Goal: Task Accomplishment & Management: Manage account settings

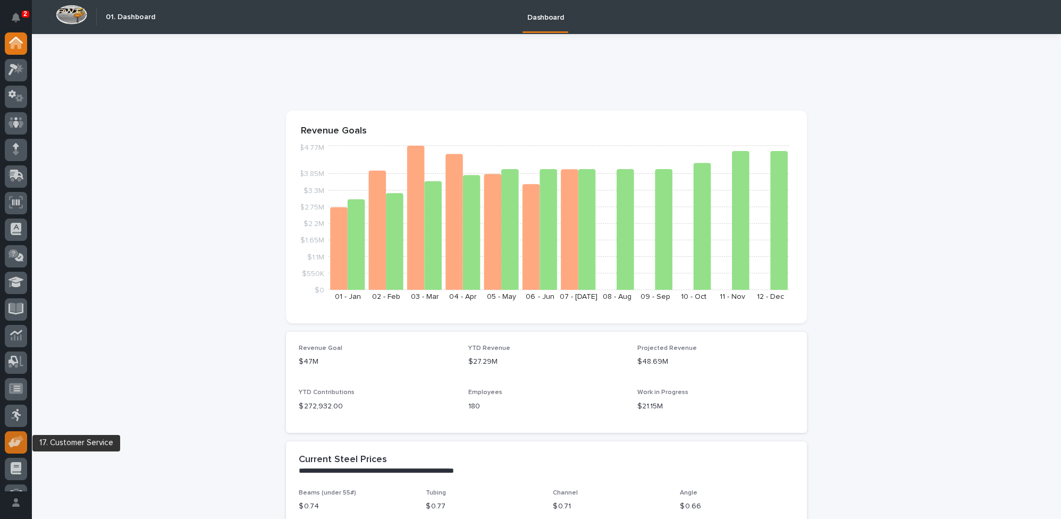
click at [20, 438] on icon at bounding box center [19, 438] width 10 height 7
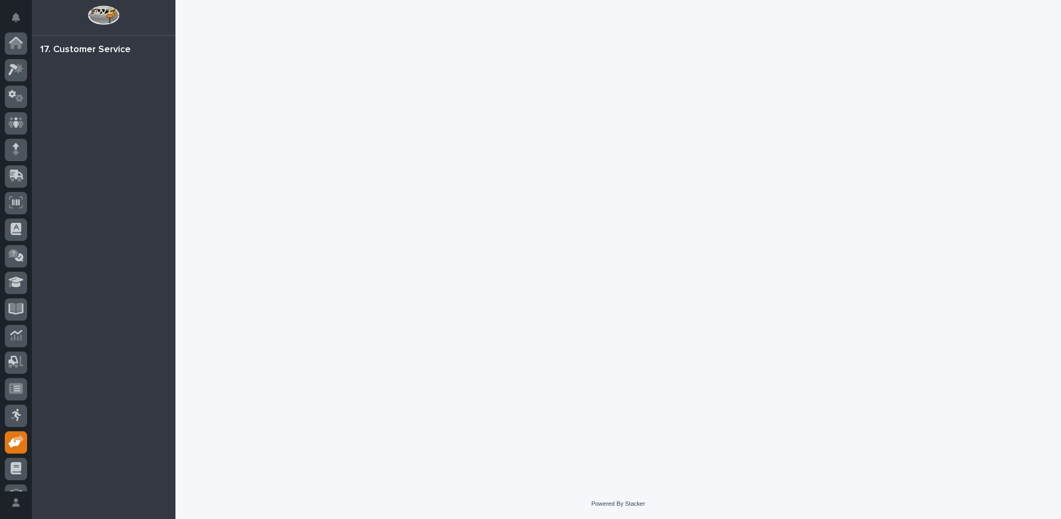
scroll to position [45, 0]
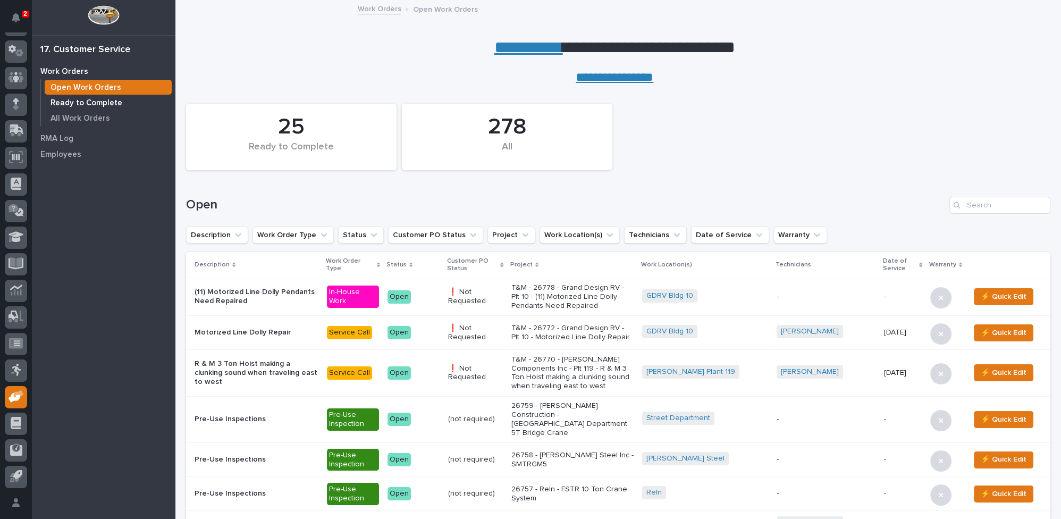
click at [87, 105] on p "Ready to Complete" at bounding box center [86, 103] width 72 height 10
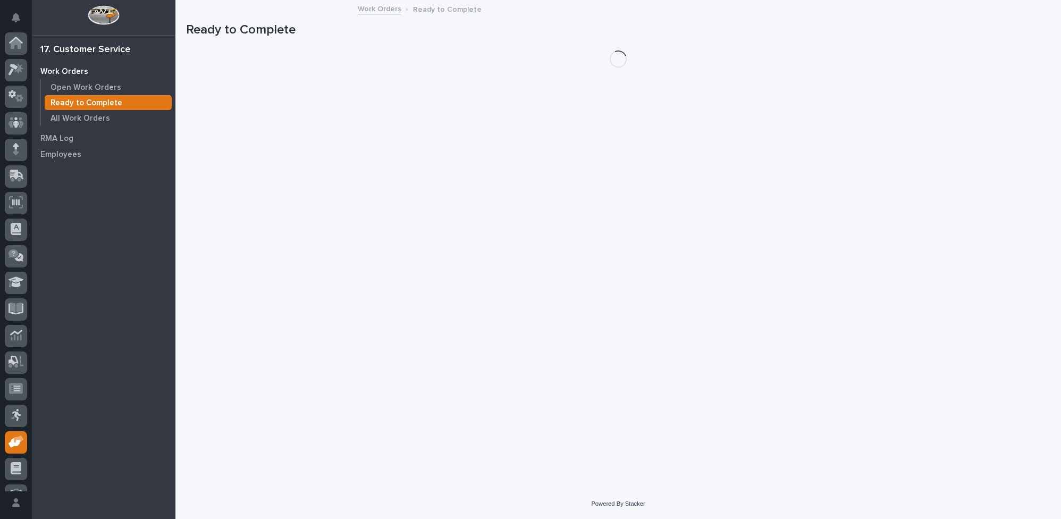
scroll to position [45, 0]
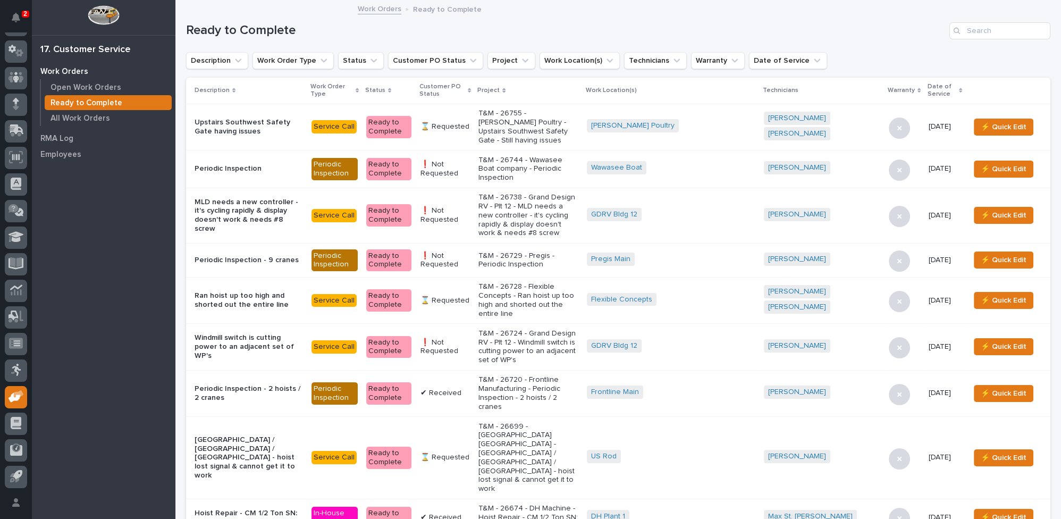
click at [471, 89] on icon at bounding box center [469, 90] width 3 height 5
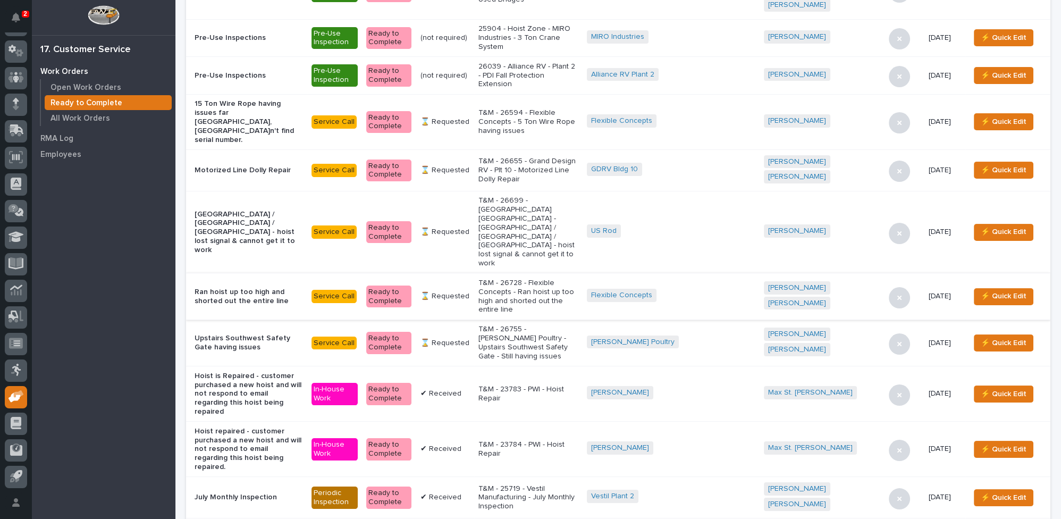
scroll to position [241, 0]
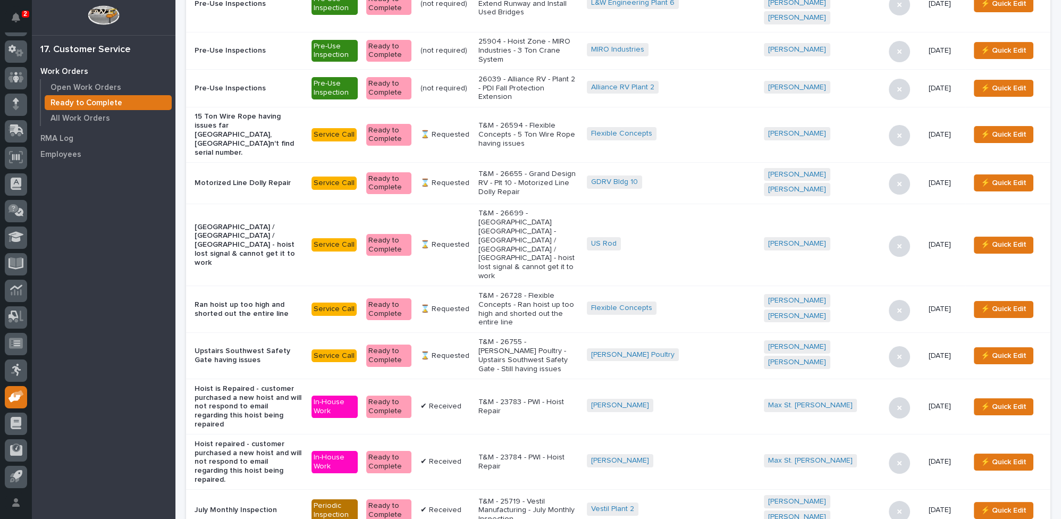
click at [526, 337] on p "T&M - 26755 - Miller Poultry - Upstairs Southwest Safety Gate - Still having is…" at bounding box center [528, 355] width 100 height 36
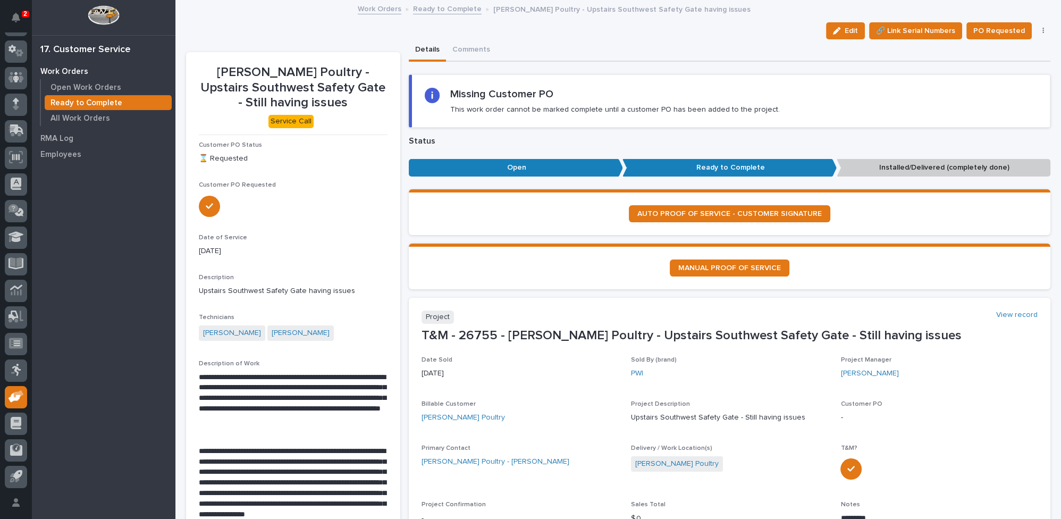
scroll to position [145, 0]
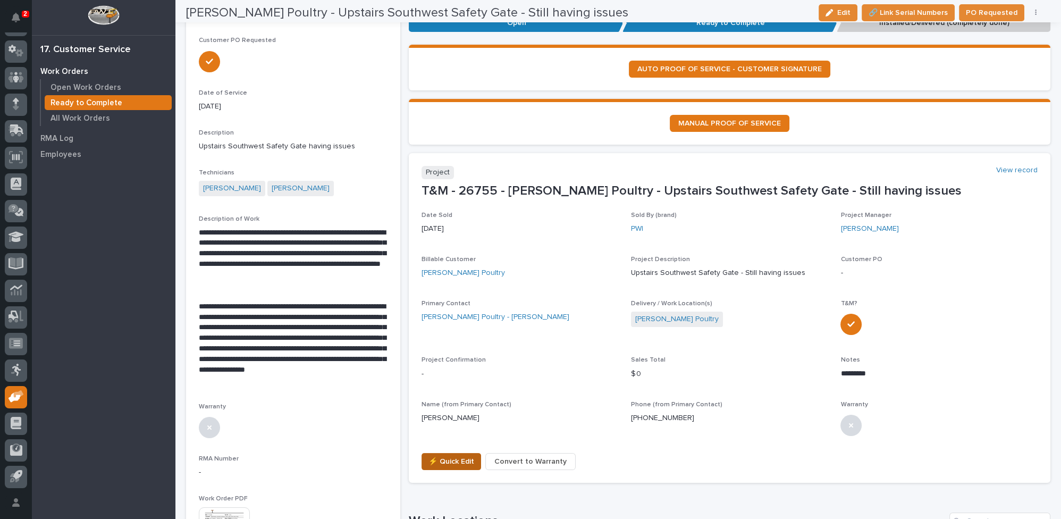
click at [451, 462] on span "⚡ Quick Edit" at bounding box center [451, 461] width 46 height 13
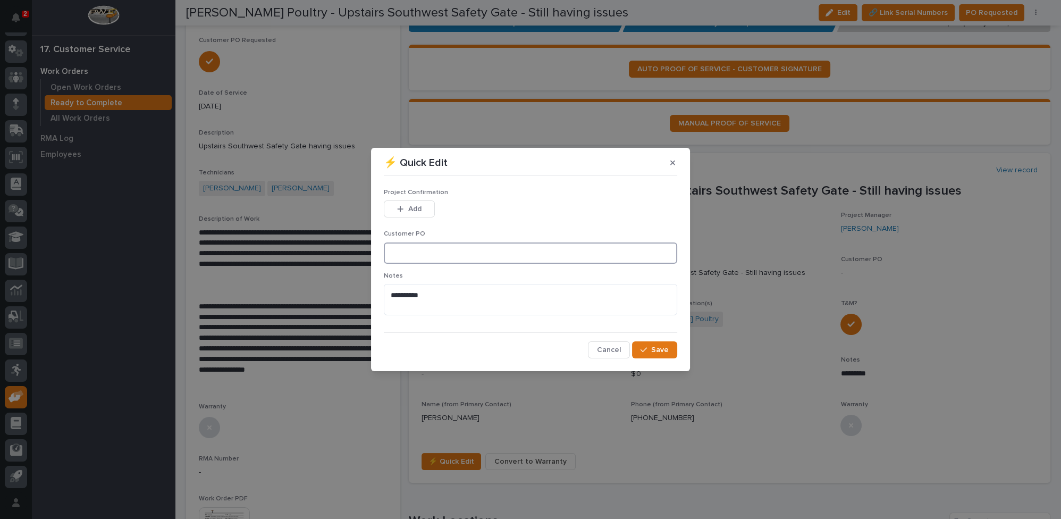
click at [410, 247] on input at bounding box center [530, 252] width 293 height 21
type input "PO-008387"
click at [415, 210] on span "Add" at bounding box center [414, 209] width 13 height 10
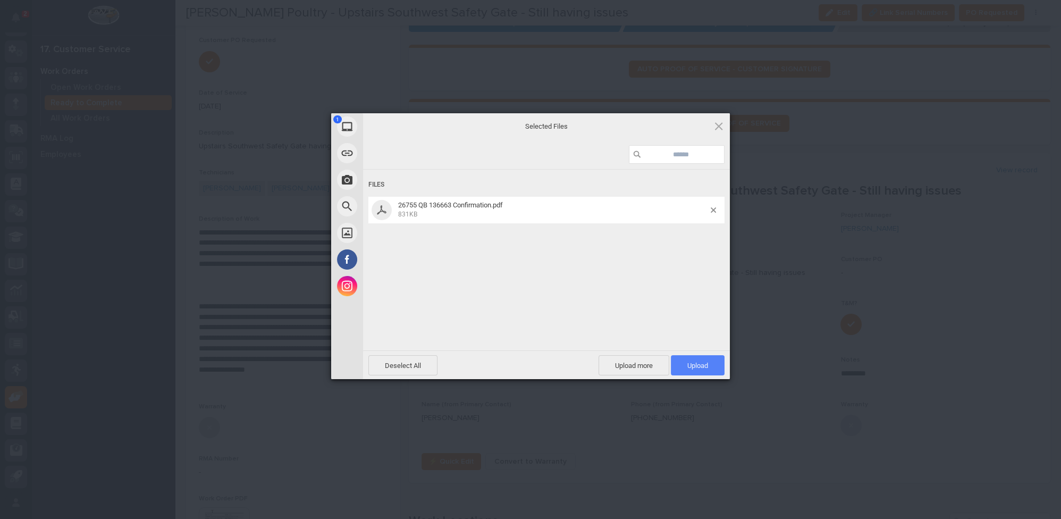
click at [703, 366] on span "Upload 1" at bounding box center [697, 365] width 21 height 8
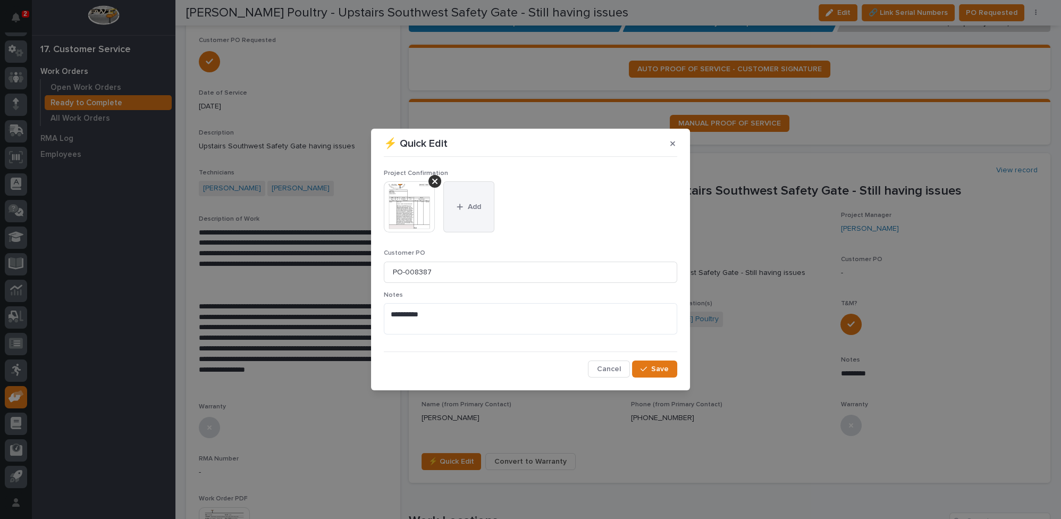
click at [462, 205] on icon "button" at bounding box center [459, 206] width 6 height 7
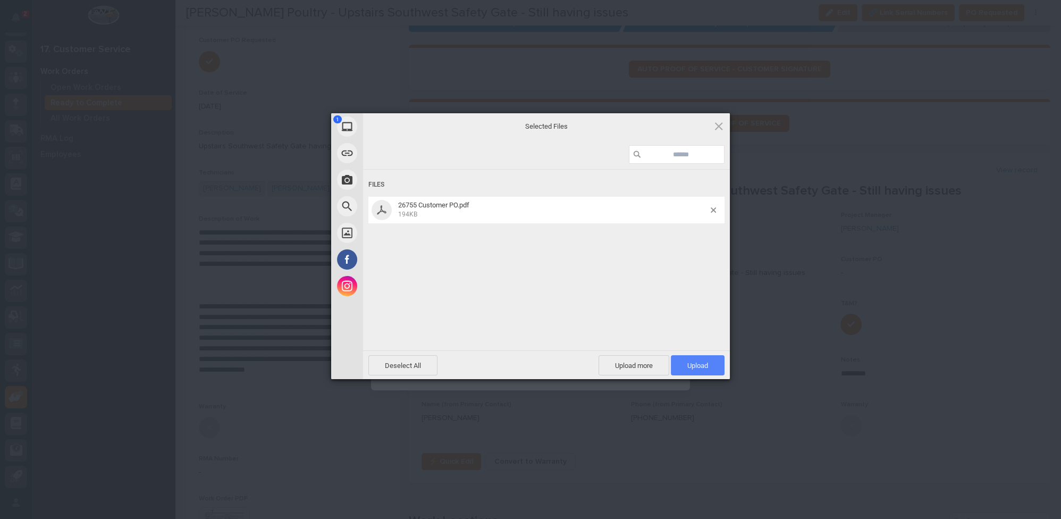
click at [704, 365] on span "Upload 1" at bounding box center [697, 365] width 21 height 8
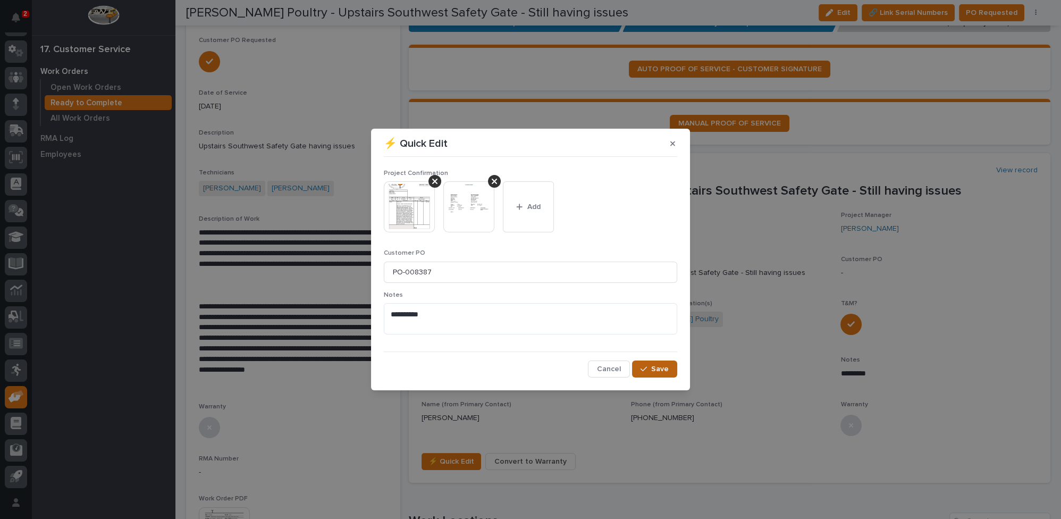
click at [641, 370] on button "Save" at bounding box center [654, 368] width 45 height 17
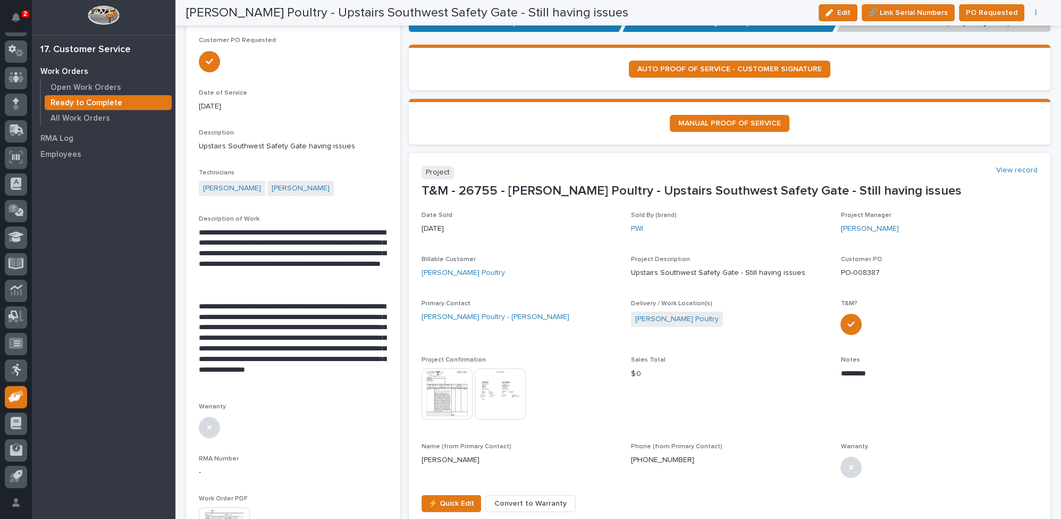
scroll to position [0, 0]
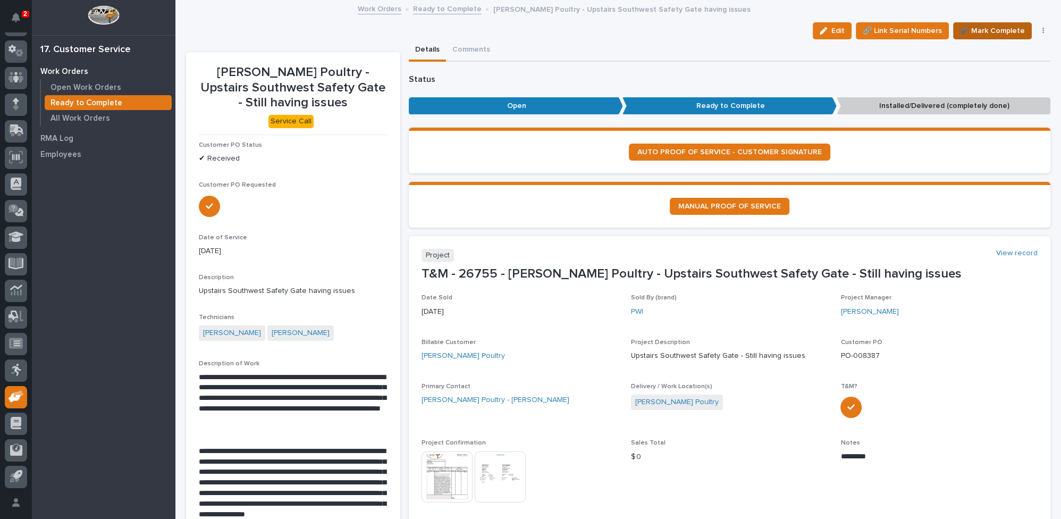
click at [1001, 32] on span "✔️ Mark Complete" at bounding box center [992, 30] width 65 height 13
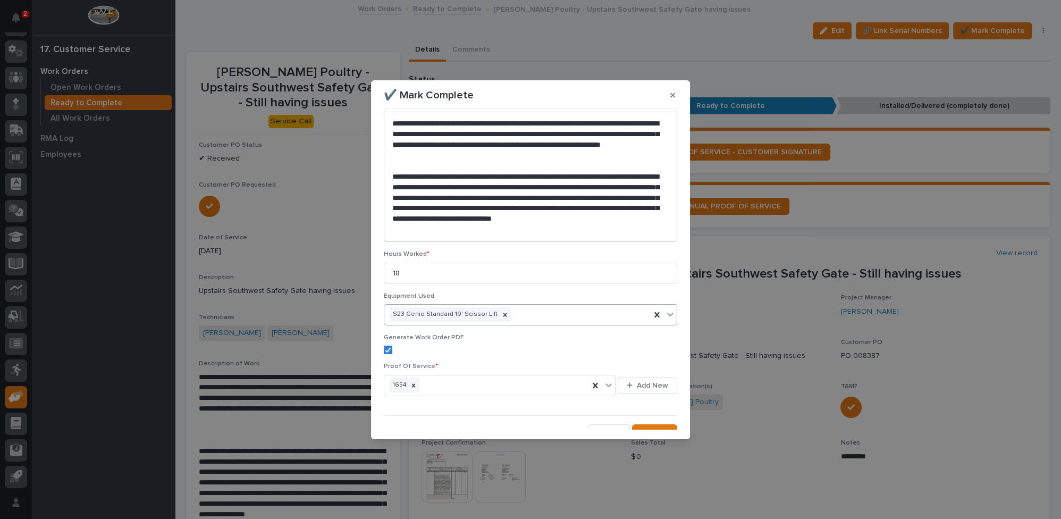
scroll to position [130, 0]
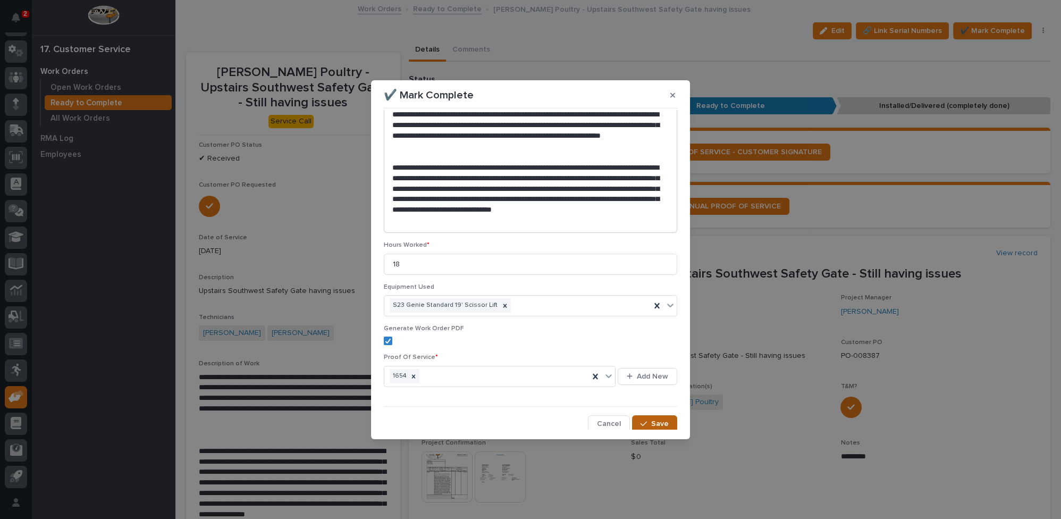
click at [642, 422] on icon "button" at bounding box center [643, 423] width 6 height 7
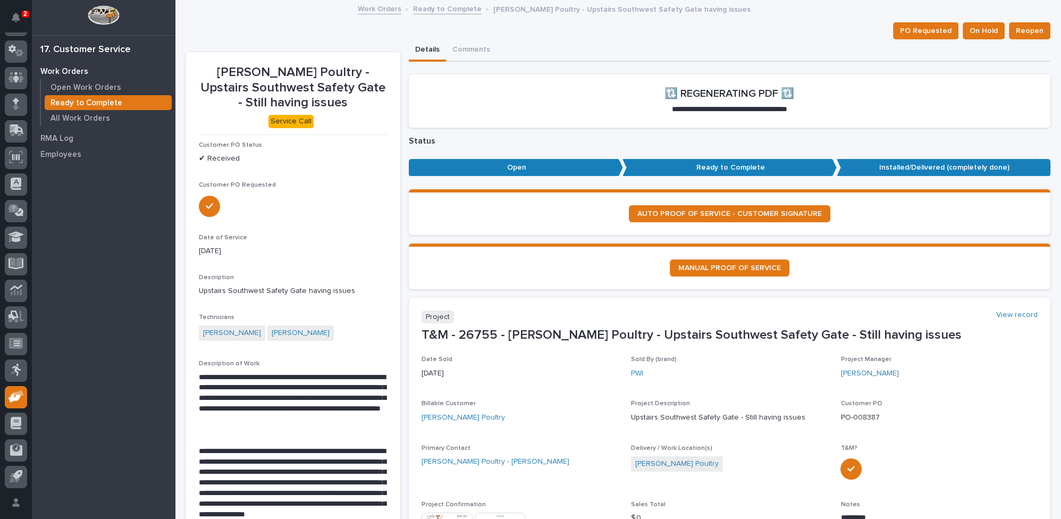
click at [426, 8] on link "Ready to Complete" at bounding box center [447, 8] width 69 height 12
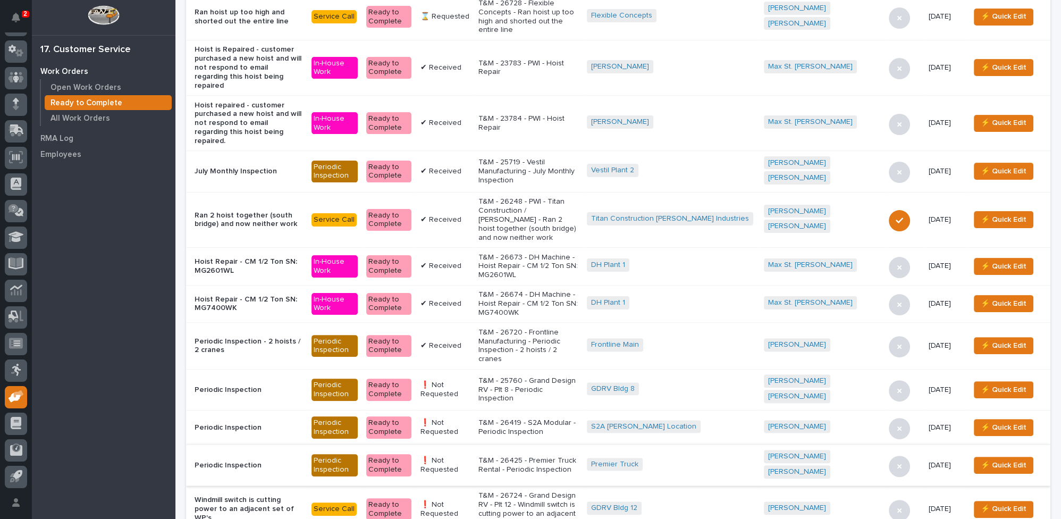
scroll to position [579, 0]
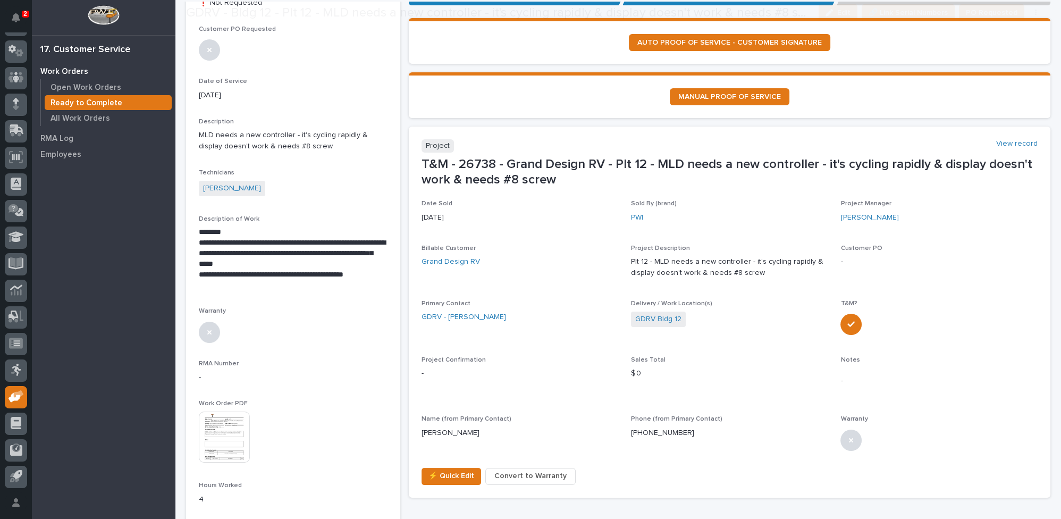
scroll to position [193, 0]
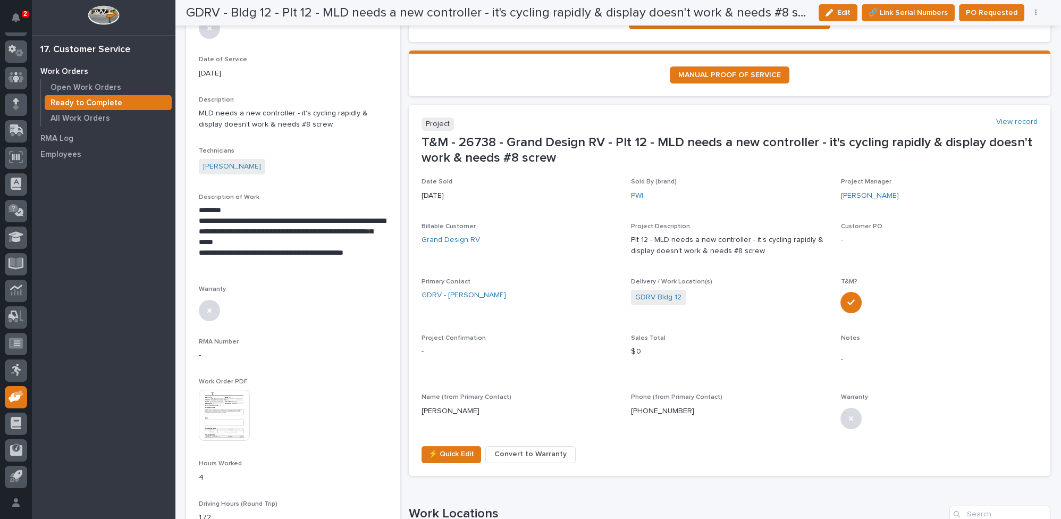
click at [519, 452] on span "Convert to Warranty" at bounding box center [530, 453] width 72 height 13
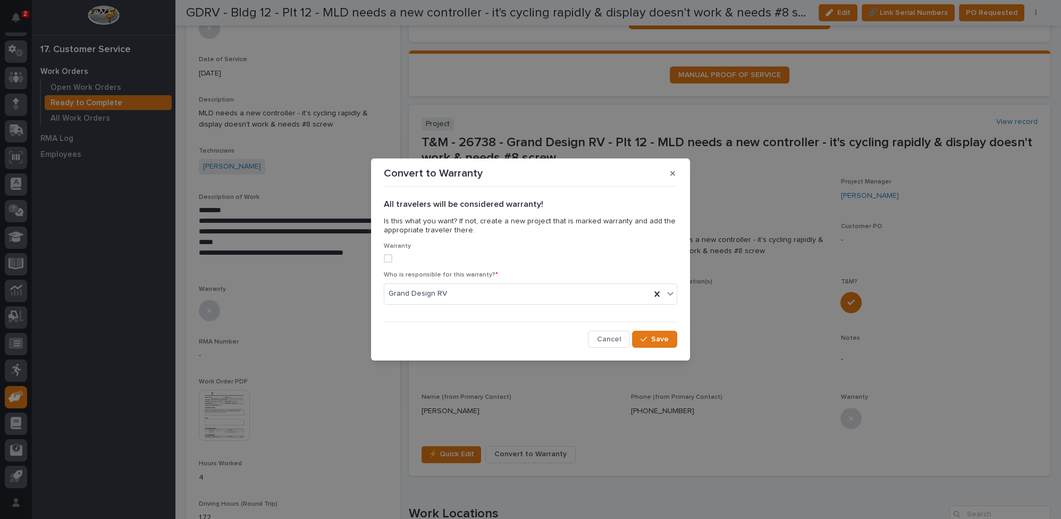
click at [388, 262] on span at bounding box center [388, 258] width 9 height 9
click at [657, 291] on icon at bounding box center [656, 294] width 11 height 11
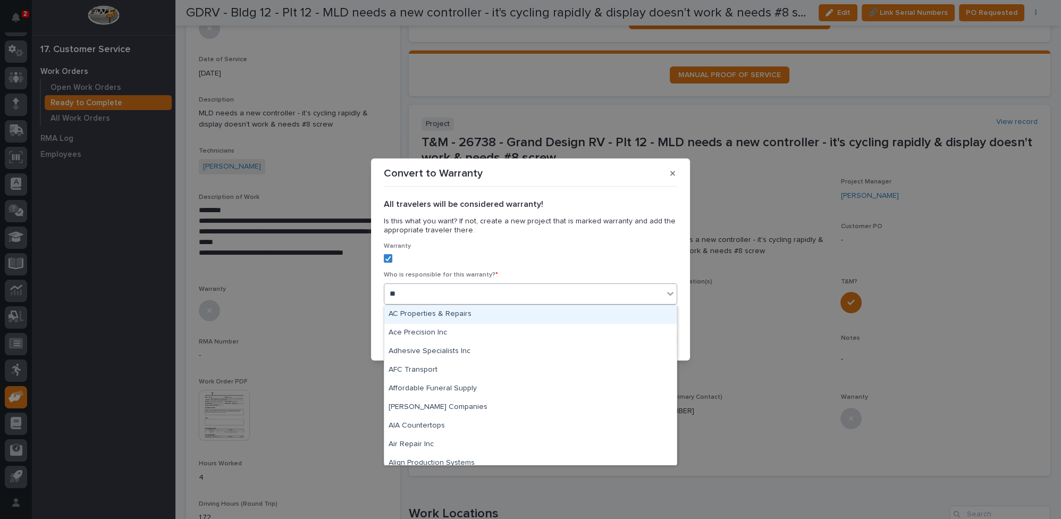
type input "***"
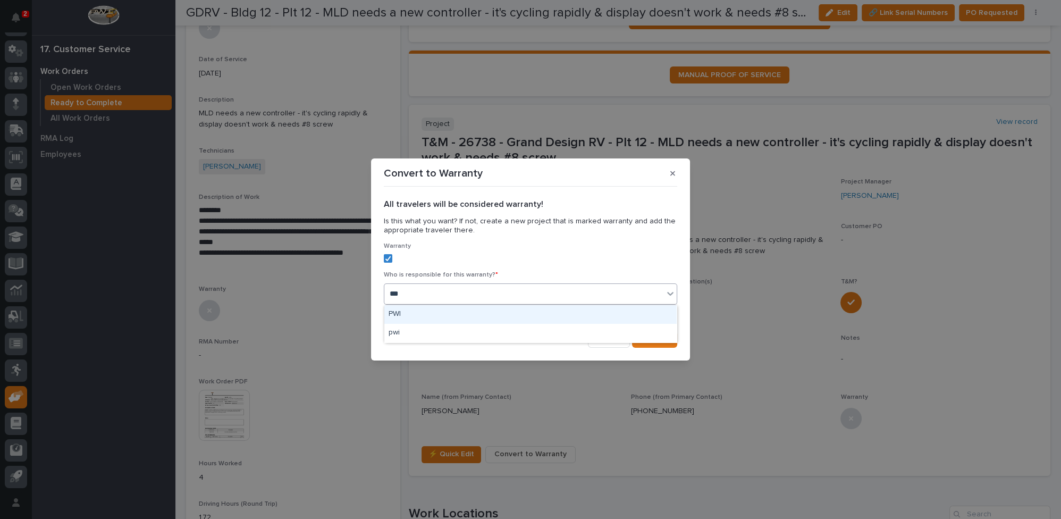
click at [647, 313] on div "PWI" at bounding box center [530, 314] width 292 height 19
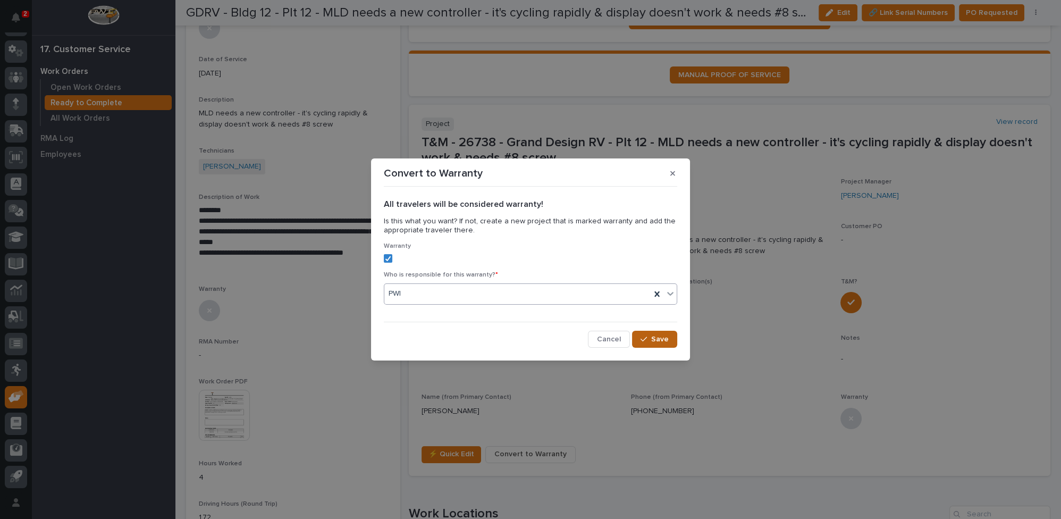
click at [652, 340] on span "Save" at bounding box center [660, 339] width 18 height 10
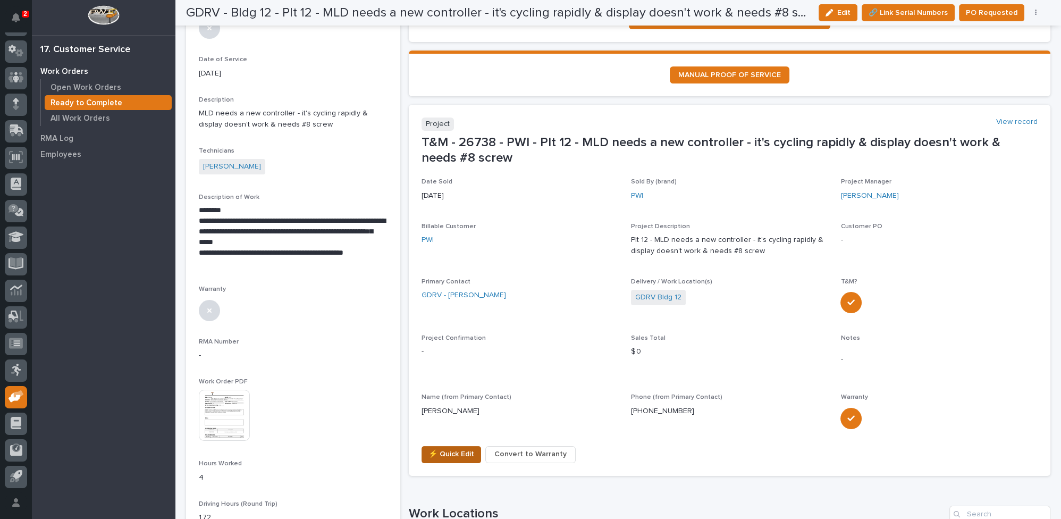
click at [444, 454] on span "⚡ Quick Edit" at bounding box center [451, 453] width 46 height 13
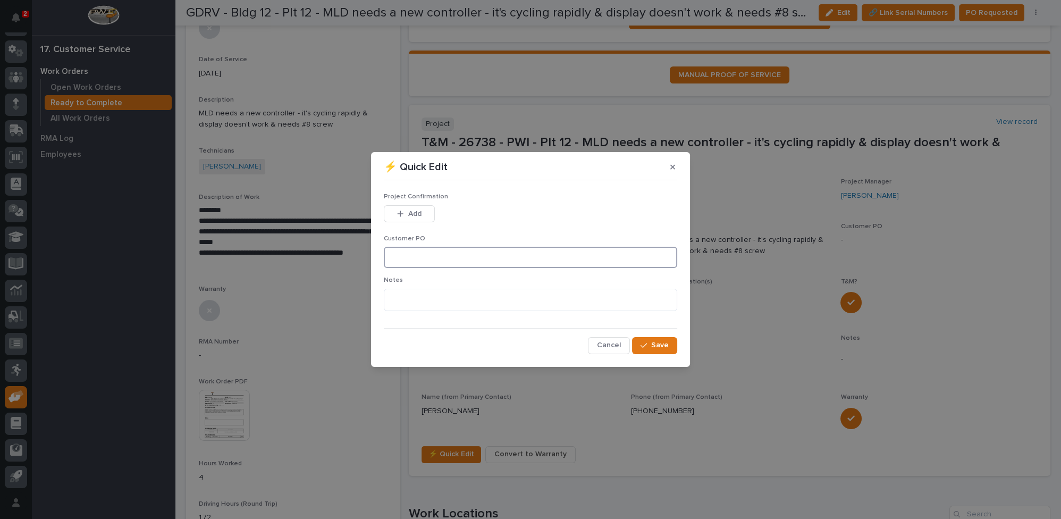
click at [446, 256] on input at bounding box center [530, 257] width 293 height 21
type input "PWI Warranty"
click at [649, 342] on div "button" at bounding box center [645, 345] width 11 height 7
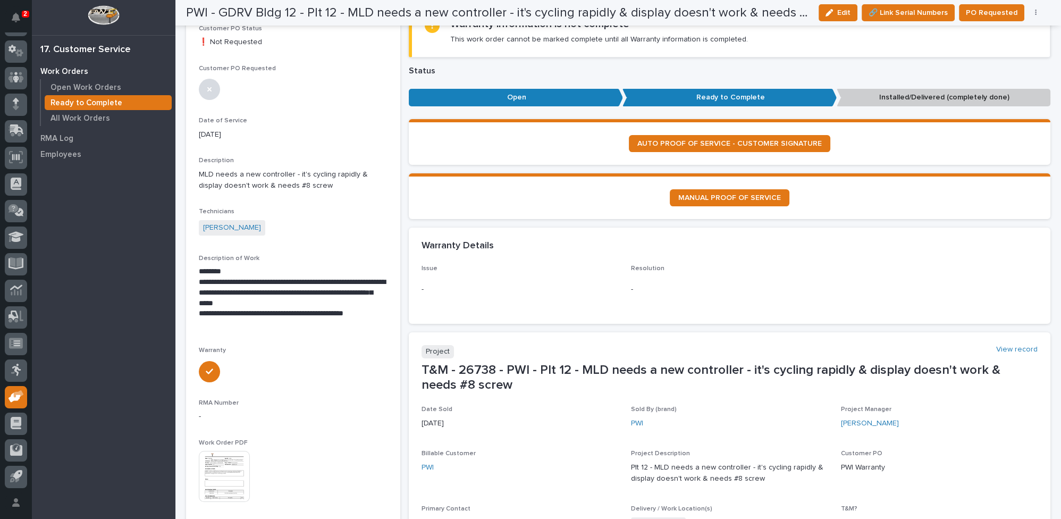
scroll to position [131, 0]
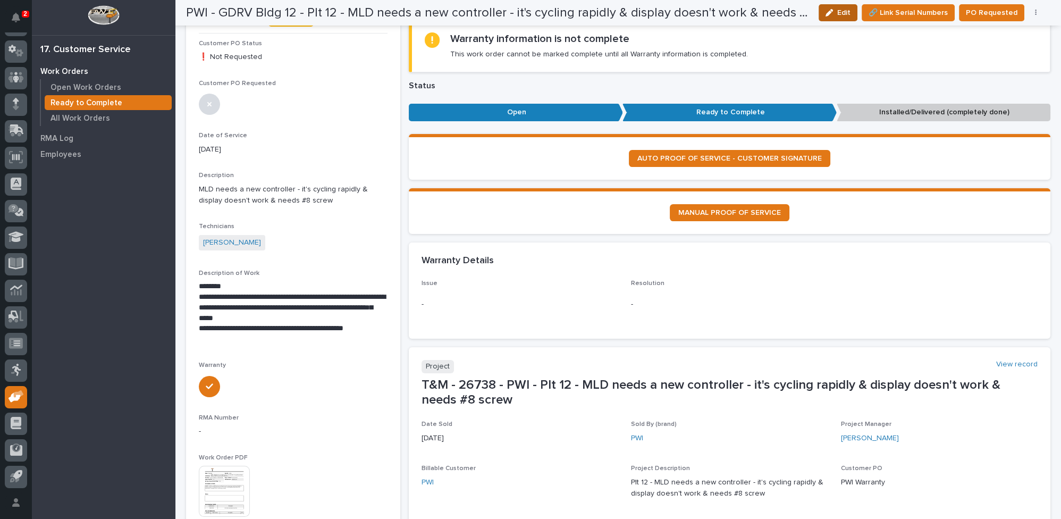
click at [836, 8] on button "Edit" at bounding box center [837, 12] width 39 height 17
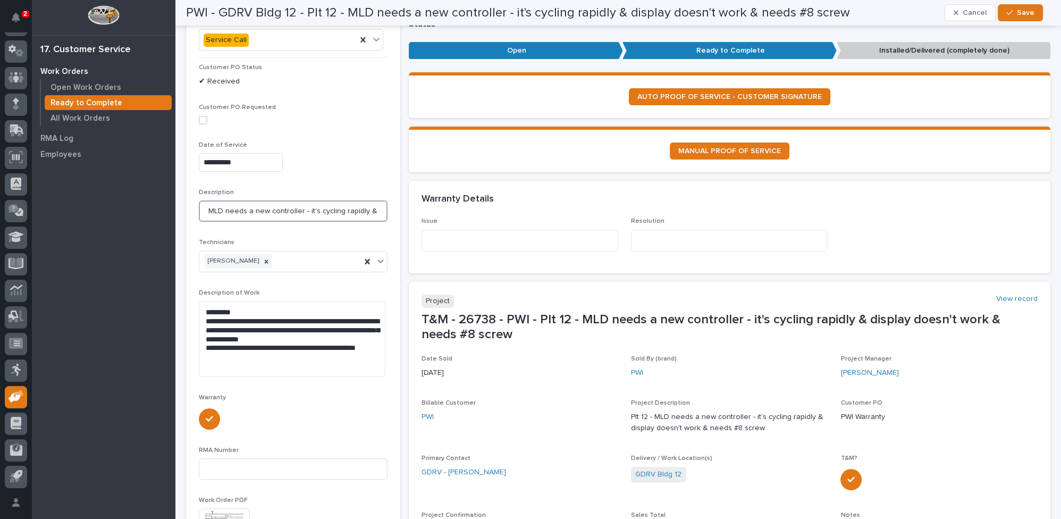
click at [208, 200] on input "MLD needs a new controller - it's cycling rapidly & display doesn't work & need…" at bounding box center [293, 210] width 189 height 21
type input "MLD needs a new controller - it's cycling rapidly & display doesn't work & need…"
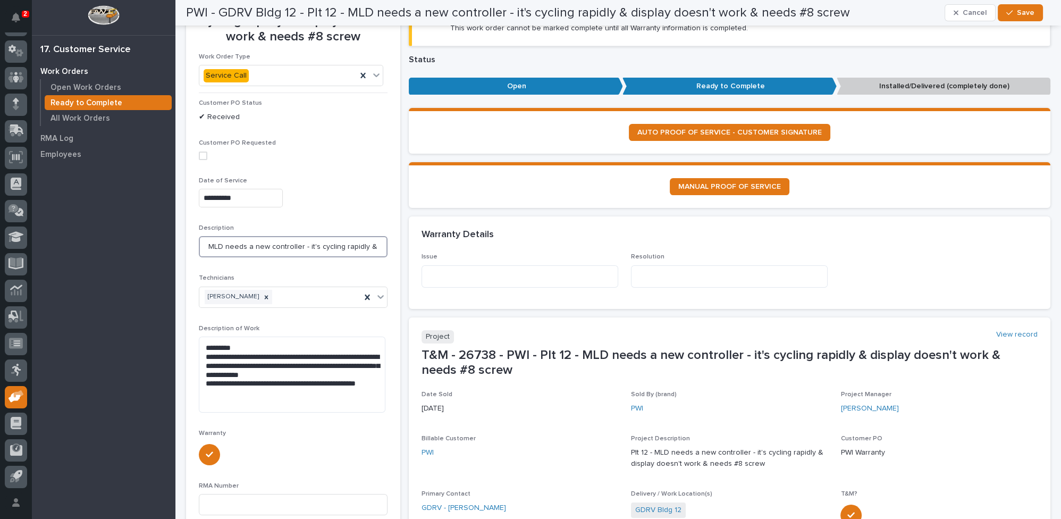
scroll to position [0, 0]
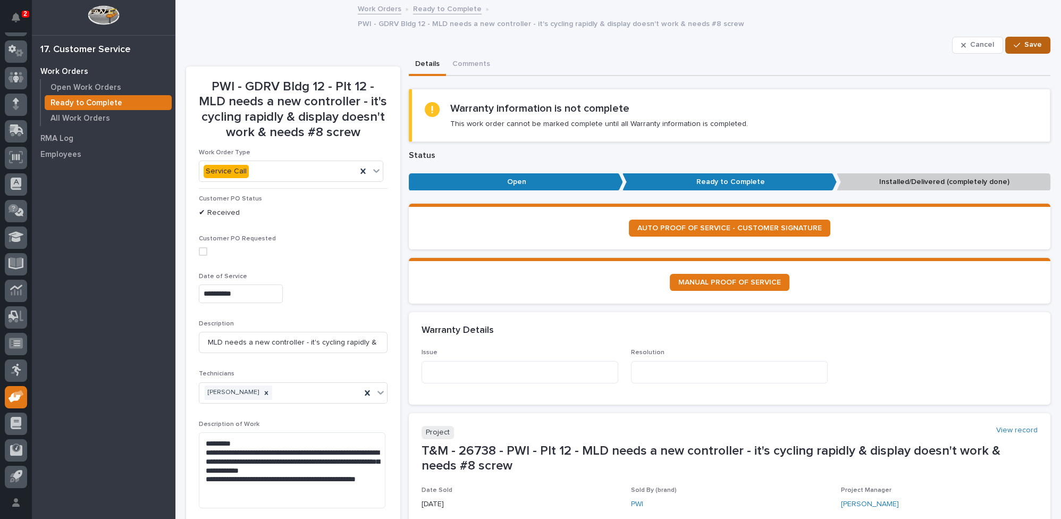
click at [1013, 43] on icon "button" at bounding box center [1016, 45] width 6 height 5
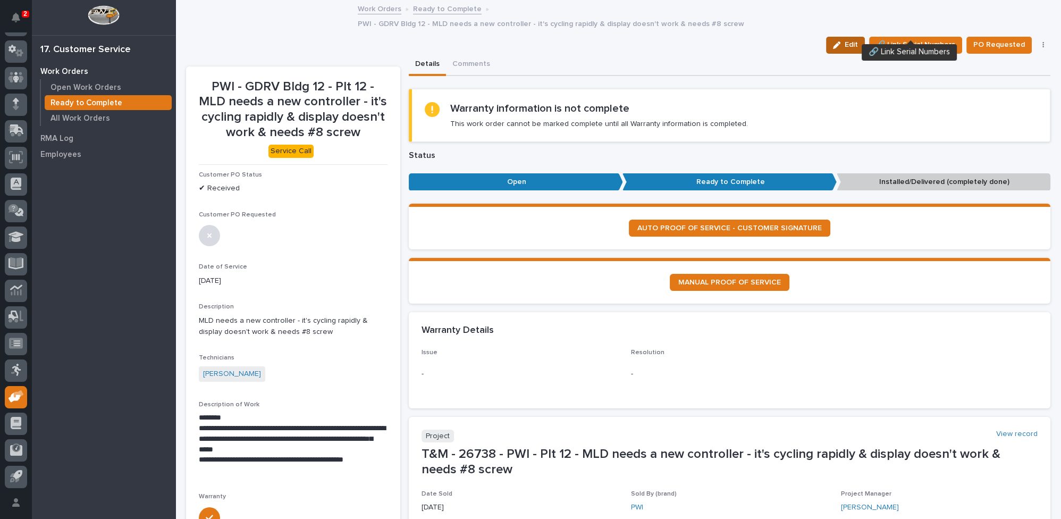
click at [837, 41] on icon "button" at bounding box center [836, 44] width 7 height 7
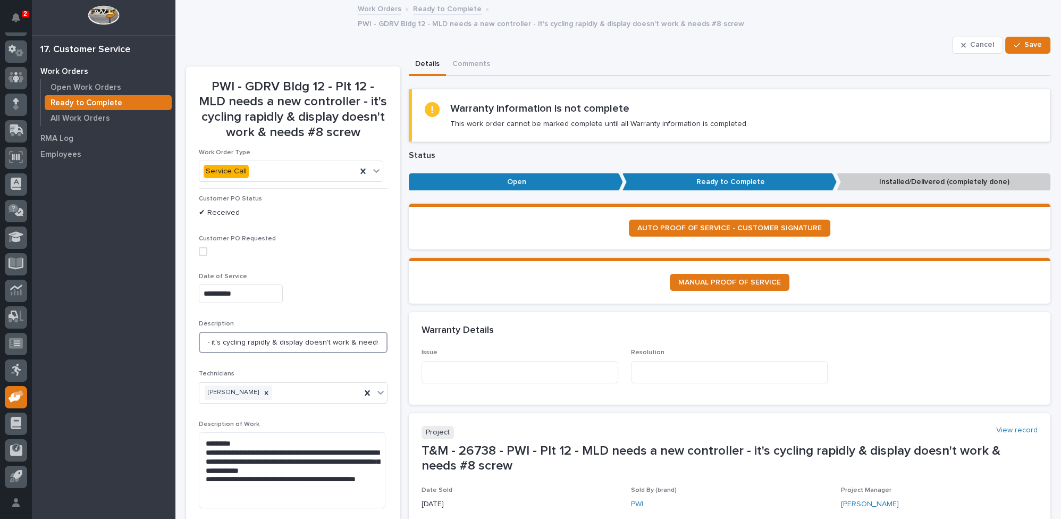
scroll to position [0, 123]
drag, startPoint x: 204, startPoint y: 323, endPoint x: 397, endPoint y: 329, distance: 193.0
click at [436, 361] on textarea at bounding box center [519, 372] width 197 height 22
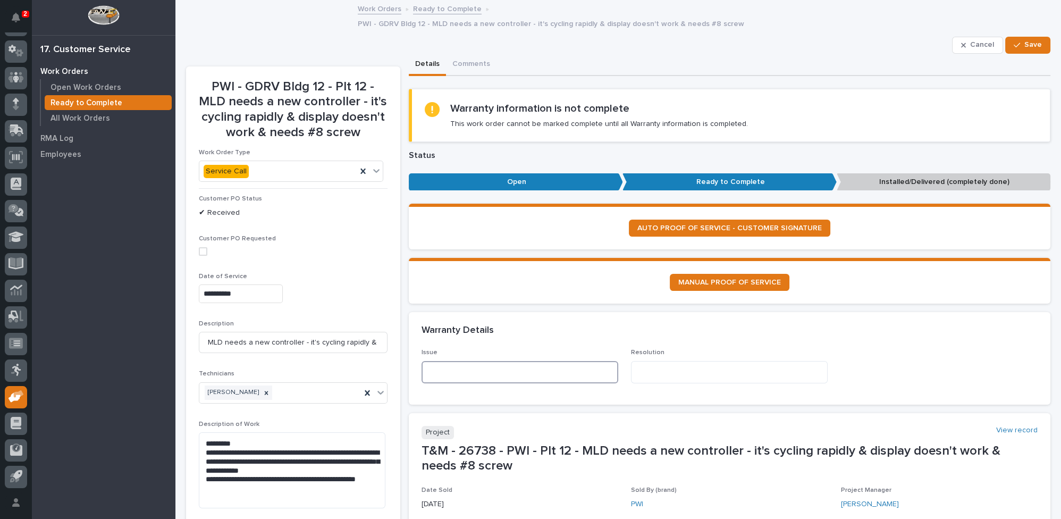
paste textarea "**********"
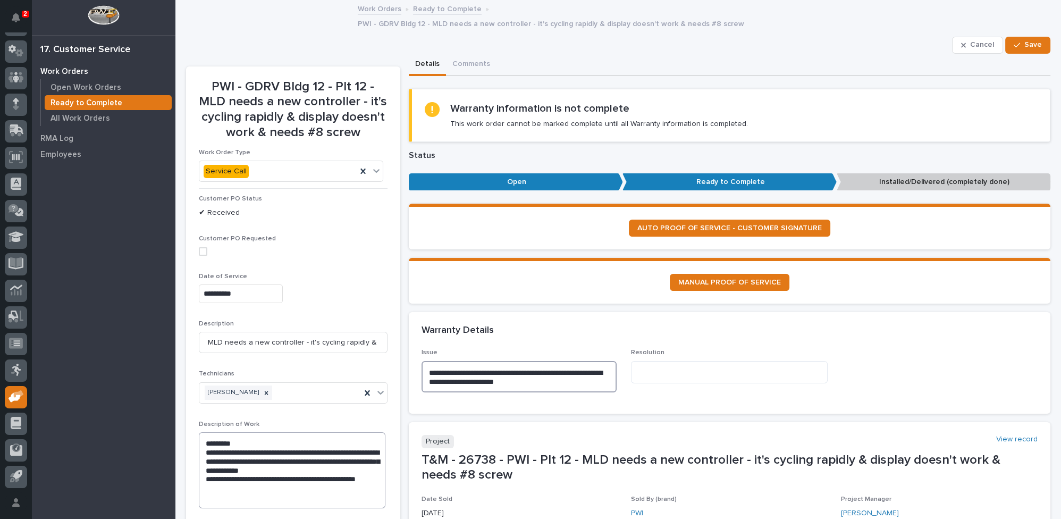
type textarea "**********"
drag, startPoint x: 204, startPoint y: 426, endPoint x: 296, endPoint y: 476, distance: 104.8
click at [296, 476] on textarea "**********" at bounding box center [292, 470] width 186 height 76
click at [658, 361] on textarea at bounding box center [729, 372] width 197 height 22
paste textarea "**********"
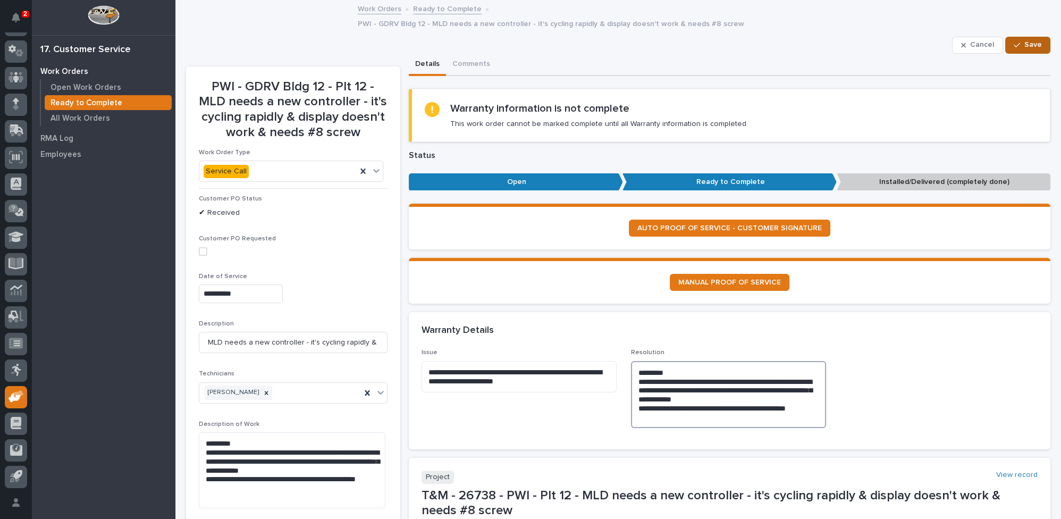
type textarea "**********"
click at [1024, 40] on span "Save" at bounding box center [1033, 45] width 18 height 10
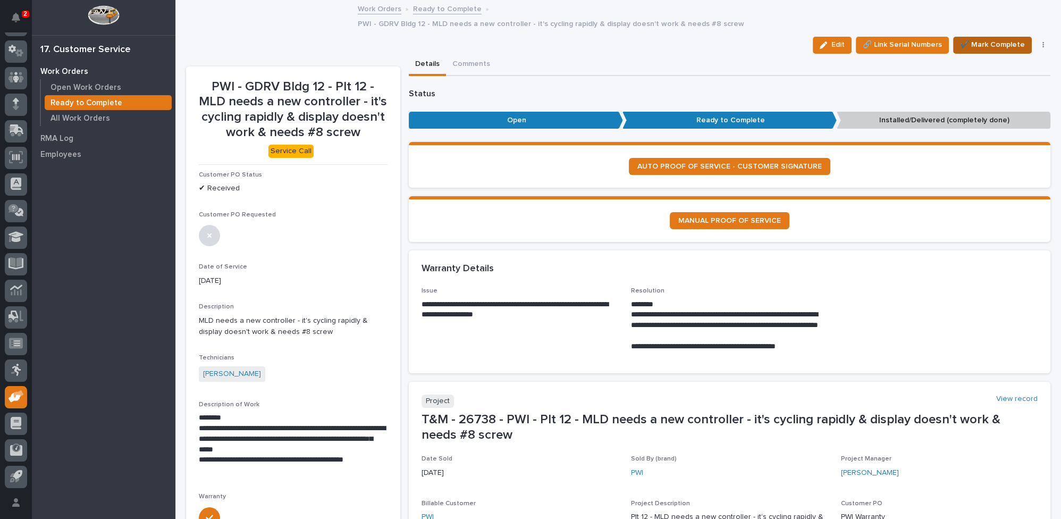
click at [985, 38] on span "✔️ Mark Complete" at bounding box center [992, 44] width 65 height 13
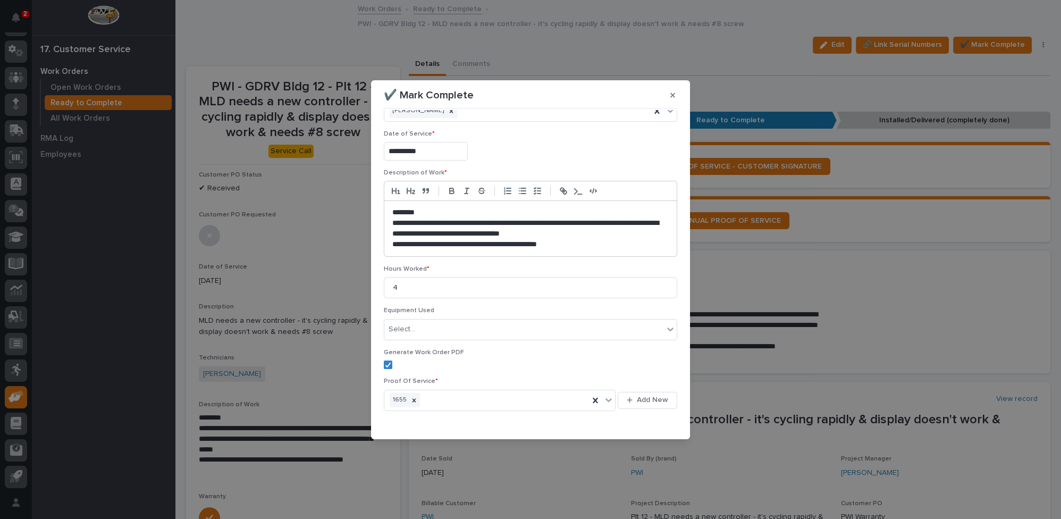
scroll to position [56, 0]
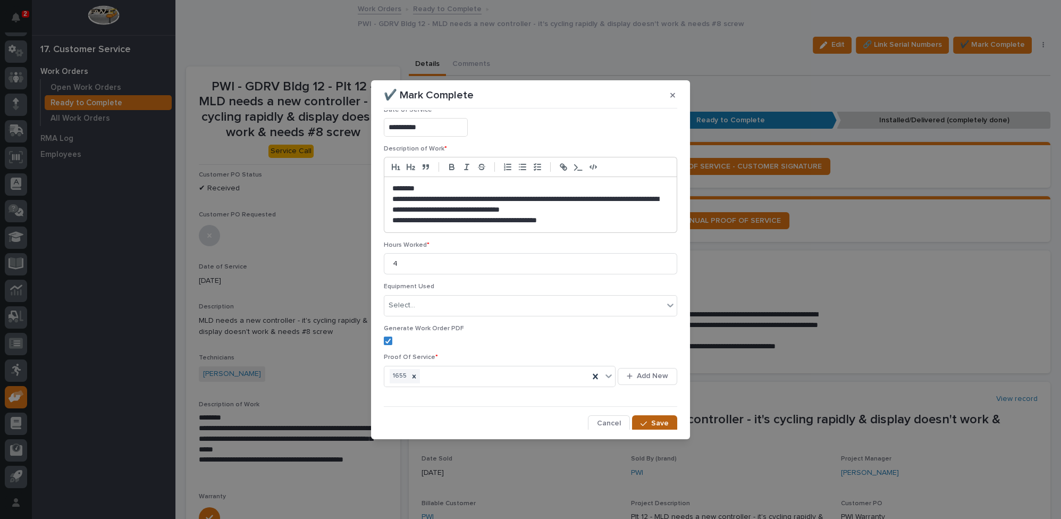
click at [641, 420] on icon "button" at bounding box center [643, 423] width 6 height 7
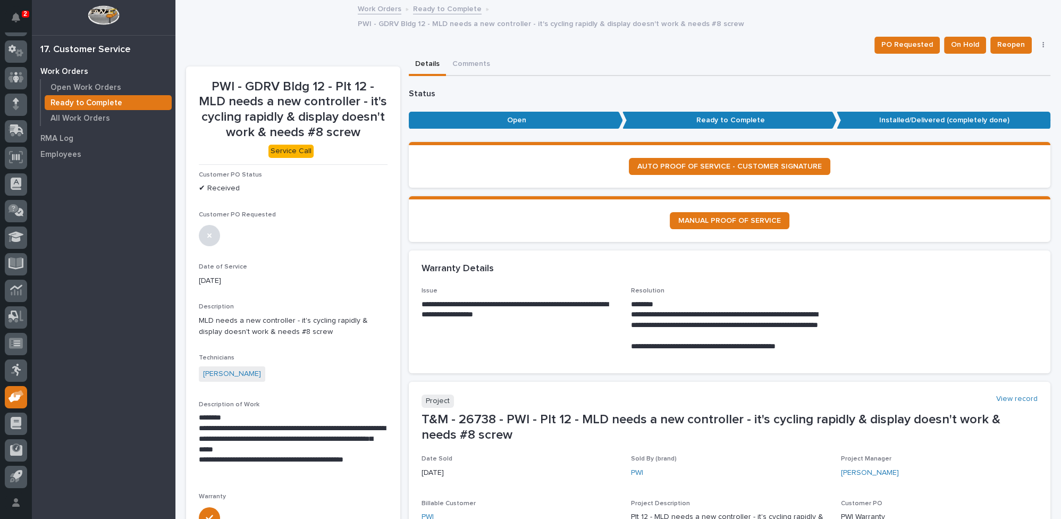
click at [422, 11] on link "Ready to Complete" at bounding box center [447, 8] width 69 height 12
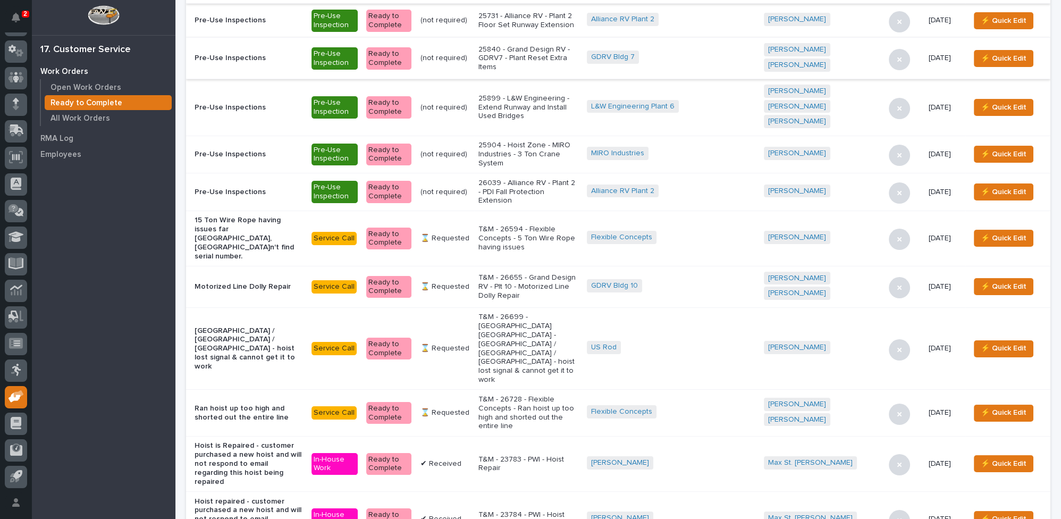
scroll to position [193, 0]
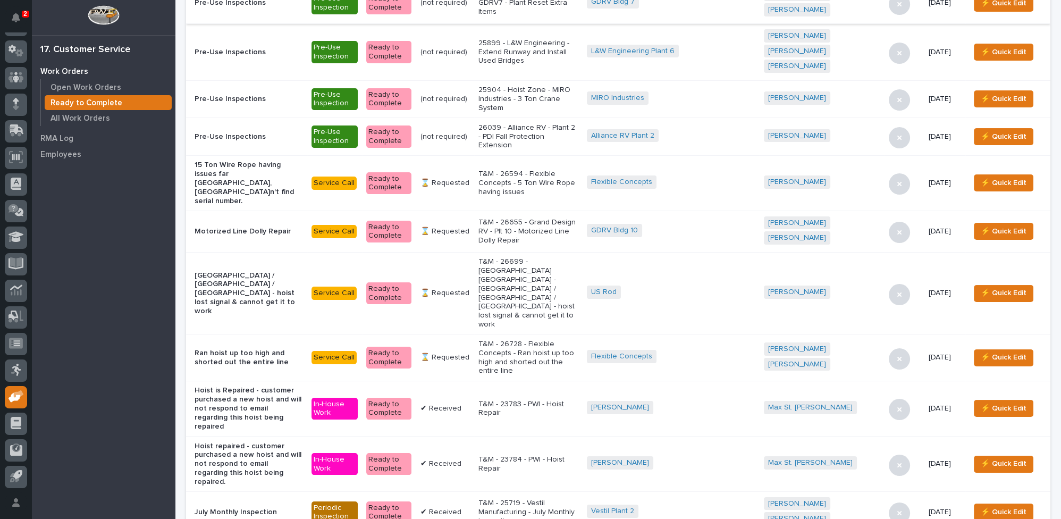
click at [551, 169] on p "T&M - 26594 - Flexible Concepts - 5 Ton Wire Rope having issues" at bounding box center [528, 182] width 100 height 27
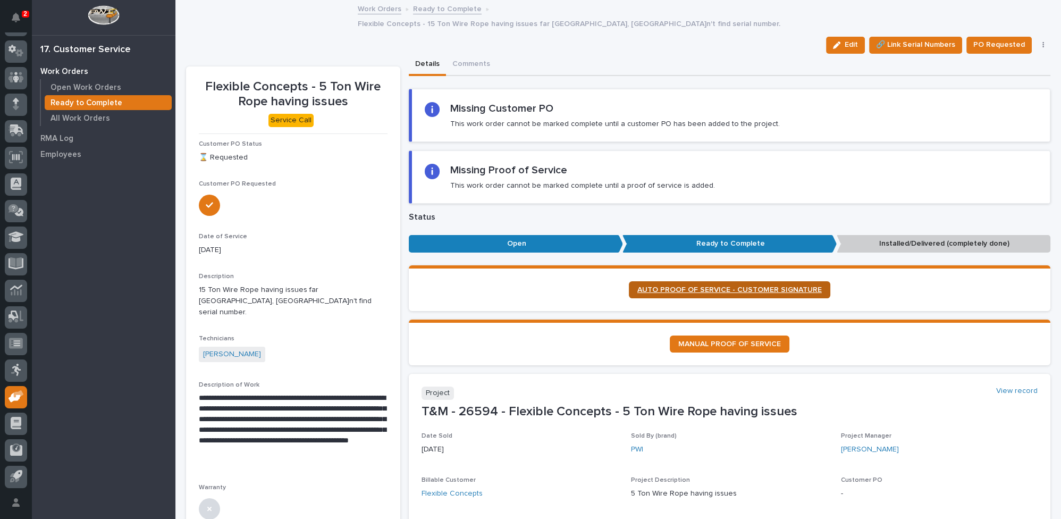
click at [698, 286] on span "AUTO PROOF OF SERVICE - CUSTOMER SIGNATURE" at bounding box center [729, 289] width 184 height 7
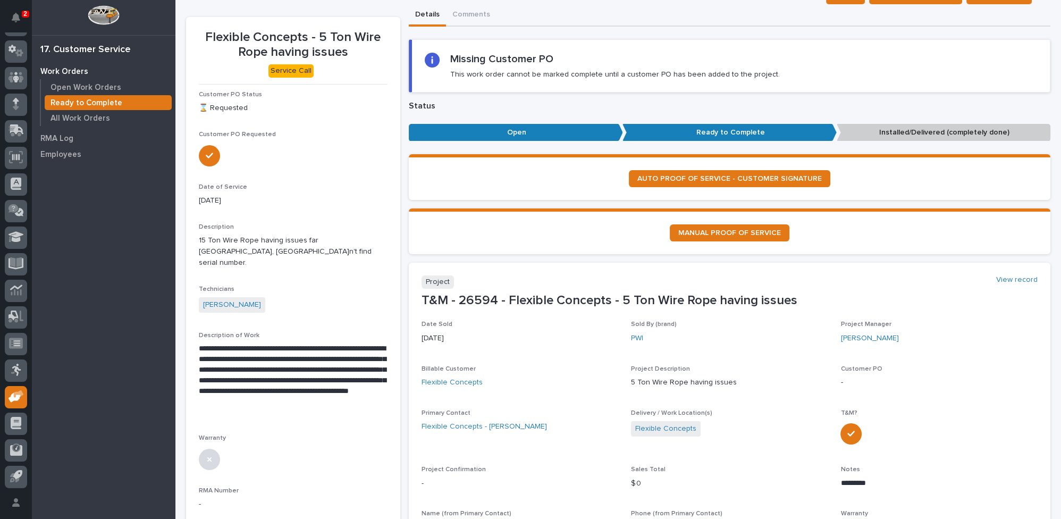
scroll to position [96, 0]
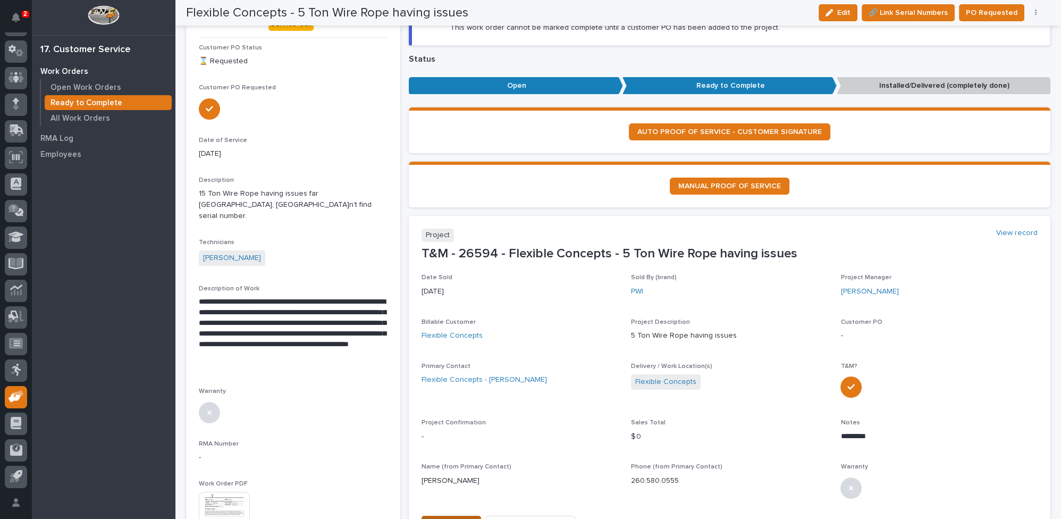
click at [436, 518] on span "⚡ Quick Edit" at bounding box center [451, 524] width 46 height 13
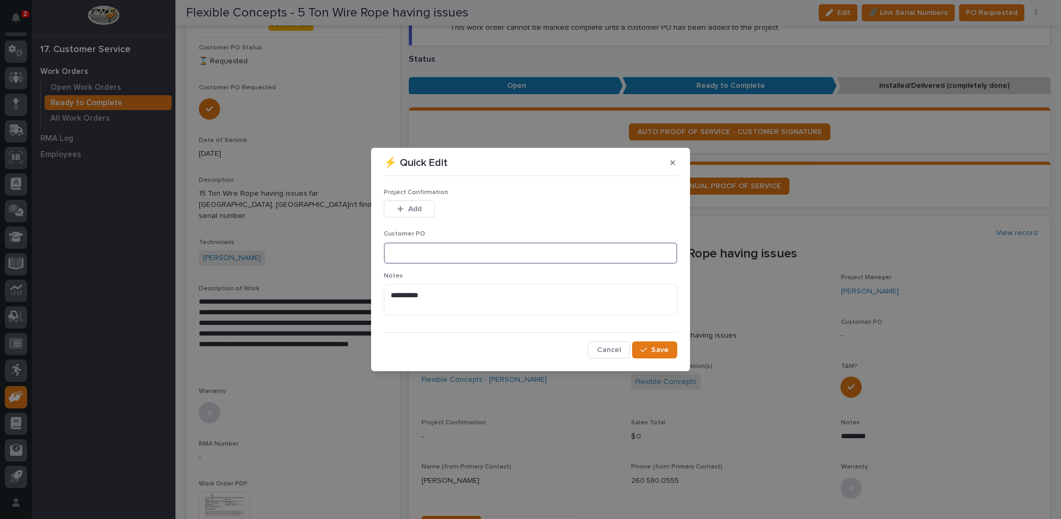
click at [418, 252] on input at bounding box center [530, 252] width 293 height 21
type input "No PO"
click at [444, 295] on textarea "*********" at bounding box center [530, 299] width 293 height 31
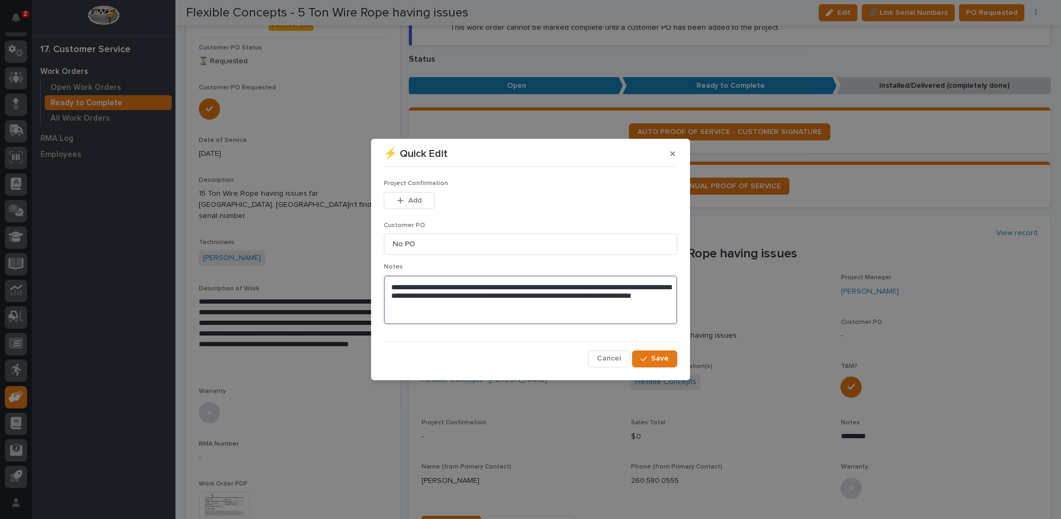
drag, startPoint x: 468, startPoint y: 294, endPoint x: 499, endPoint y: 295, distance: 31.4
click at [499, 295] on textarea "**********" at bounding box center [530, 299] width 293 height 49
drag, startPoint x: 471, startPoint y: 293, endPoint x: 483, endPoint y: 292, distance: 12.3
click at [483, 292] on textarea "**********" at bounding box center [530, 299] width 293 height 49
paste textarea "**********"
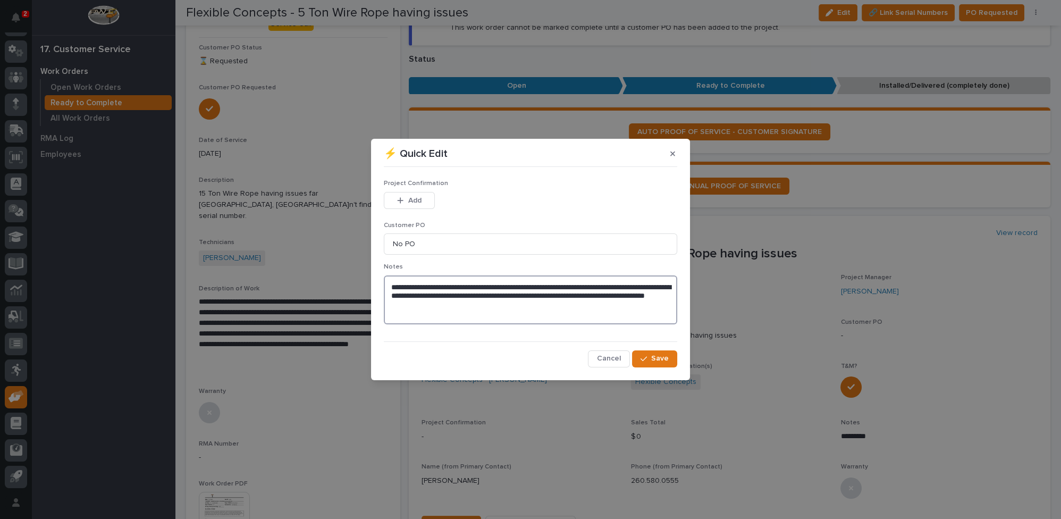
click at [474, 286] on textarea "**********" at bounding box center [530, 299] width 293 height 49
drag, startPoint x: 461, startPoint y: 285, endPoint x: 504, endPoint y: 290, distance: 43.2
click at [504, 290] on textarea "**********" at bounding box center [530, 299] width 293 height 49
paste textarea "**********"
click at [512, 295] on textarea "**********" at bounding box center [530, 299] width 293 height 49
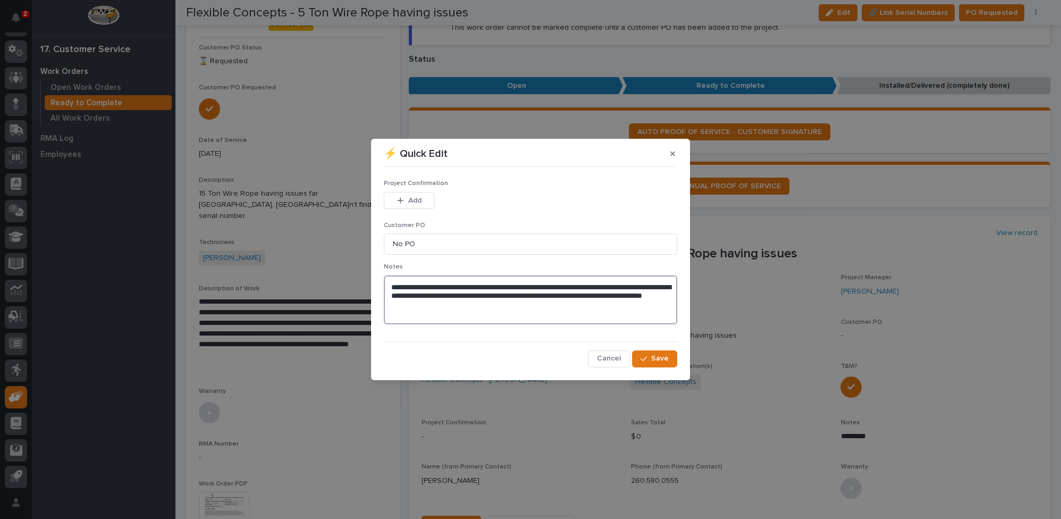
click at [477, 306] on textarea "**********" at bounding box center [530, 299] width 293 height 49
type textarea "**********"
click at [652, 360] on span "Save" at bounding box center [660, 358] width 18 height 10
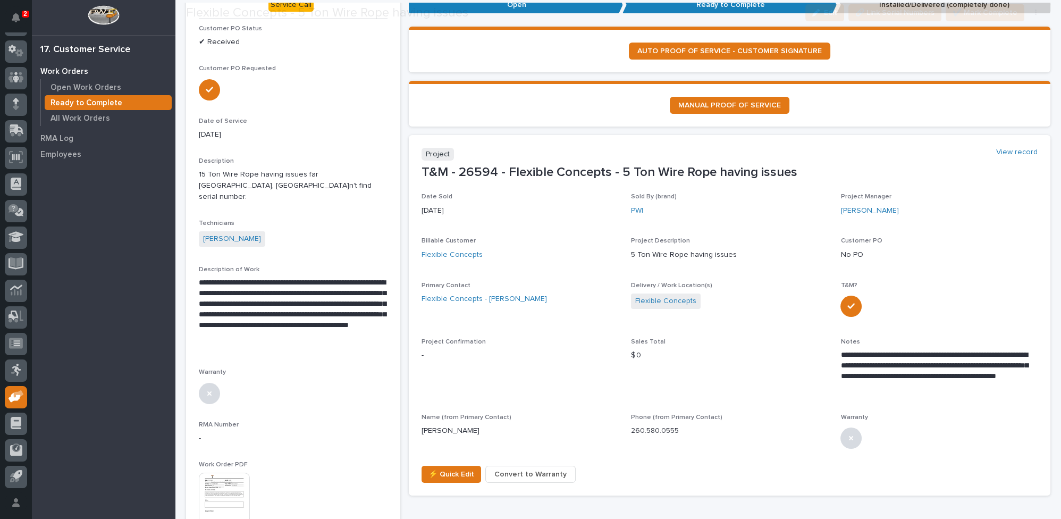
scroll to position [145, 0]
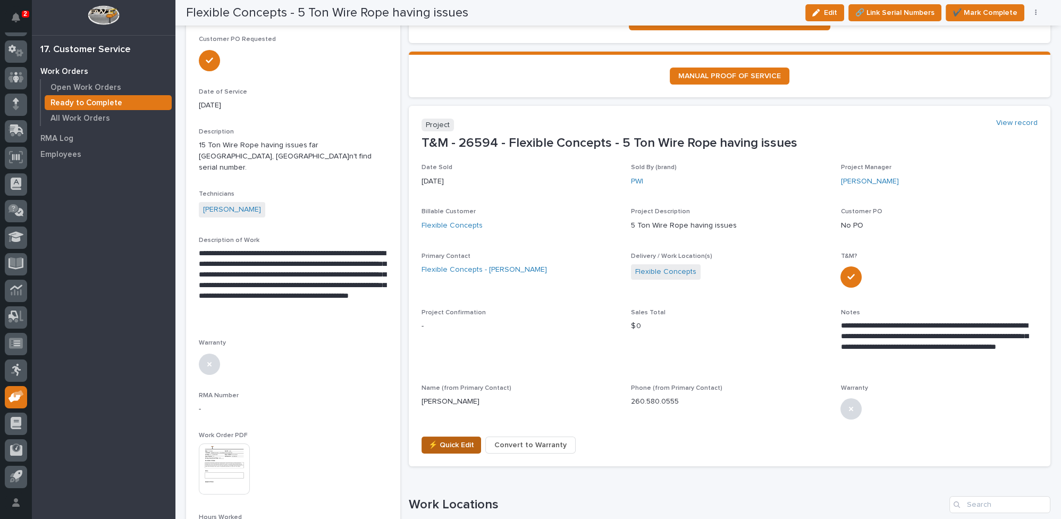
click at [446, 438] on span "⚡ Quick Edit" at bounding box center [451, 444] width 46 height 13
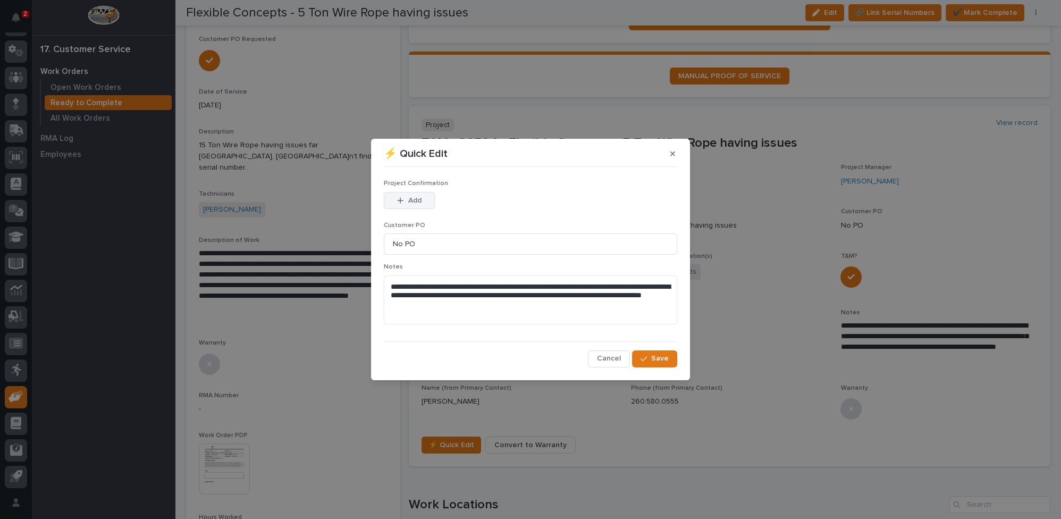
click at [400, 200] on icon "button" at bounding box center [400, 200] width 6 height 6
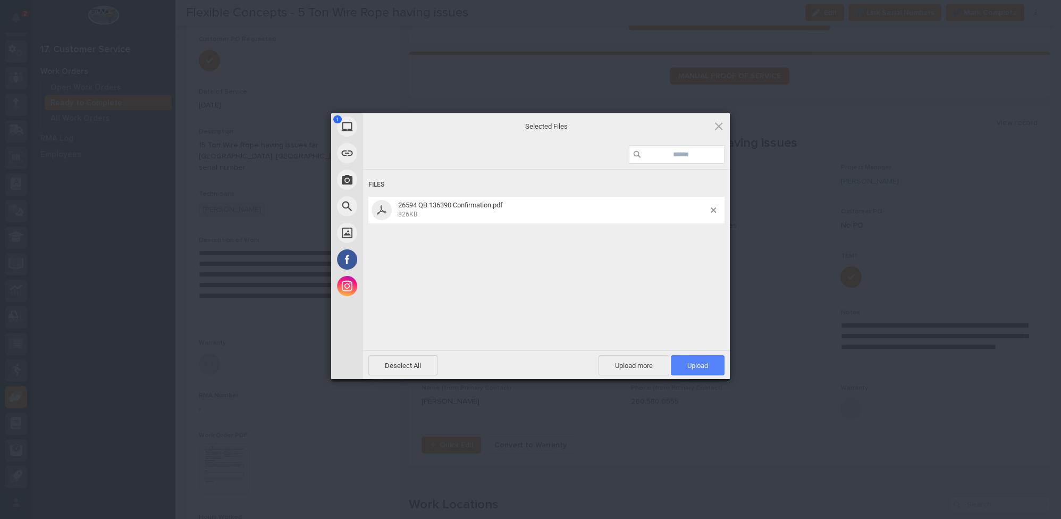
click at [695, 361] on span "Upload 1" at bounding box center [697, 365] width 21 height 8
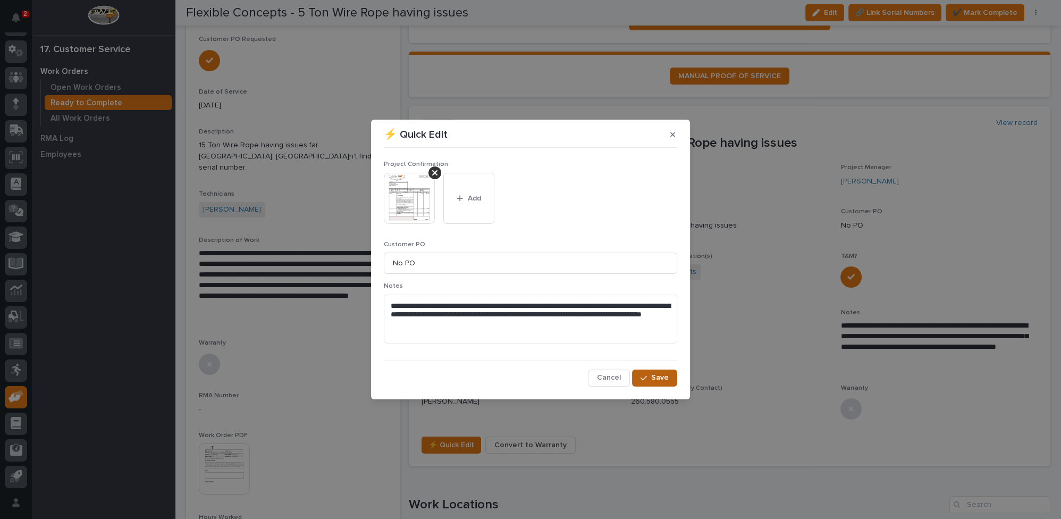
click at [659, 379] on span "Save" at bounding box center [660, 377] width 18 height 10
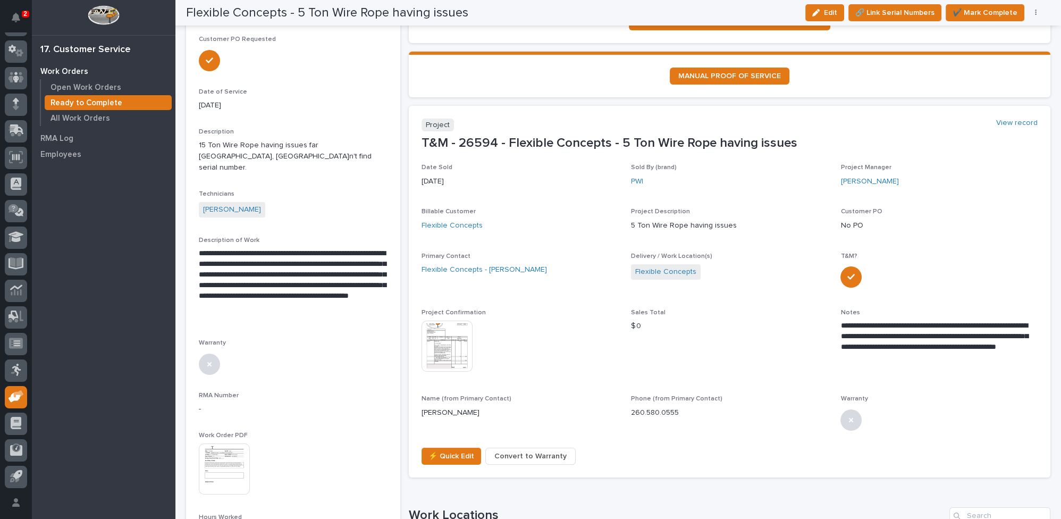
scroll to position [0, 0]
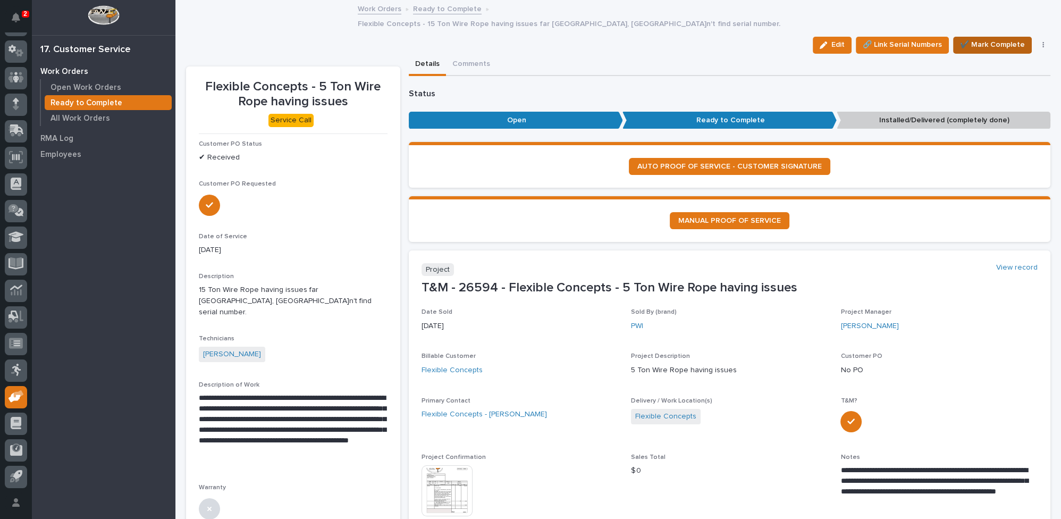
click at [981, 38] on span "✔️ Mark Complete" at bounding box center [992, 44] width 65 height 13
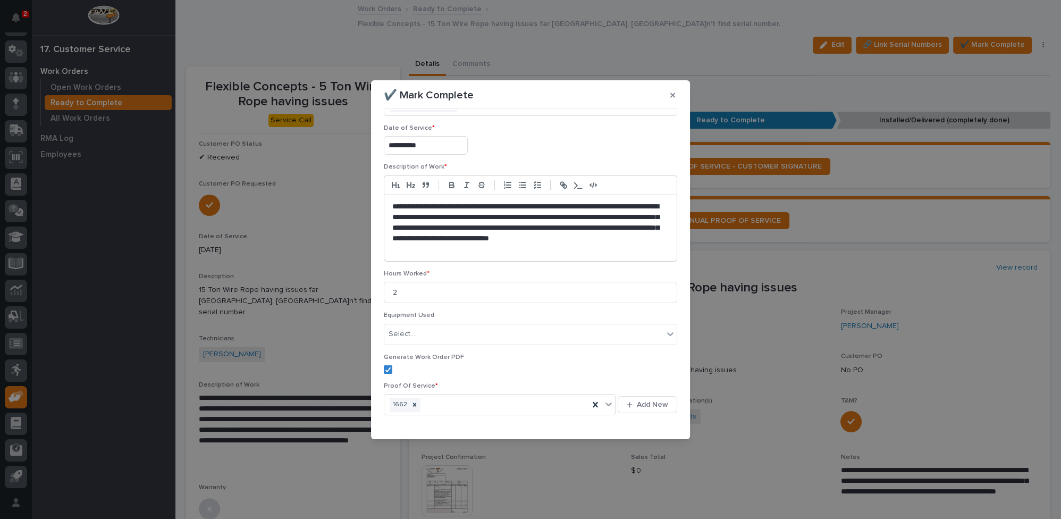
scroll to position [67, 0]
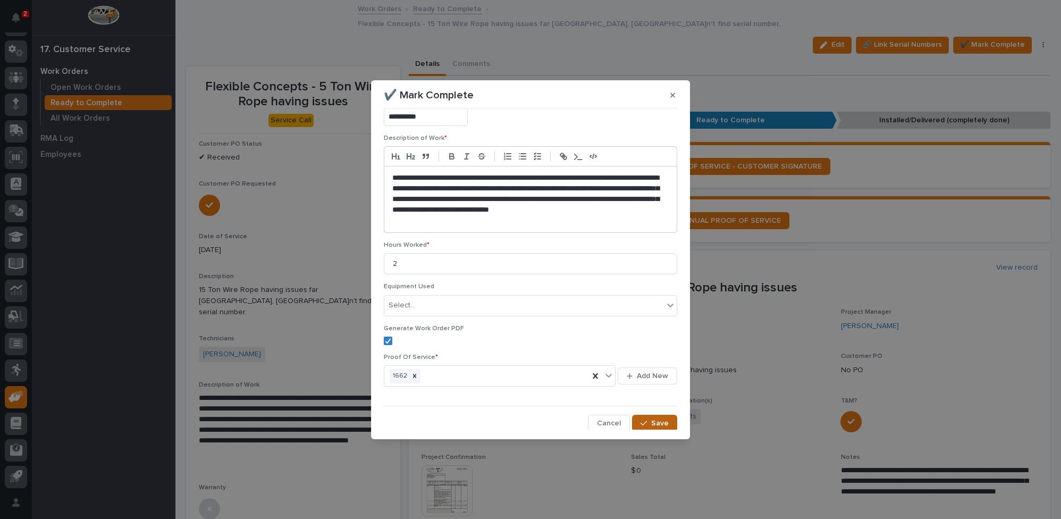
click at [643, 421] on div "button" at bounding box center [645, 422] width 11 height 7
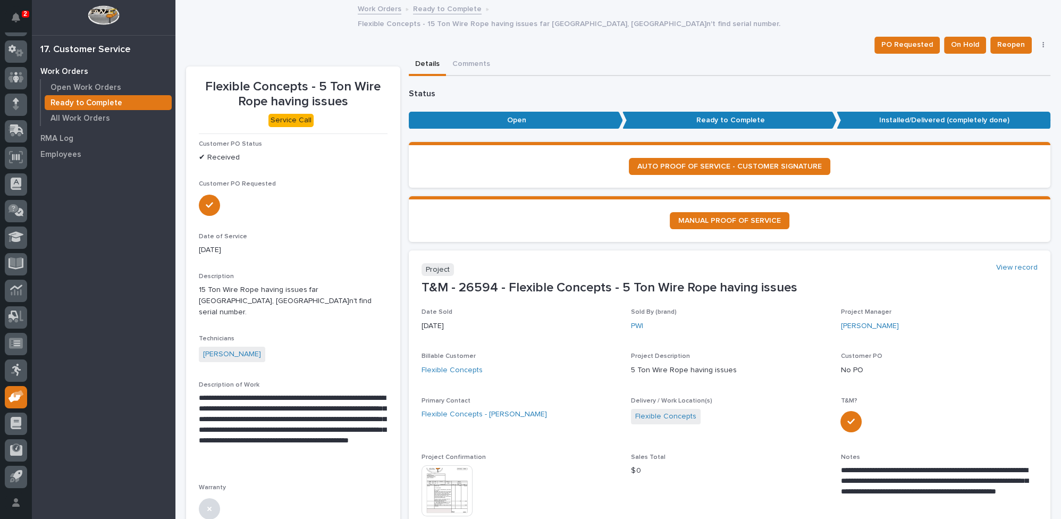
click at [430, 9] on link "Ready to Complete" at bounding box center [447, 8] width 69 height 12
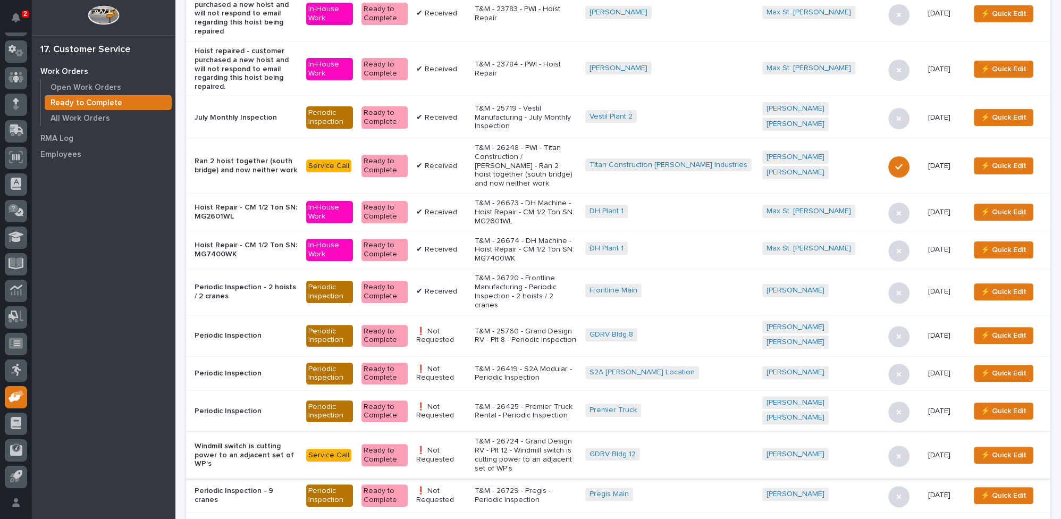
scroll to position [531, 0]
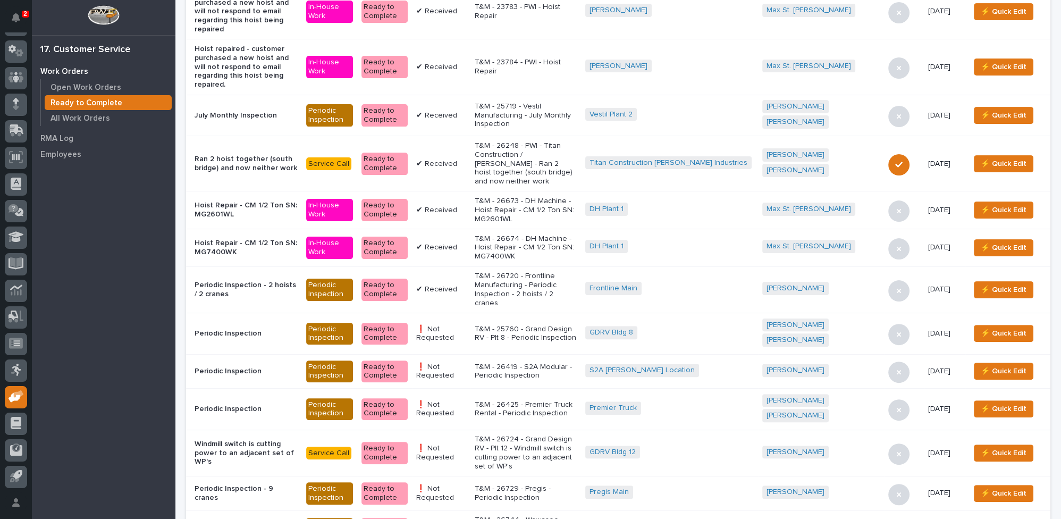
click at [541, 435] on p "T&M - 26724 - Grand Design RV - Plt 12 - Windmill switch is cutting power to an…" at bounding box center [524, 453] width 101 height 36
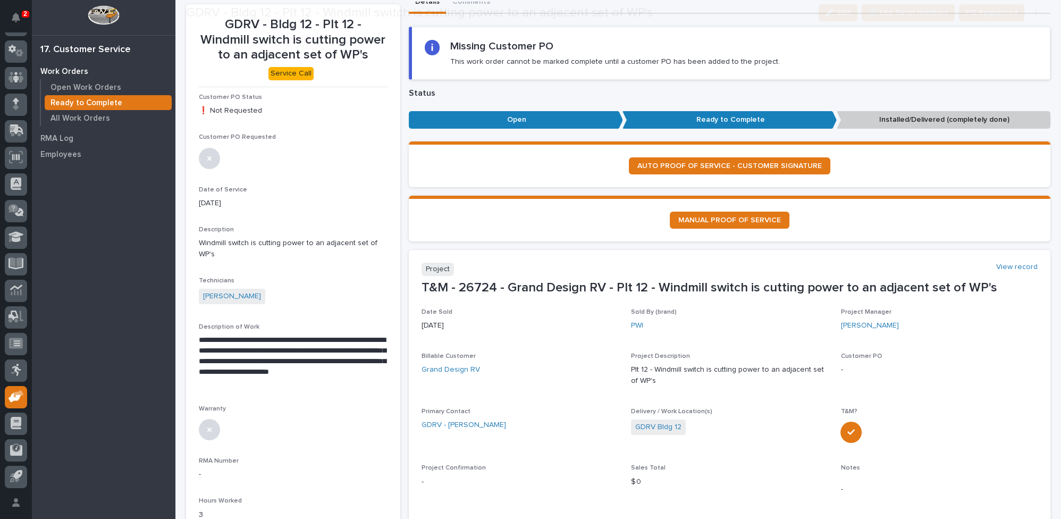
scroll to position [96, 0]
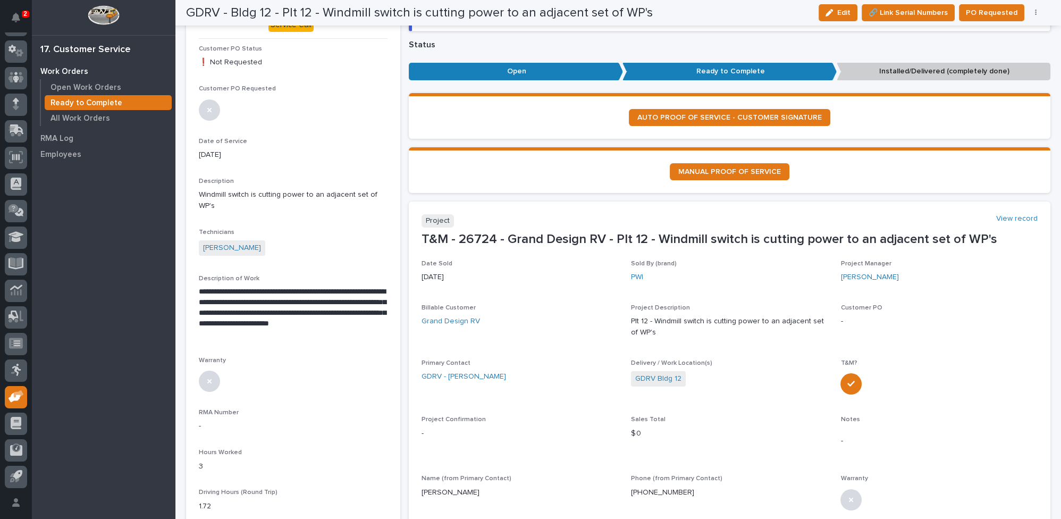
click at [1034, 11] on icon "button" at bounding box center [1035, 12] width 2 height 7
click at [1009, 71] on span "Regenerate PDF" at bounding box center [1002, 68] width 57 height 13
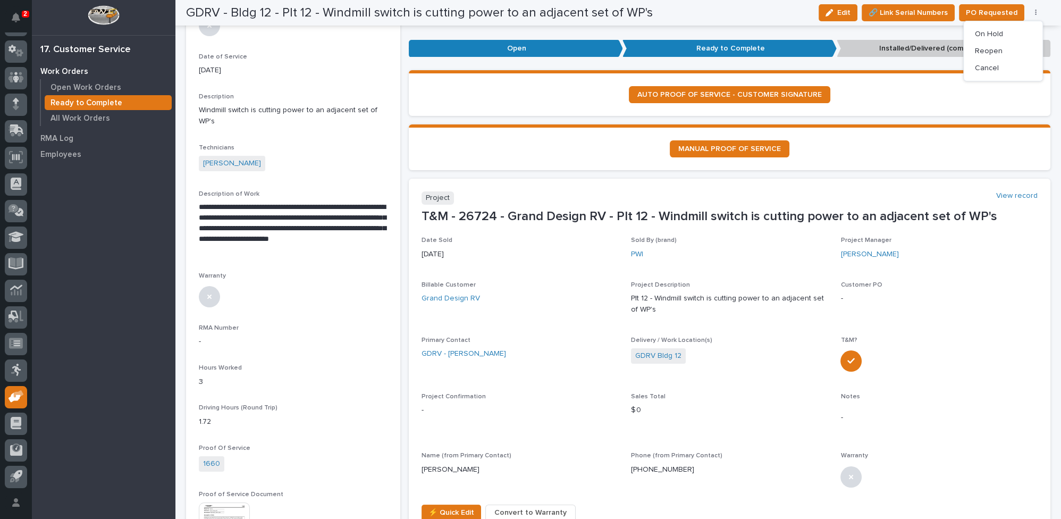
scroll to position [193, 0]
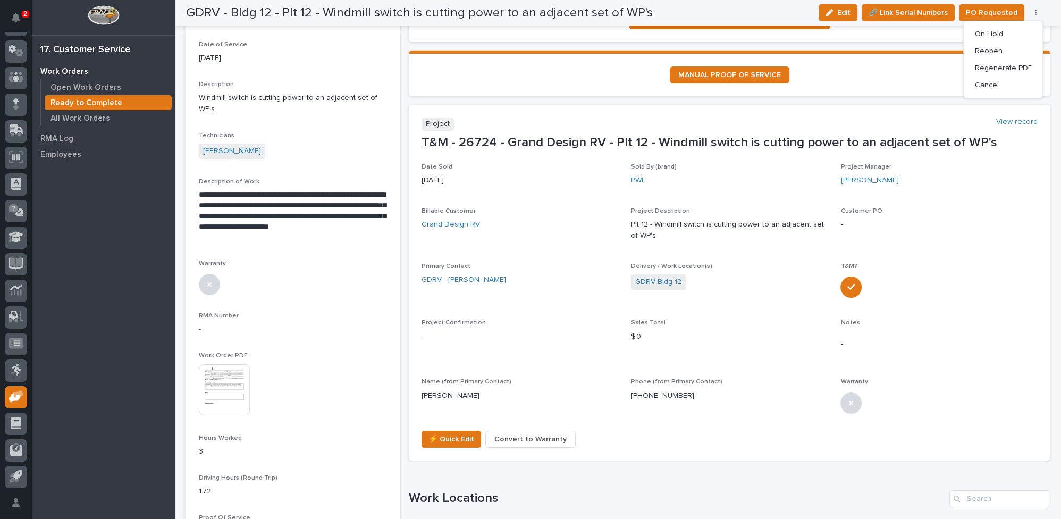
click at [228, 382] on img at bounding box center [224, 389] width 51 height 51
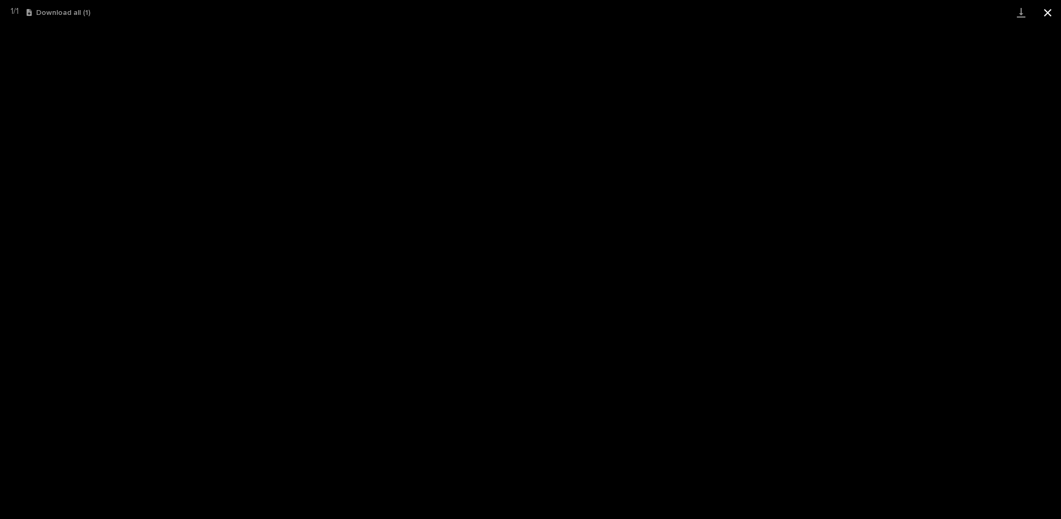
click at [1044, 12] on button "Close gallery" at bounding box center [1047, 12] width 27 height 25
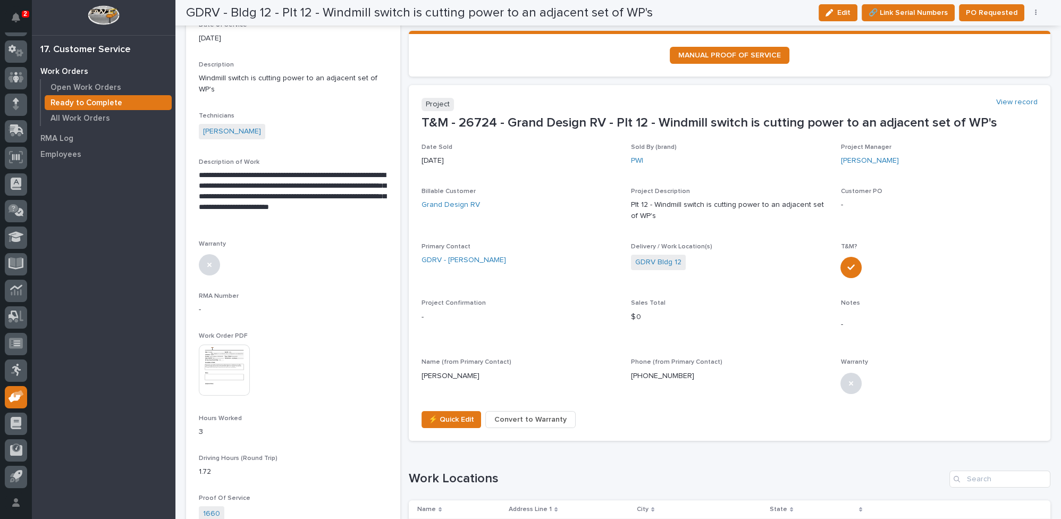
scroll to position [290, 0]
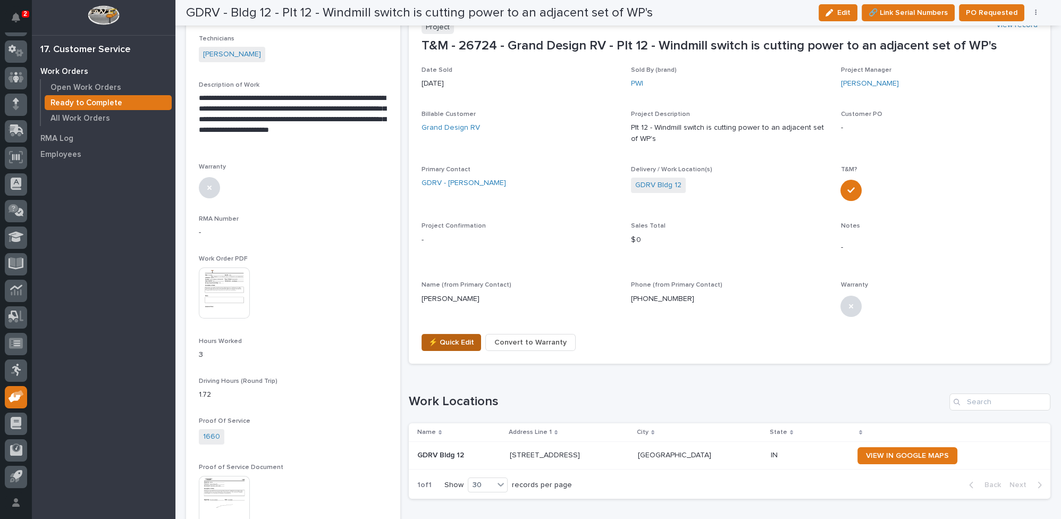
click at [431, 342] on span "⚡ Quick Edit" at bounding box center [451, 342] width 46 height 13
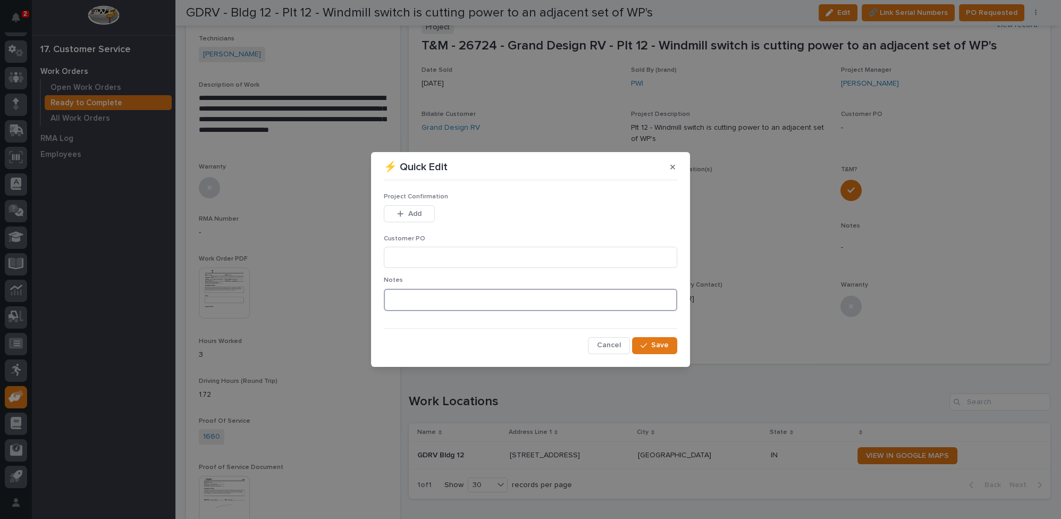
click at [421, 302] on textarea at bounding box center [530, 300] width 293 height 22
type textarea "*********"
click at [656, 345] on span "Save" at bounding box center [660, 345] width 18 height 10
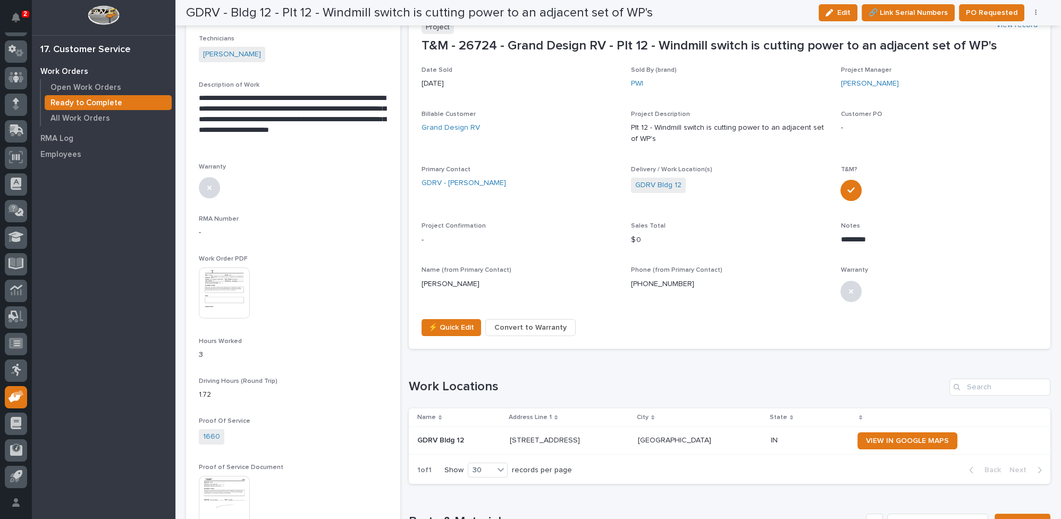
scroll to position [282, 0]
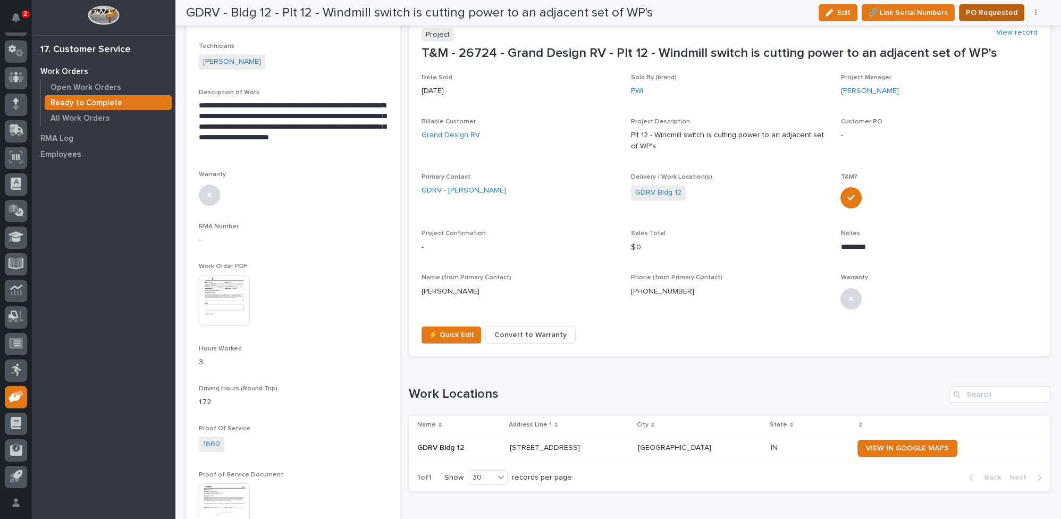
click at [982, 13] on span "PO Requested" at bounding box center [991, 12] width 52 height 13
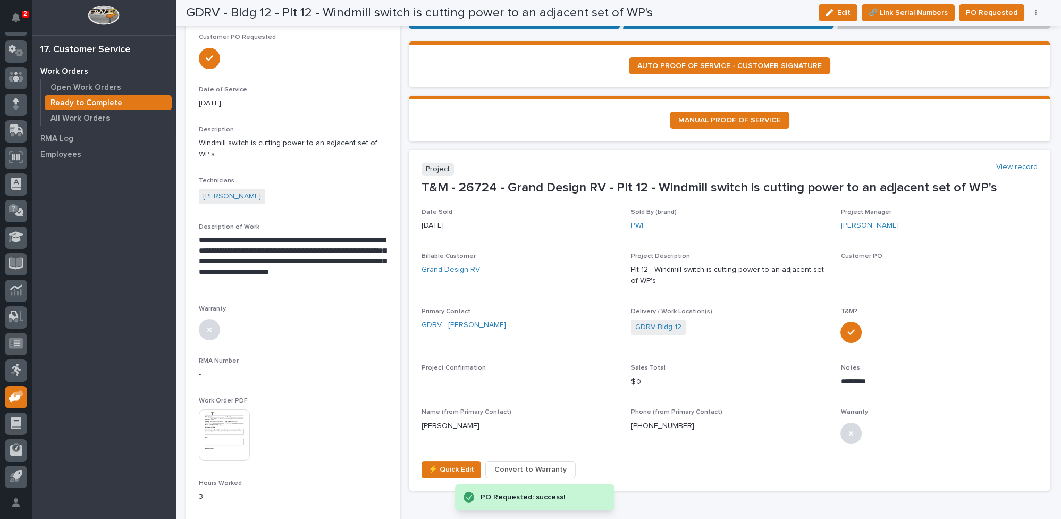
scroll to position [0, 0]
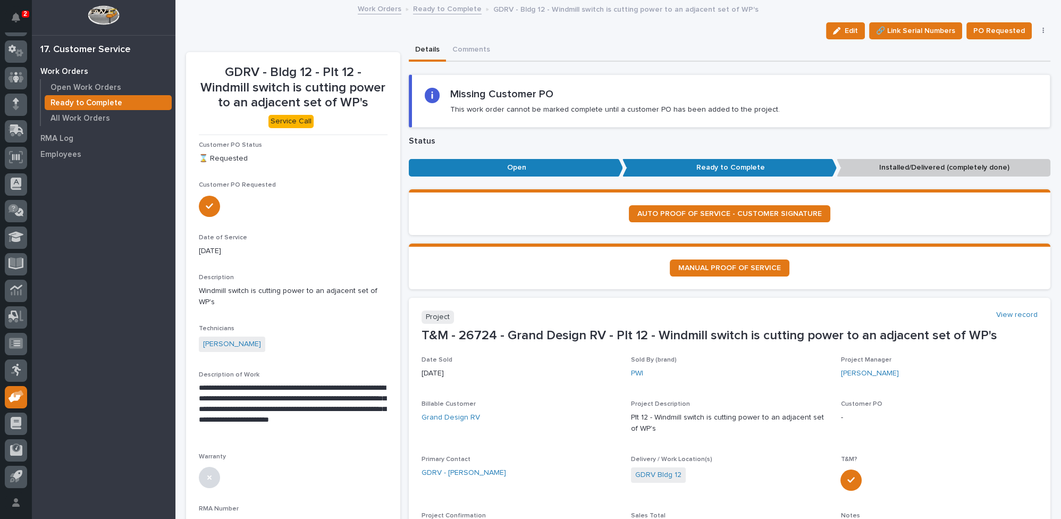
click at [456, 7] on link "Ready to Complete" at bounding box center [447, 8] width 69 height 12
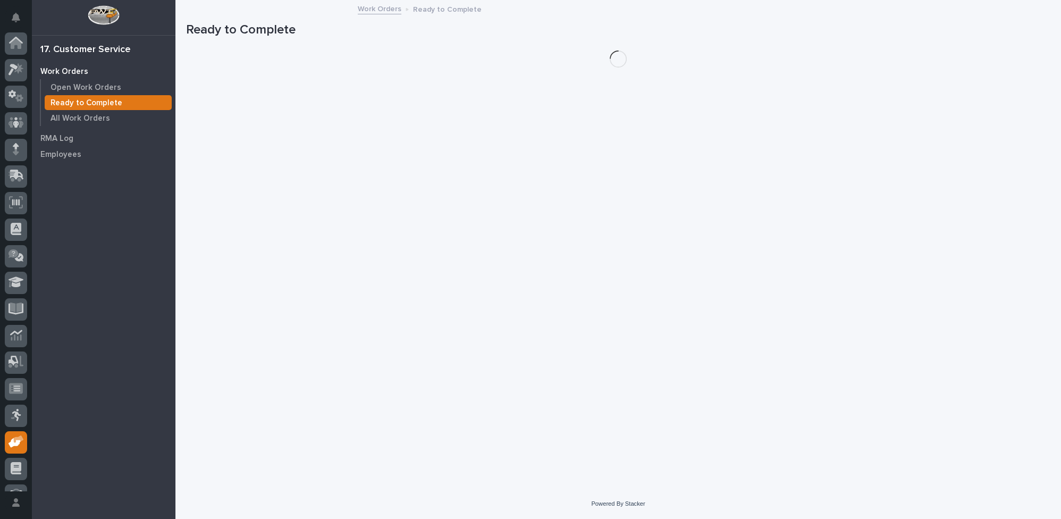
scroll to position [45, 0]
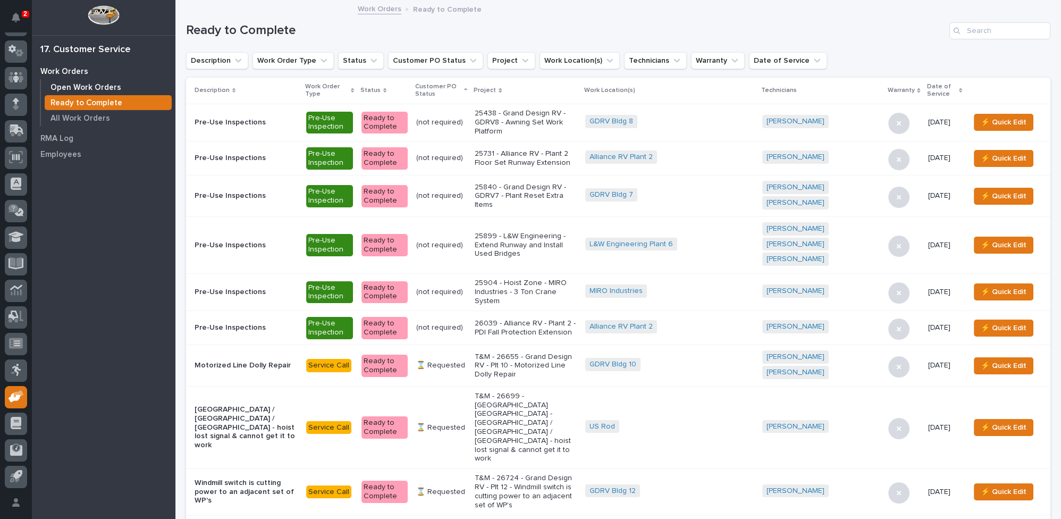
click at [91, 88] on p "Open Work Orders" at bounding box center [85, 88] width 71 height 10
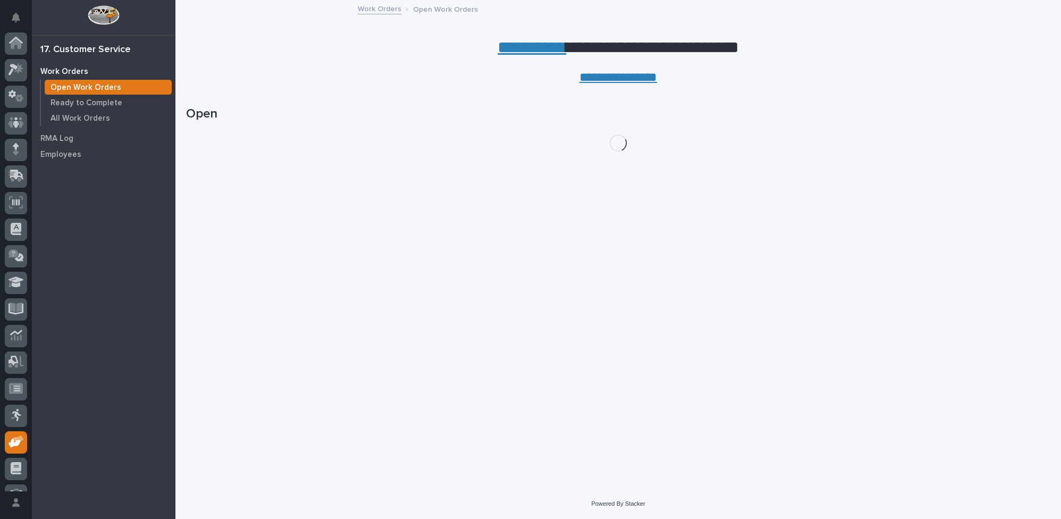
scroll to position [45, 0]
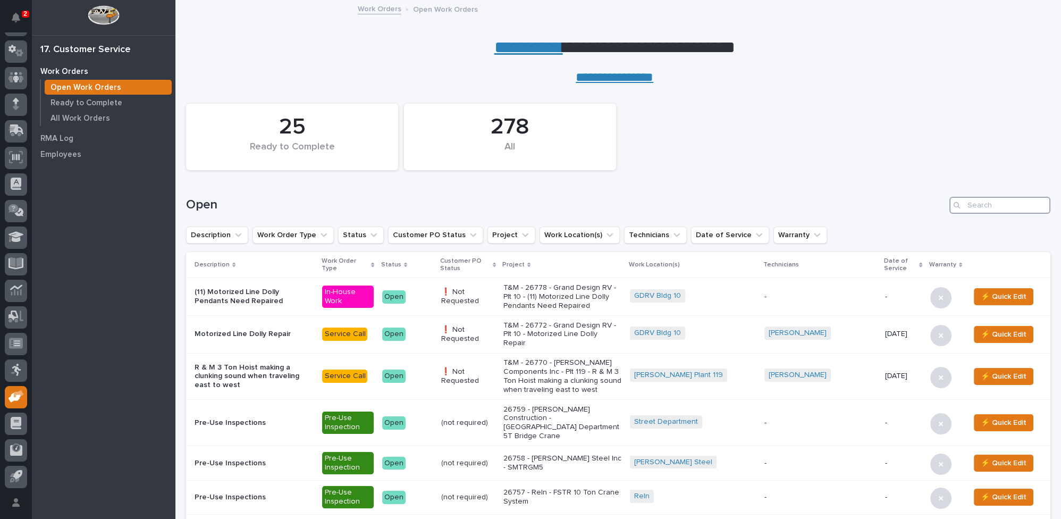
drag, startPoint x: 981, startPoint y: 208, endPoint x: 975, endPoint y: 204, distance: 7.7
click at [981, 208] on input "Search" at bounding box center [999, 205] width 101 height 17
type input "25938"
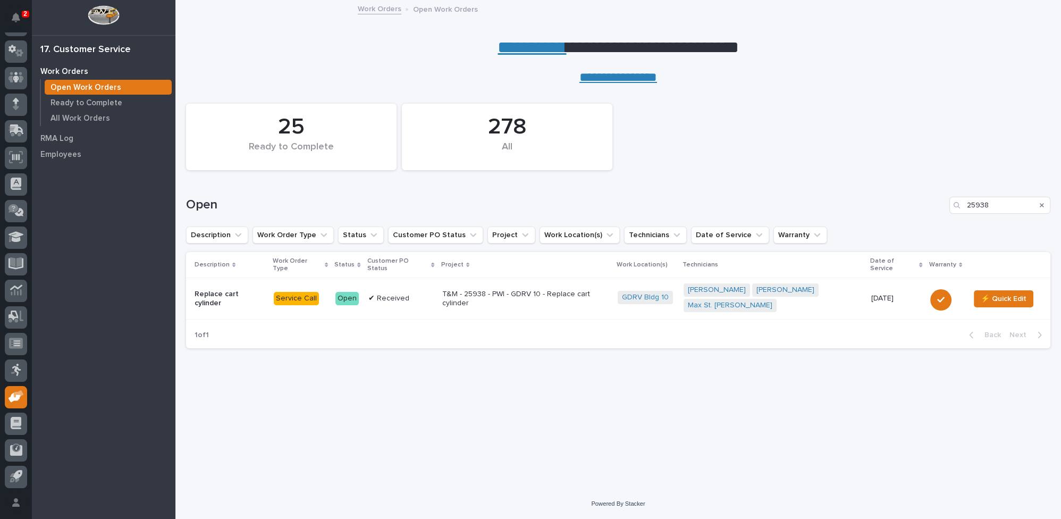
click at [538, 291] on p "T&M - 25938 - PWI - GDRV 10 - Replace cart cylinder" at bounding box center [525, 299] width 167 height 18
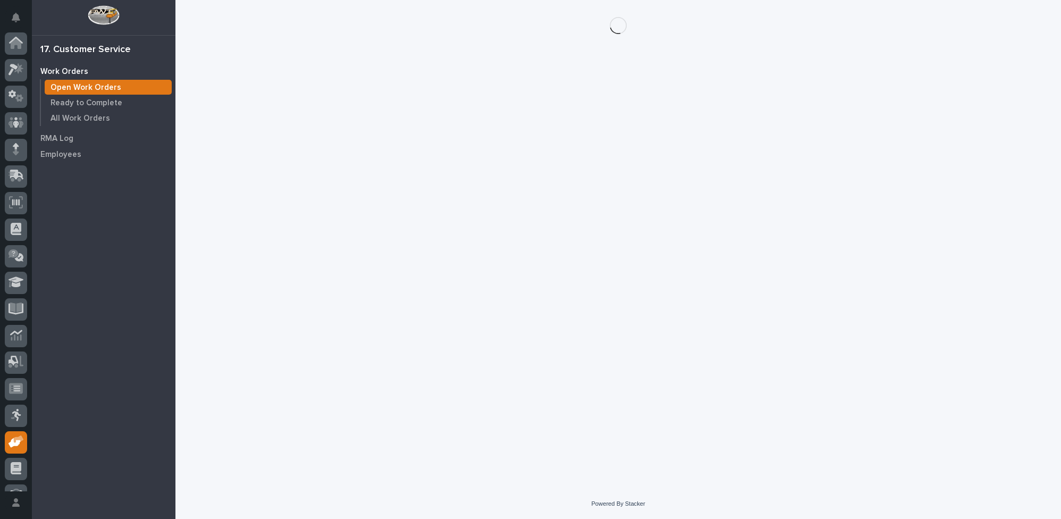
scroll to position [45, 0]
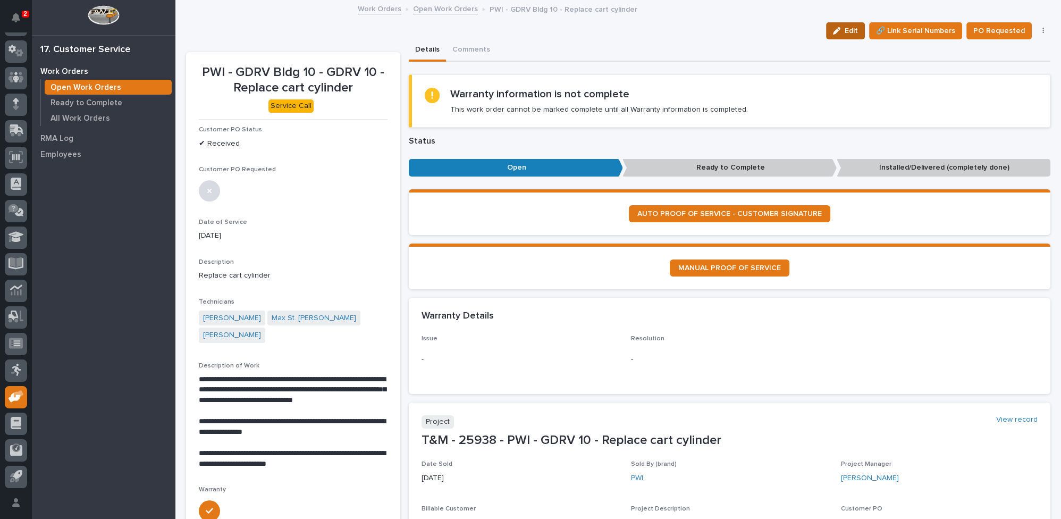
click at [845, 26] on span "Edit" at bounding box center [850, 31] width 13 height 10
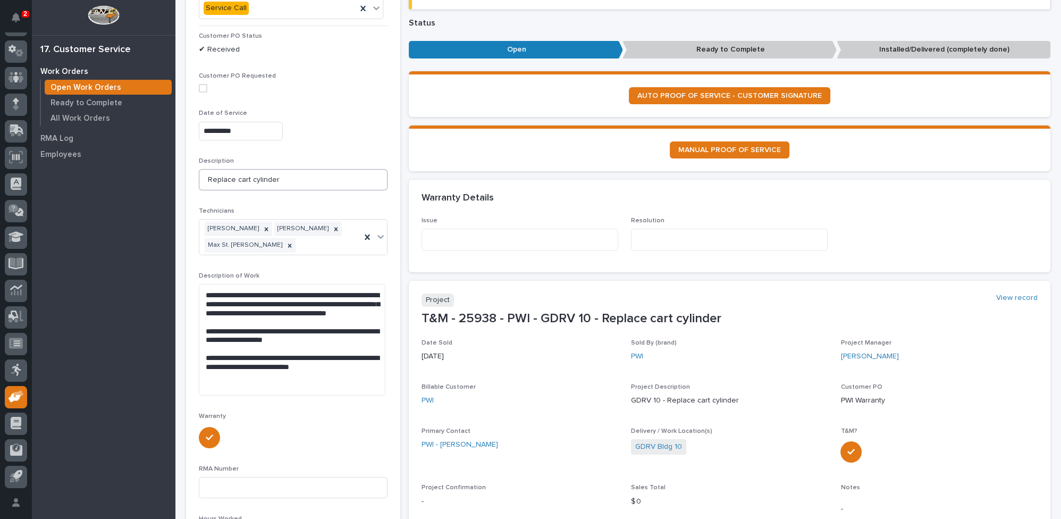
scroll to position [145, 0]
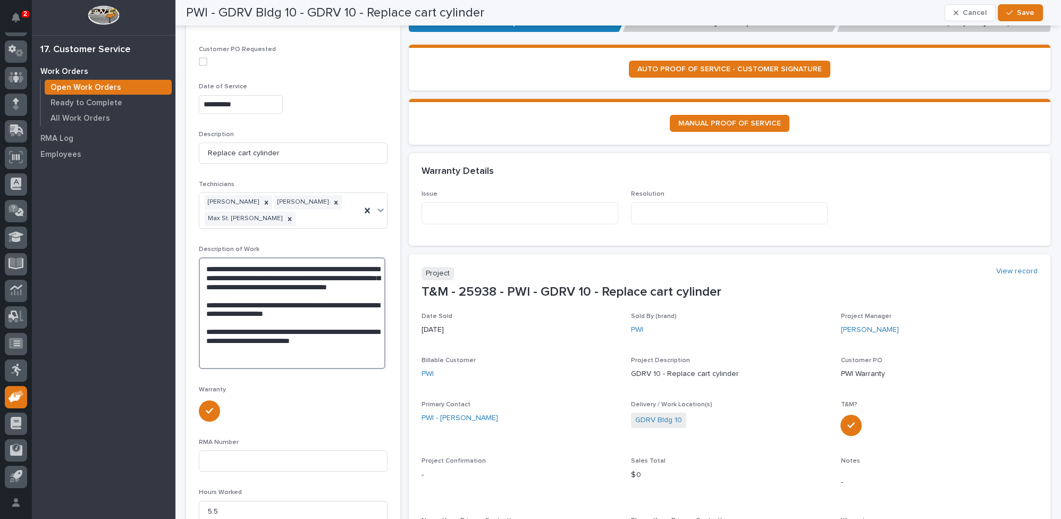
drag, startPoint x: 205, startPoint y: 309, endPoint x: 323, endPoint y: 320, distance: 119.0
click at [323, 320] on textarea "**********" at bounding box center [292, 313] width 186 height 112
click at [446, 208] on textarea at bounding box center [519, 213] width 197 height 22
paste textarea "**********"
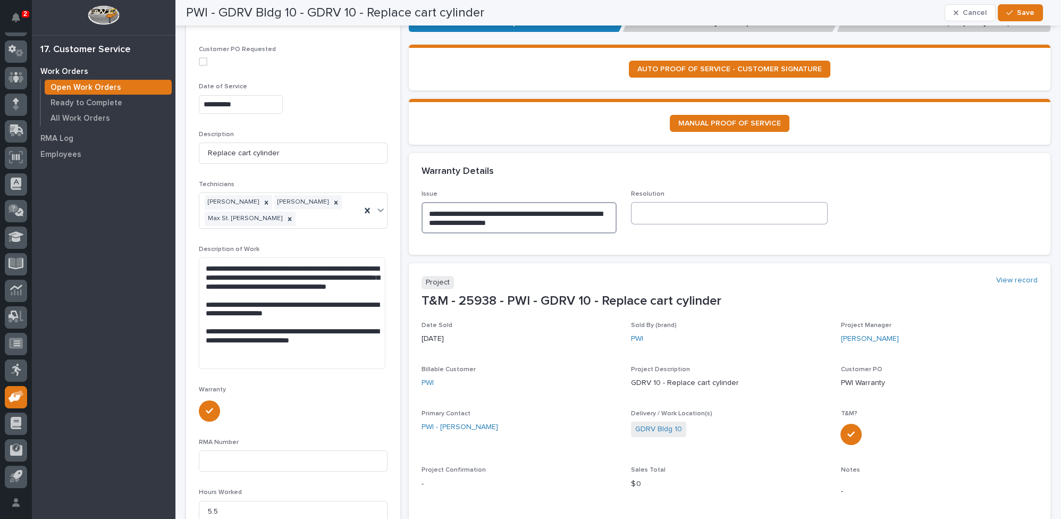
type textarea "**********"
click at [683, 214] on textarea at bounding box center [729, 213] width 197 height 22
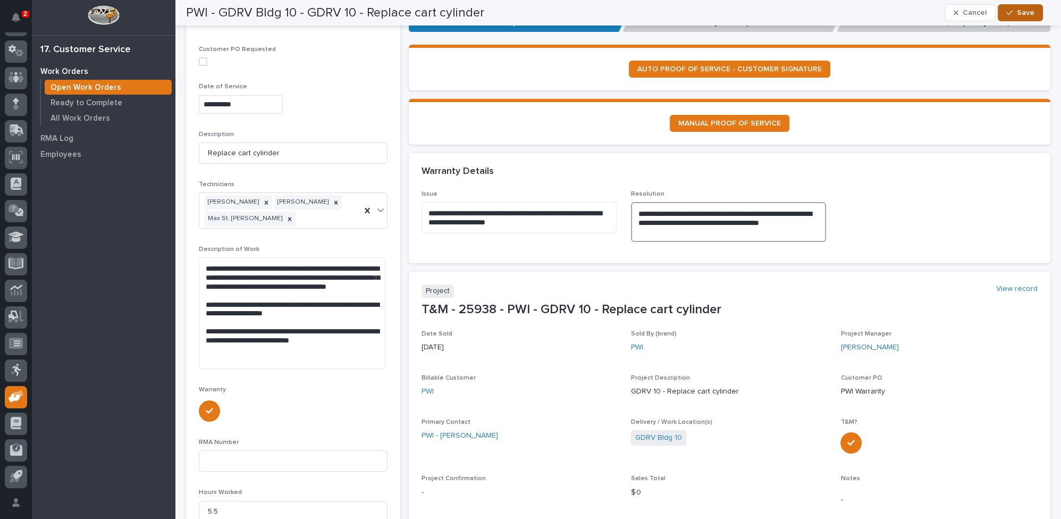
type textarea "**********"
click at [1022, 9] on span "Save" at bounding box center [1025, 13] width 18 height 10
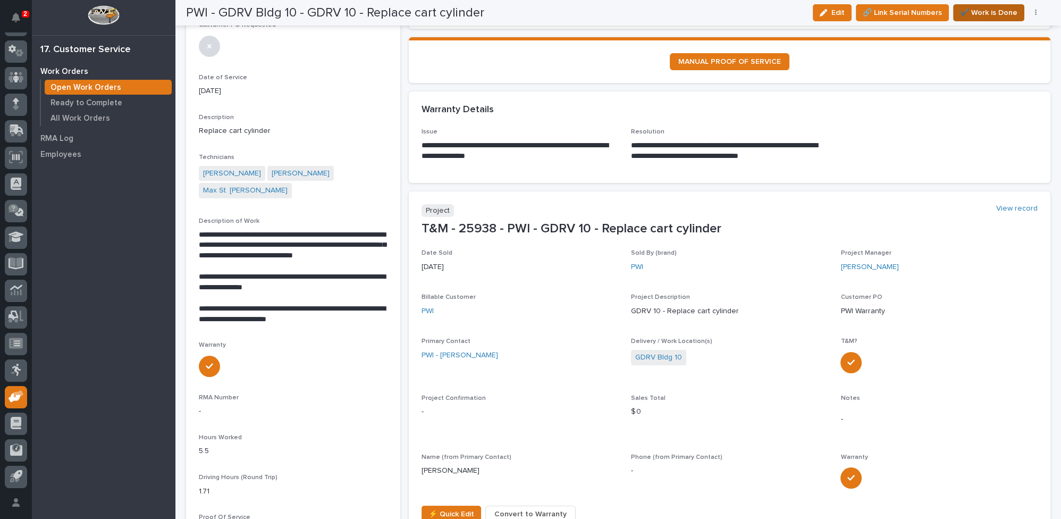
click at [1008, 13] on span "✔️ Work is Done" at bounding box center [988, 12] width 57 height 13
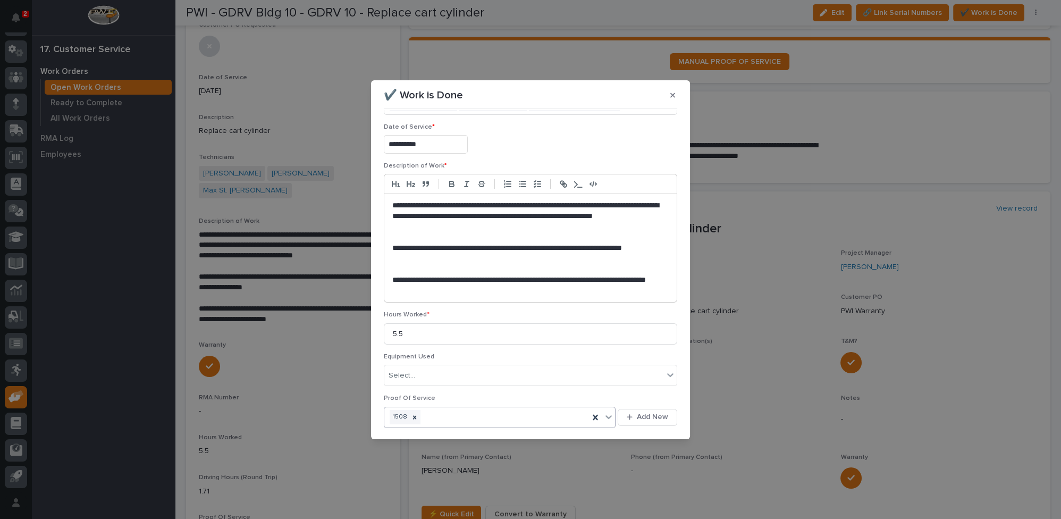
scroll to position [80, 0]
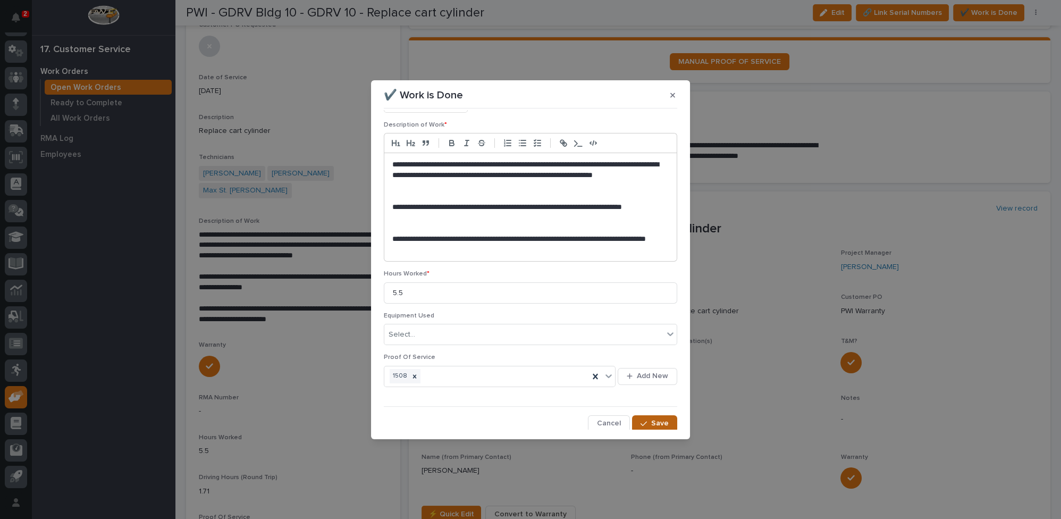
click at [632, 418] on button "Save" at bounding box center [654, 423] width 45 height 17
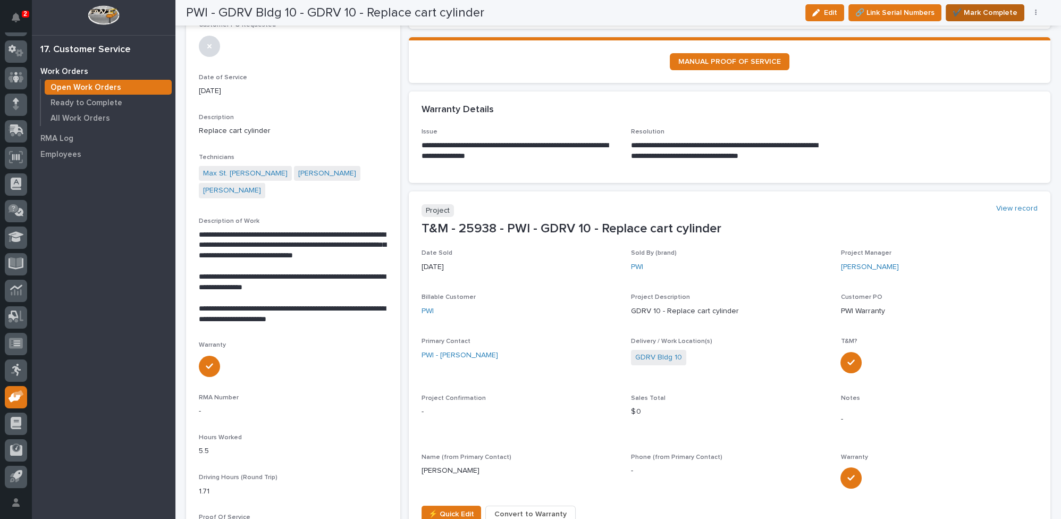
click at [995, 11] on span "✔️ Mark Complete" at bounding box center [984, 12] width 65 height 13
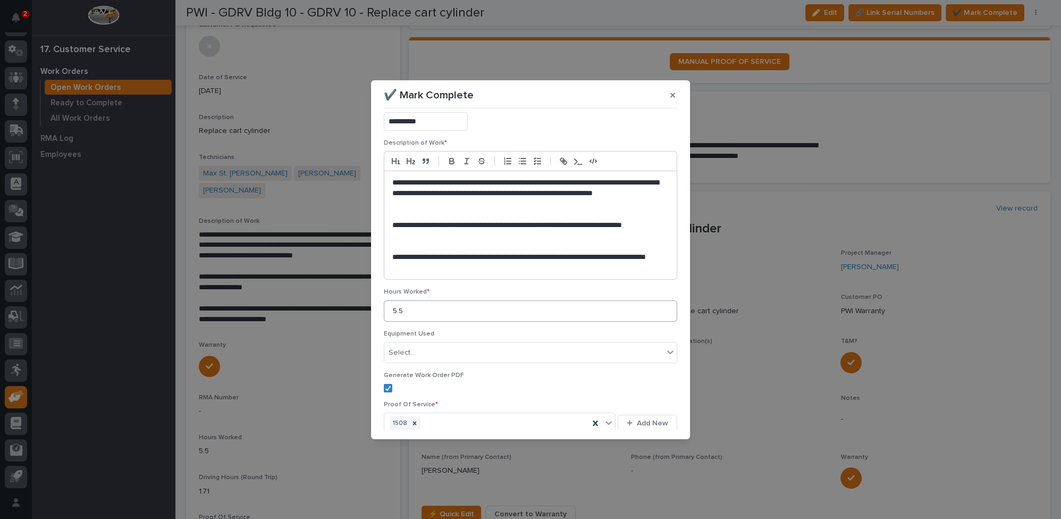
scroll to position [109, 0]
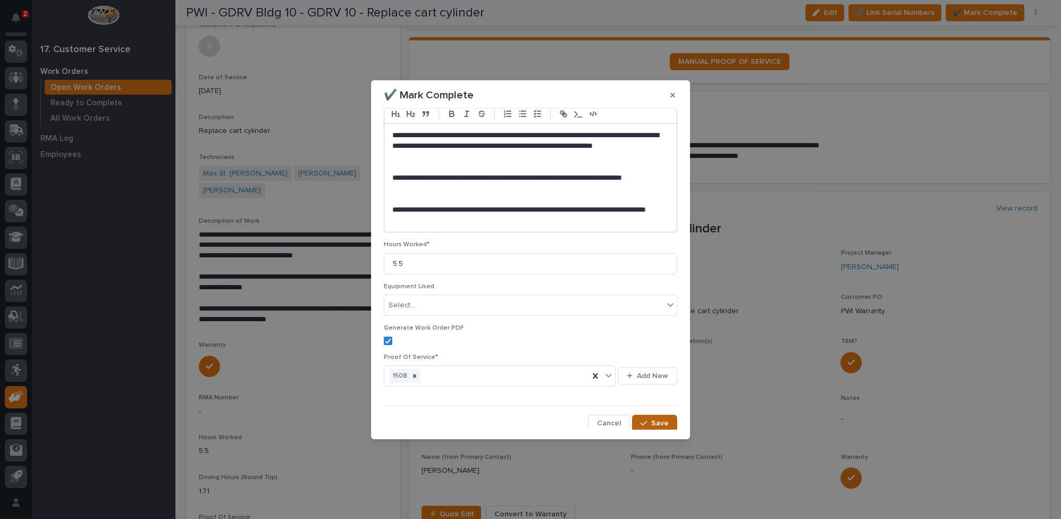
click at [646, 421] on div "button" at bounding box center [645, 422] width 11 height 7
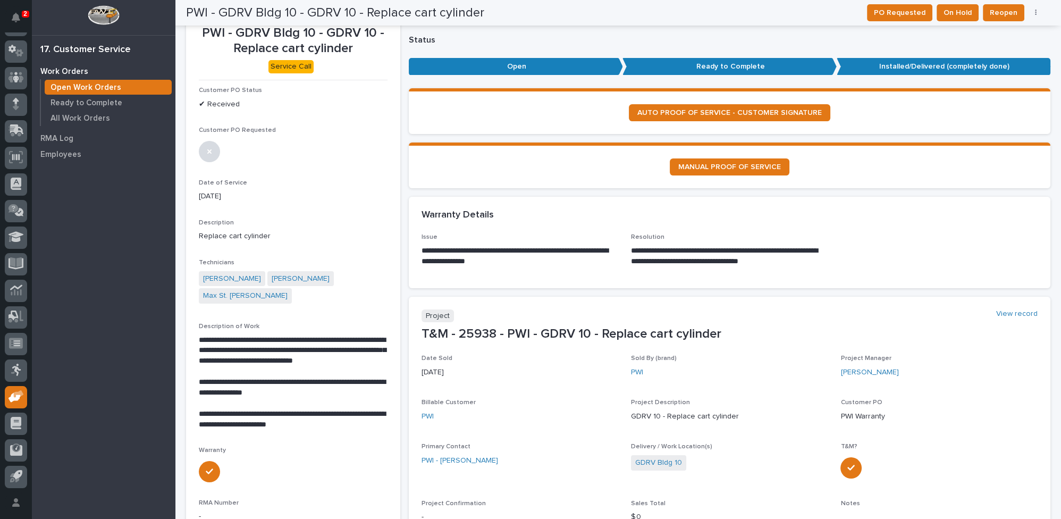
scroll to position [0, 0]
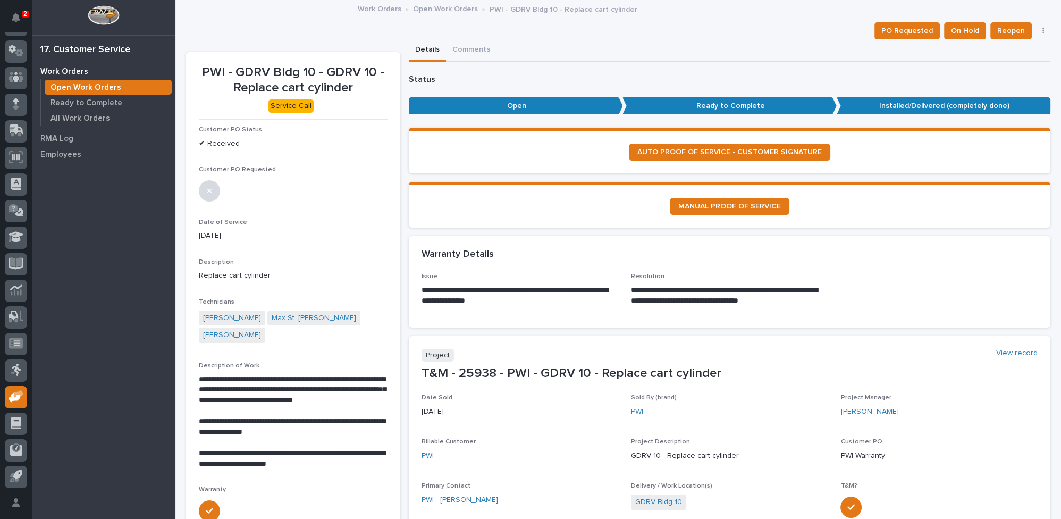
click at [435, 7] on link "Open Work Orders" at bounding box center [445, 8] width 65 height 12
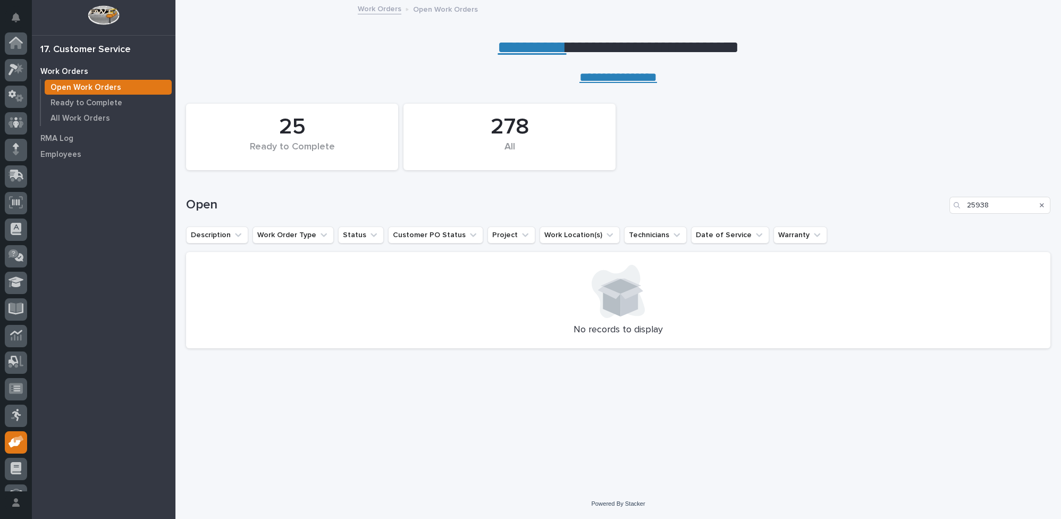
scroll to position [45, 0]
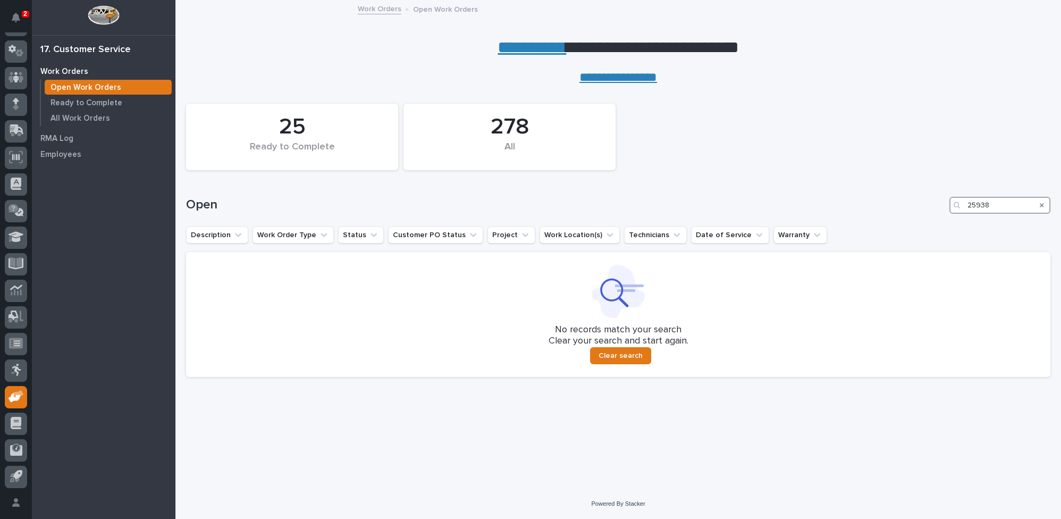
drag, startPoint x: 1009, startPoint y: 207, endPoint x: 904, endPoint y: 202, distance: 105.3
click at [908, 202] on div "Open 25938" at bounding box center [618, 205] width 864 height 17
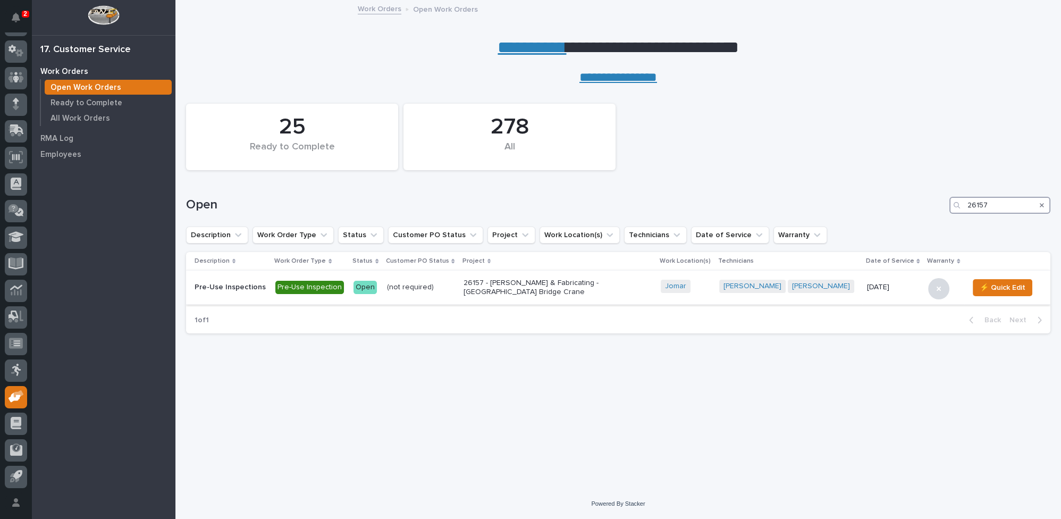
type input "26157"
click at [519, 287] on p "26157 - [PERSON_NAME] & Fabricating - [GEOGRAPHIC_DATA] Bridge Crane" at bounding box center [556, 287] width 186 height 18
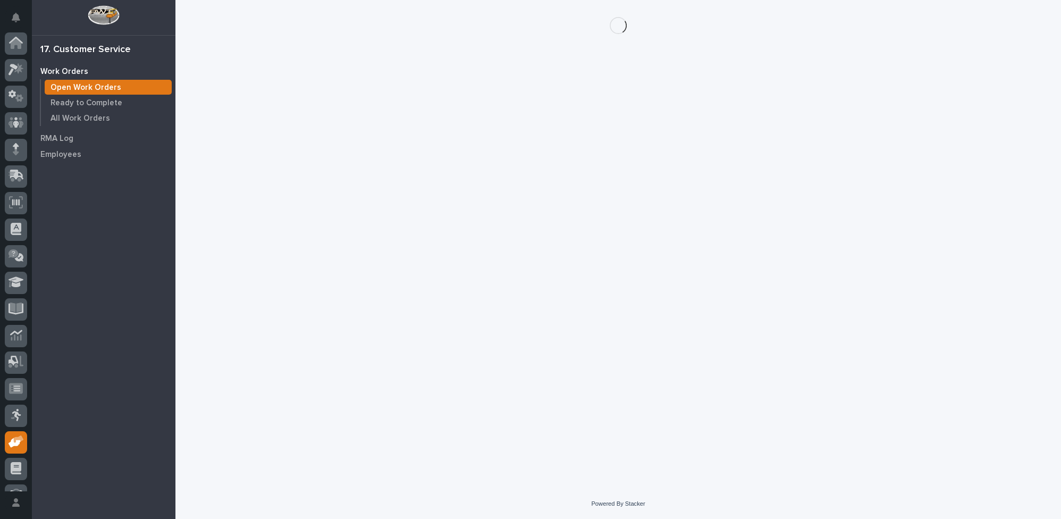
scroll to position [45, 0]
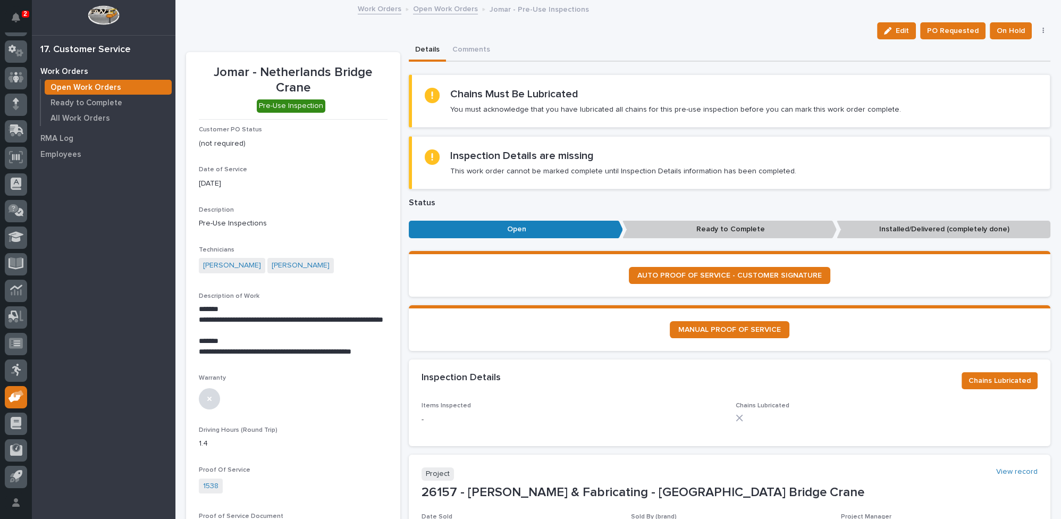
click at [884, 39] on div "Details Comments" at bounding box center [730, 50] width 642 height 22
click at [890, 29] on div "button" at bounding box center [890, 30] width 12 height 7
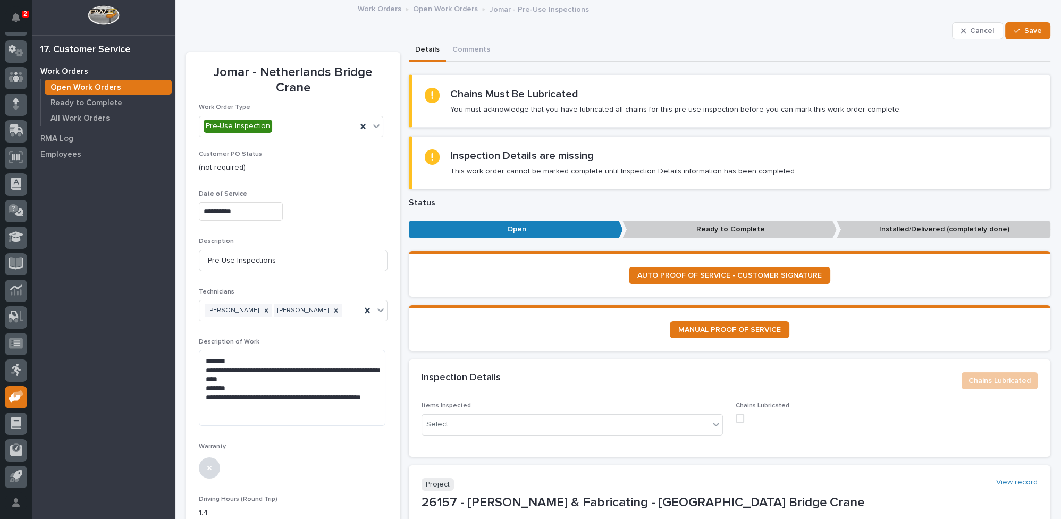
click at [737, 414] on span at bounding box center [739, 418] width 9 height 9
click at [712, 422] on icon at bounding box center [715, 424] width 6 height 4
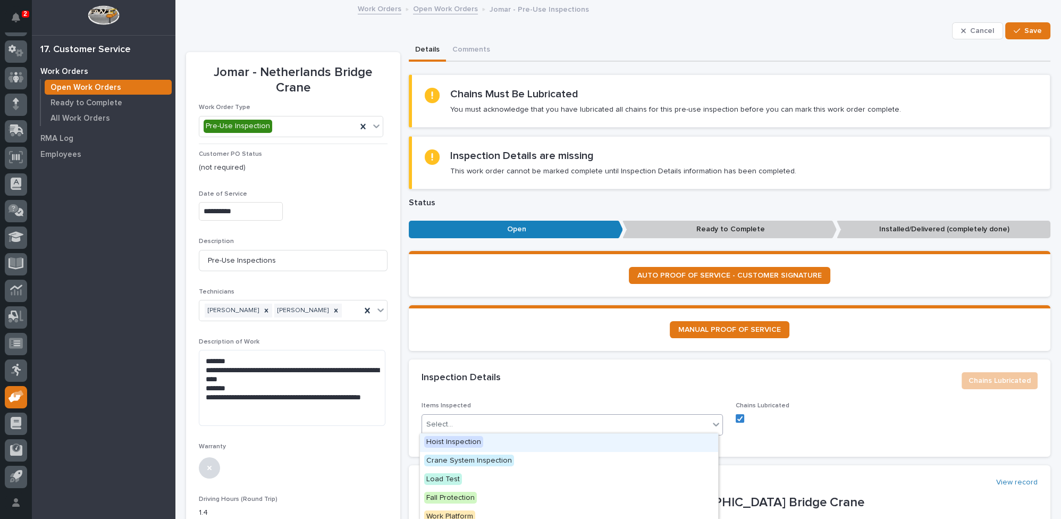
click at [466, 441] on span "Hoist Inspection" at bounding box center [453, 442] width 59 height 12
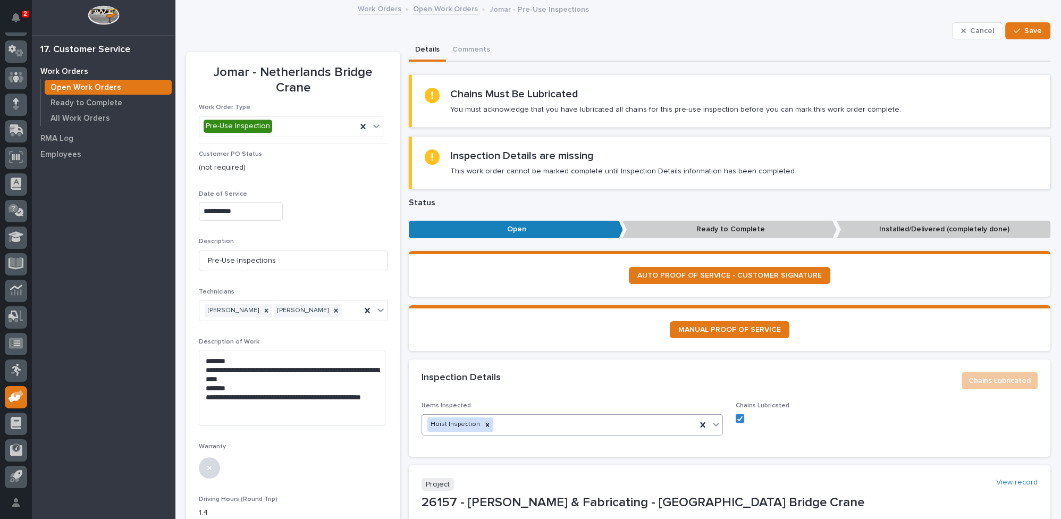
click at [712, 424] on icon at bounding box center [715, 424] width 11 height 11
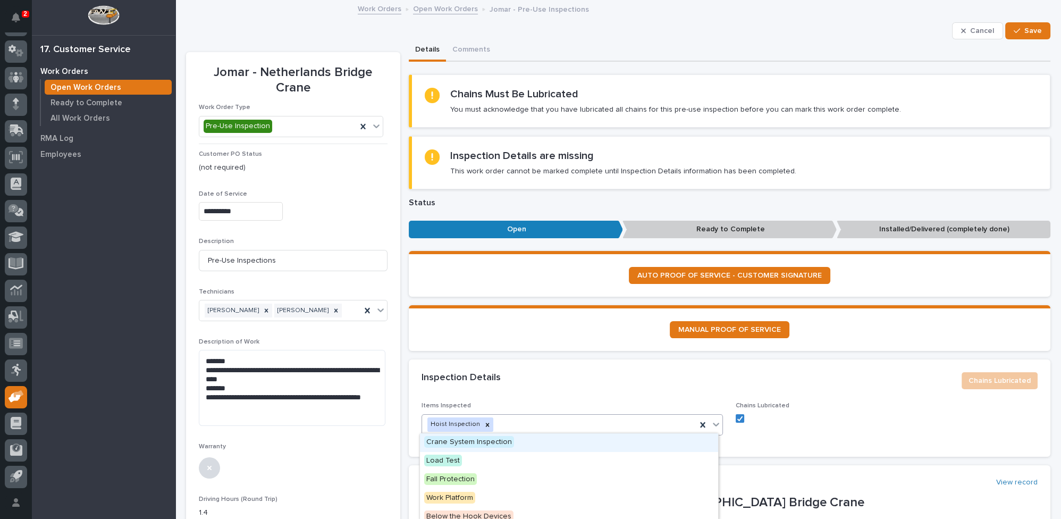
click at [451, 439] on span "Crane System Inspection" at bounding box center [469, 442] width 90 height 12
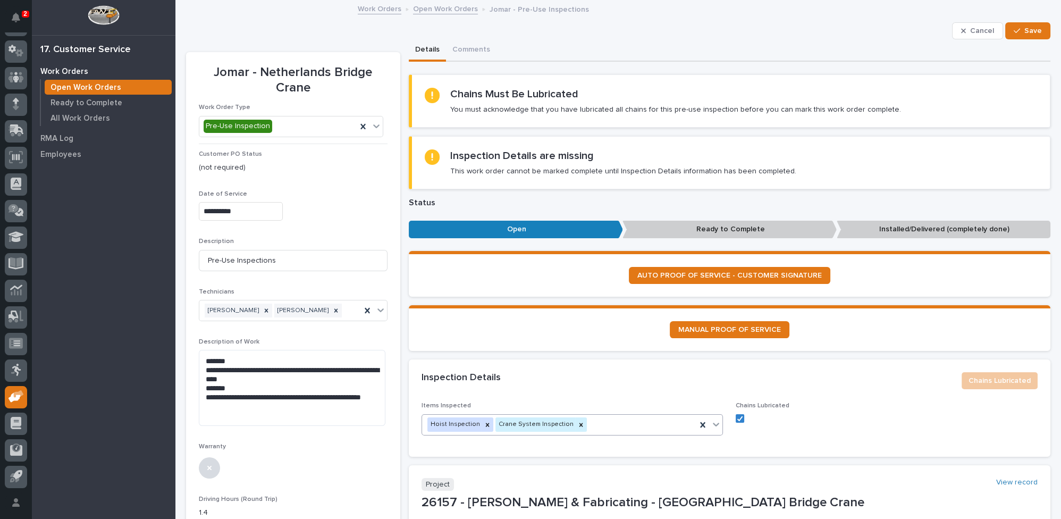
click at [712, 422] on icon at bounding box center [715, 424] width 6 height 4
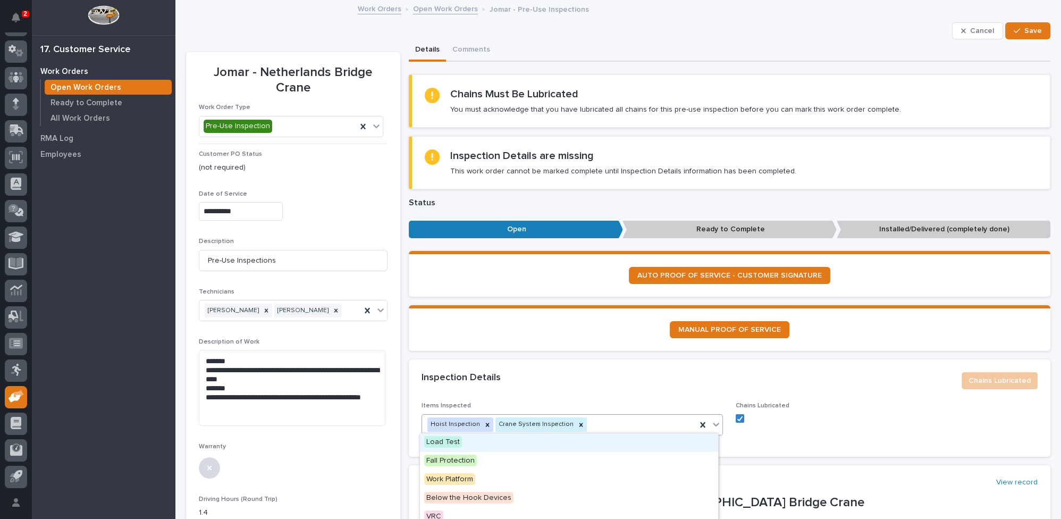
click at [444, 442] on span "Load Test" at bounding box center [443, 442] width 38 height 12
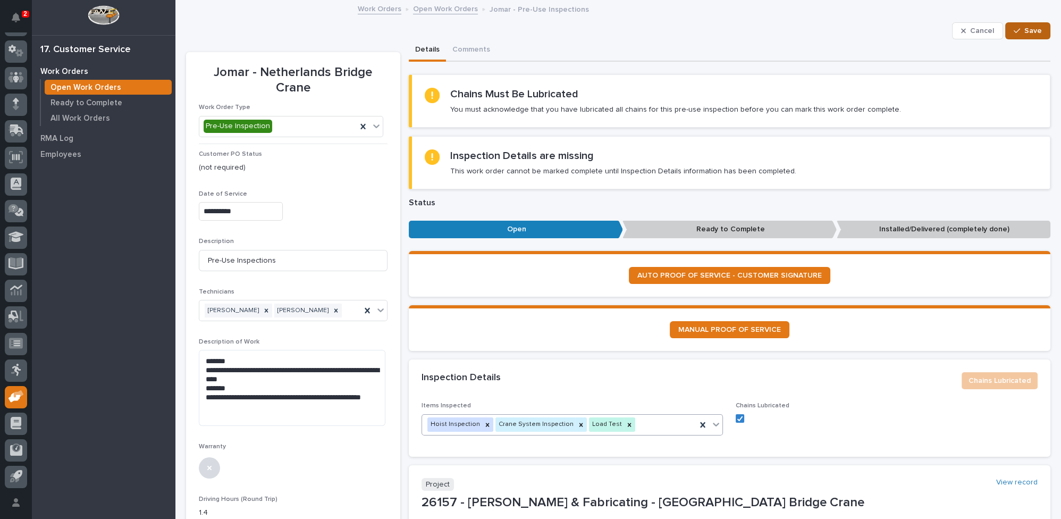
click at [1024, 26] on span "Save" at bounding box center [1033, 31] width 18 height 10
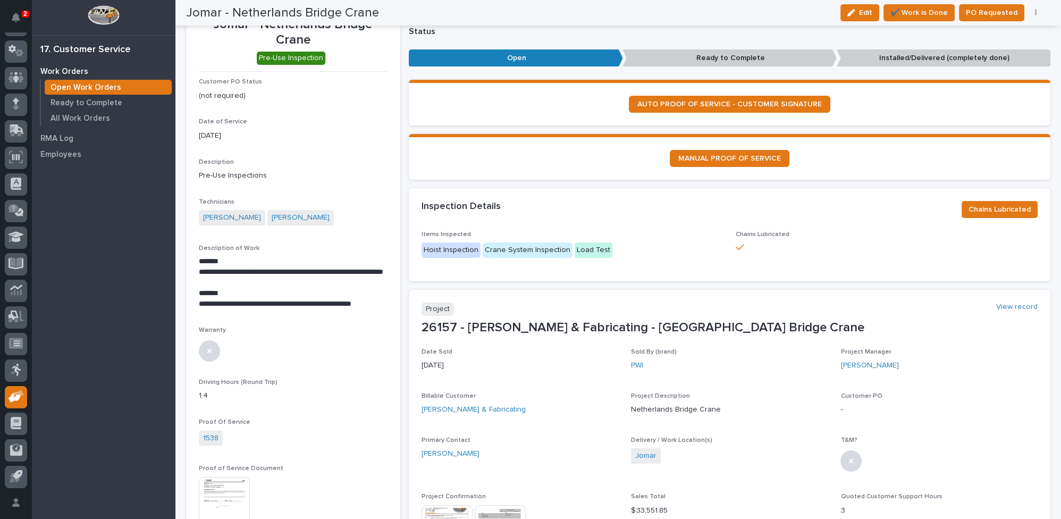
scroll to position [0, 0]
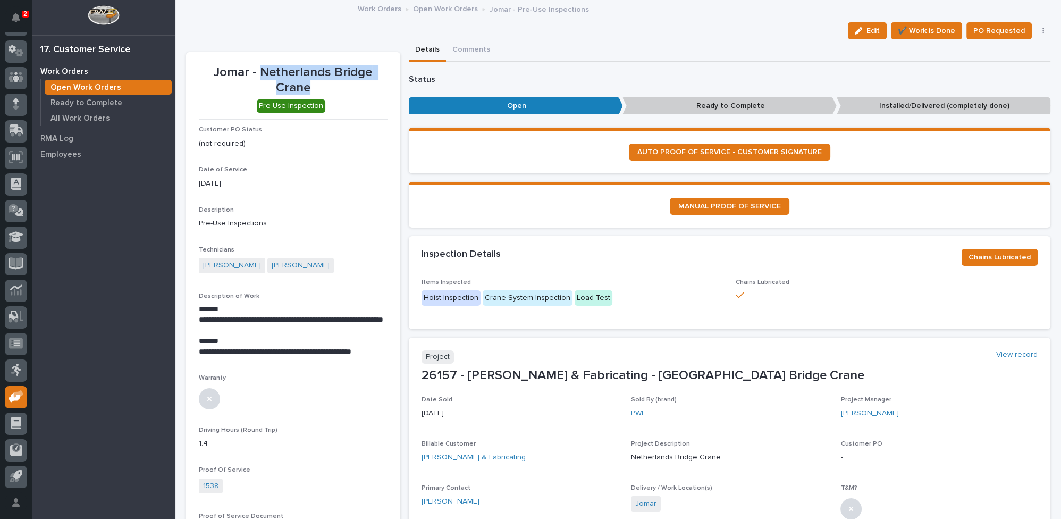
drag, startPoint x: 260, startPoint y: 69, endPoint x: 333, endPoint y: 84, distance: 74.4
click at [333, 84] on p "Jomar - Netherlands Bridge Crane" at bounding box center [293, 80] width 189 height 31
copy p "Netherlands Bridge Crane"
click at [932, 31] on span "✔️ Work is Done" at bounding box center [925, 30] width 57 height 13
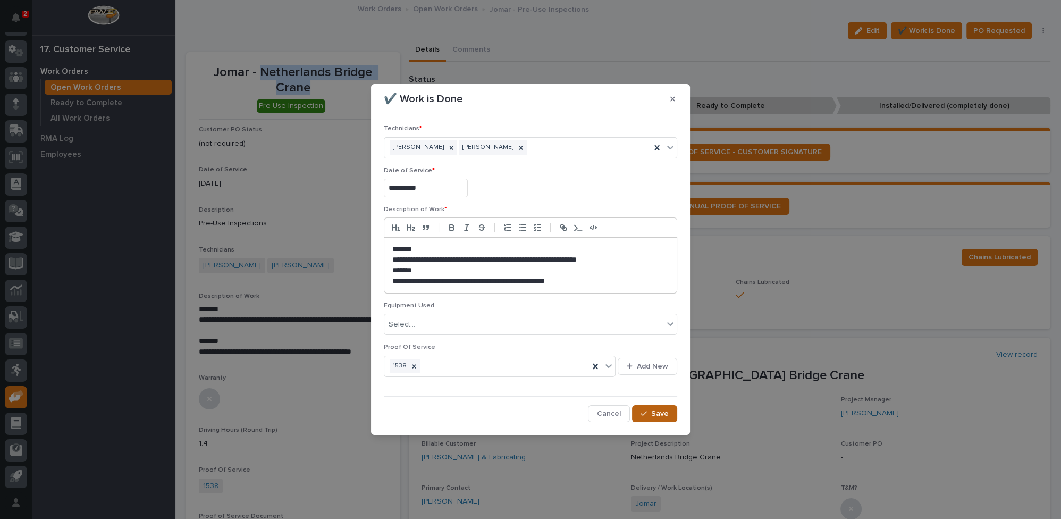
click at [653, 413] on span "Save" at bounding box center [660, 414] width 18 height 10
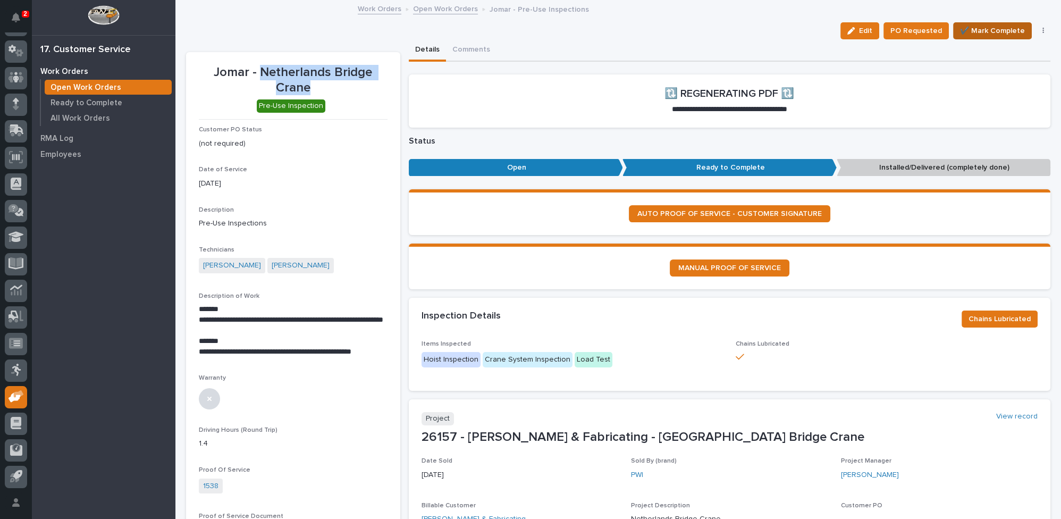
click at [969, 30] on span "✔️ Mark Complete" at bounding box center [992, 30] width 65 height 13
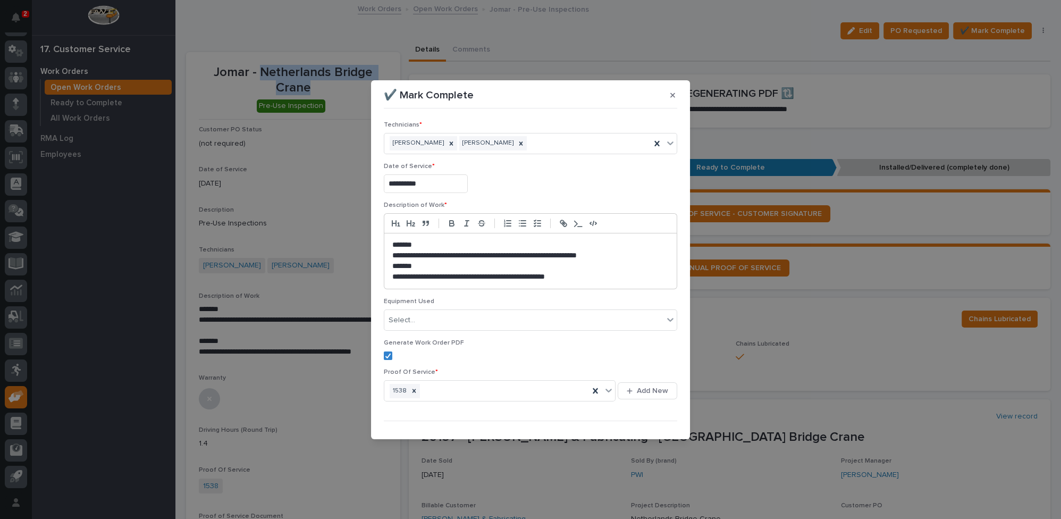
scroll to position [15, 0]
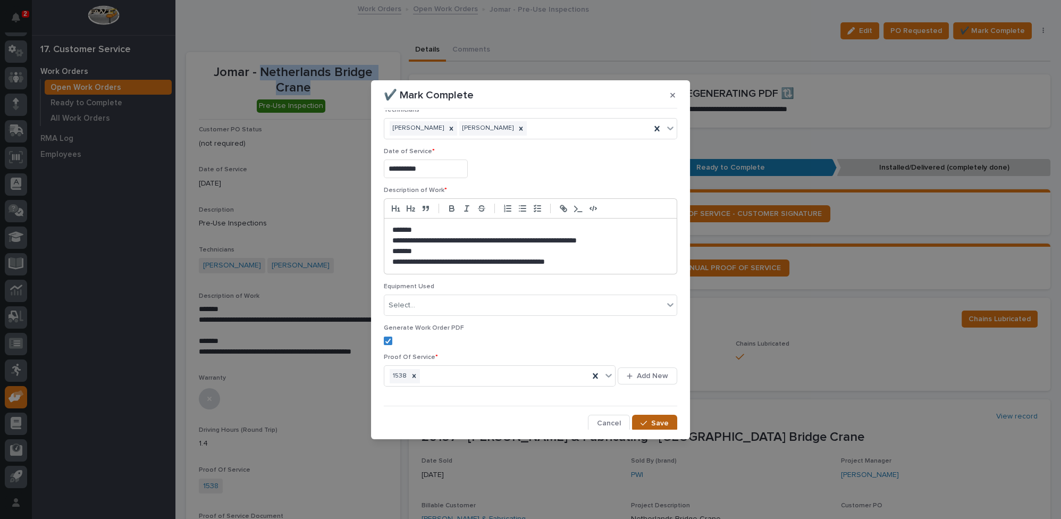
click at [634, 419] on button "Save" at bounding box center [654, 422] width 45 height 17
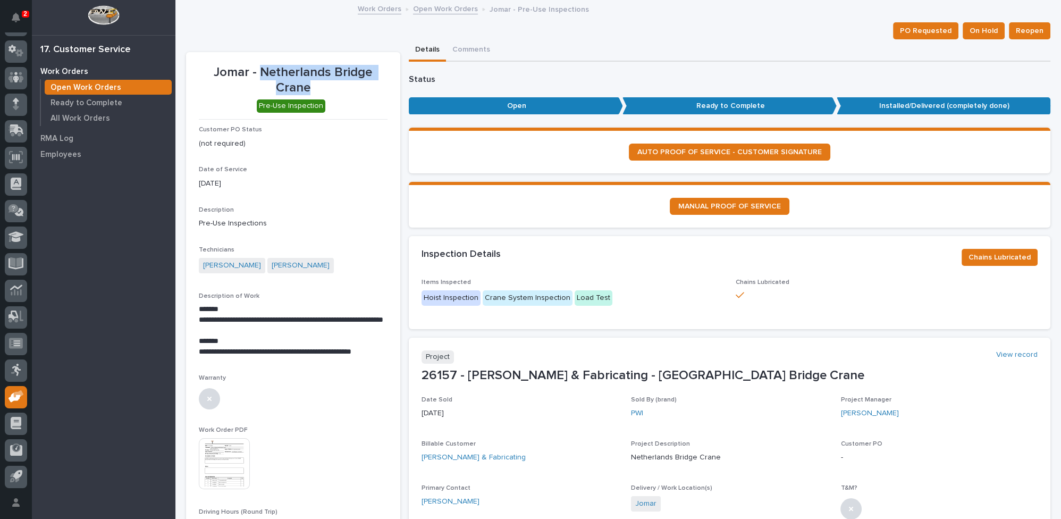
click at [432, 8] on link "Open Work Orders" at bounding box center [445, 8] width 65 height 12
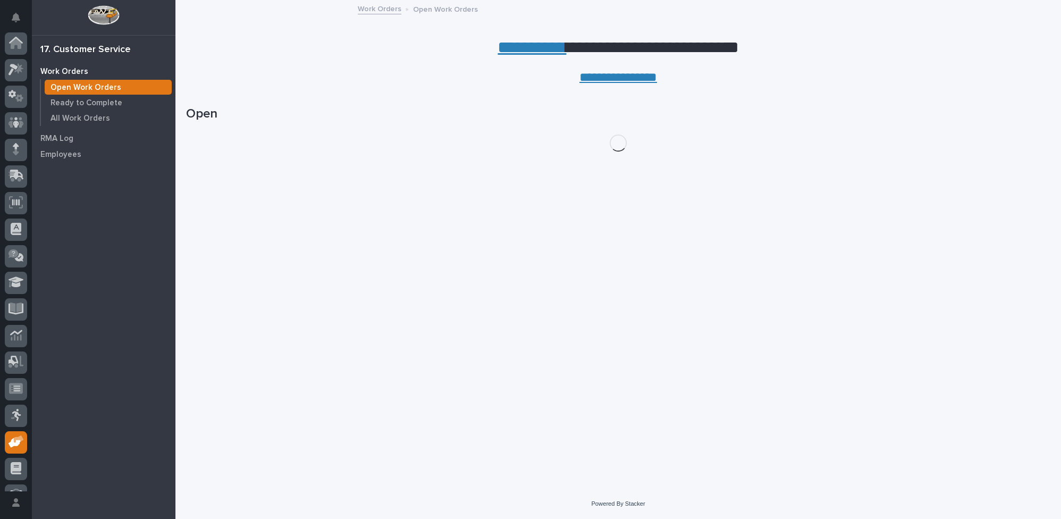
scroll to position [45, 0]
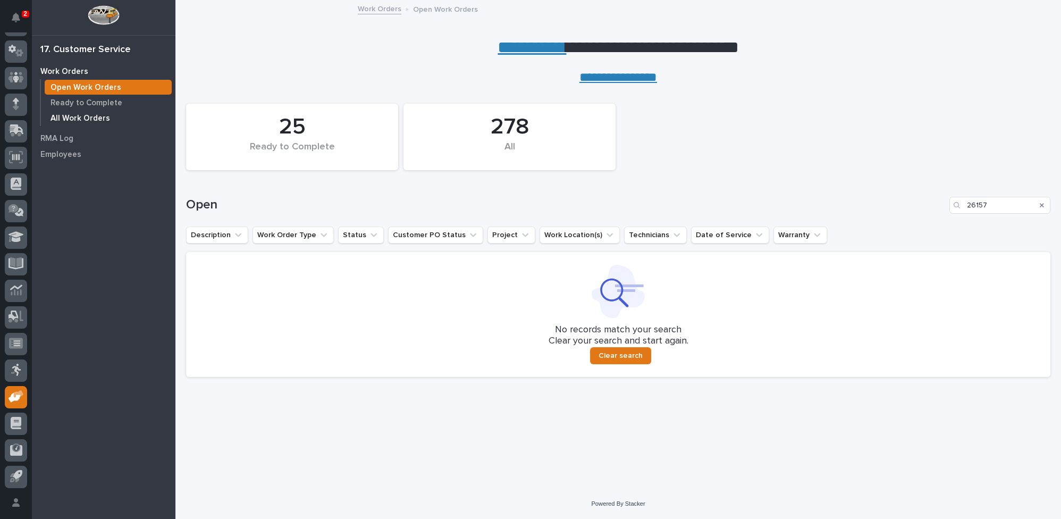
click at [88, 114] on p "All Work Orders" at bounding box center [80, 119] width 60 height 10
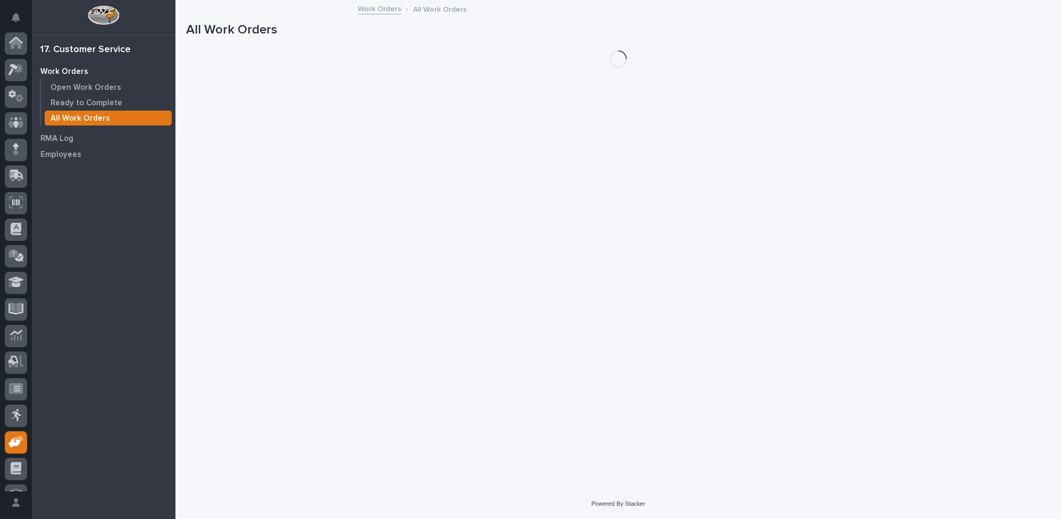
scroll to position [45, 0]
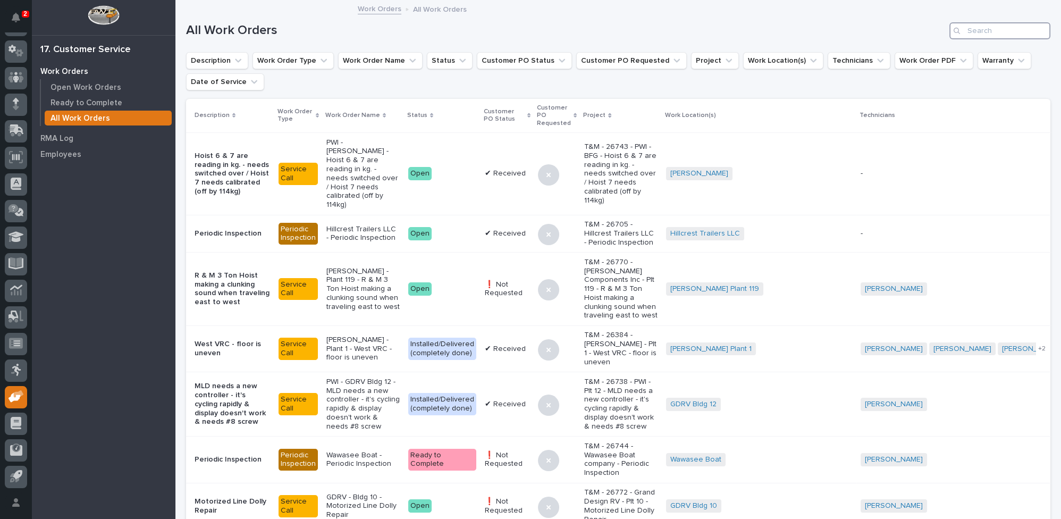
click at [984, 32] on input "Search" at bounding box center [999, 30] width 101 height 17
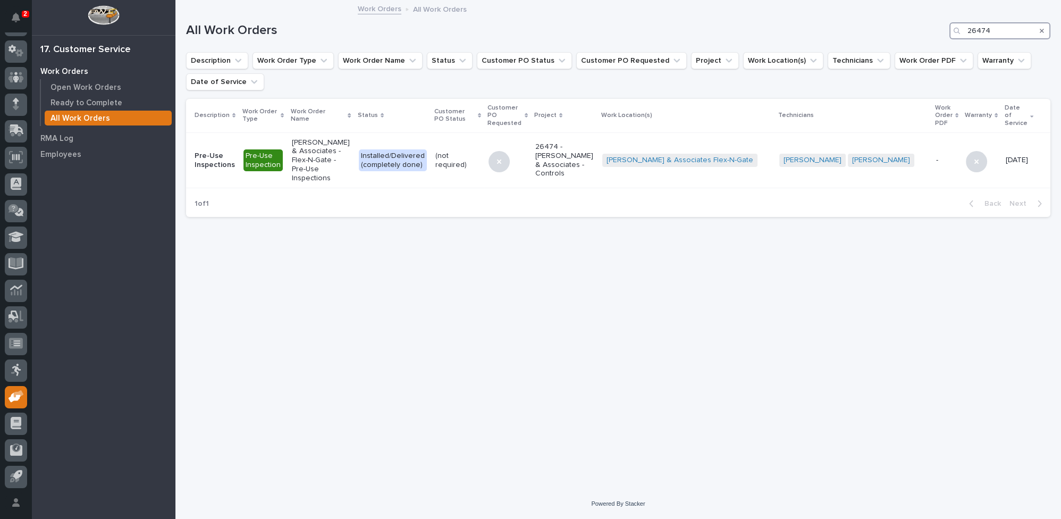
drag, startPoint x: 976, startPoint y: 29, endPoint x: 1021, endPoint y: 29, distance: 44.6
click at [1019, 30] on input "26474" at bounding box center [999, 30] width 101 height 17
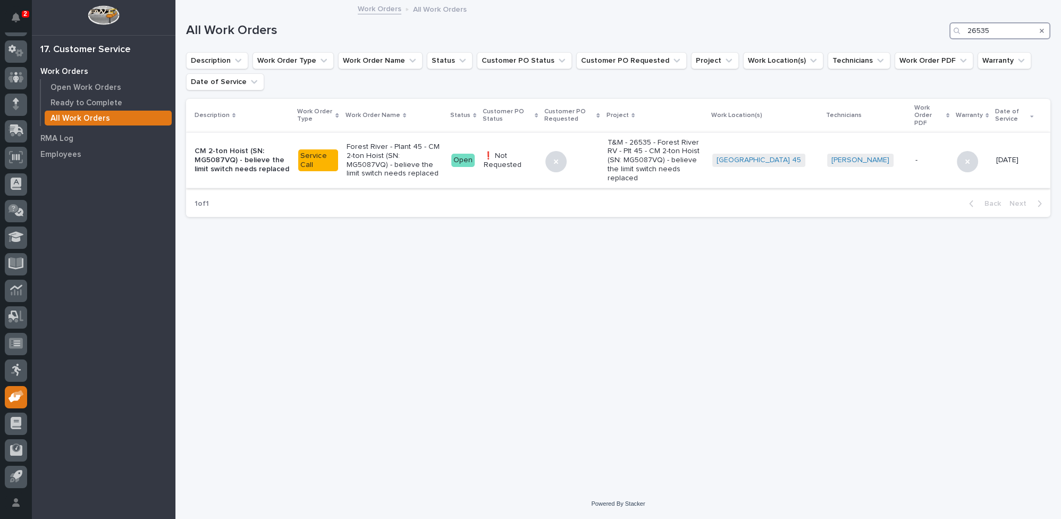
type input "26535"
click at [372, 153] on p "Forest River - Plant 45 - CM 2-ton Hoist (SN: MG5087VQ) - believe the limit swi…" at bounding box center [394, 160] width 96 height 36
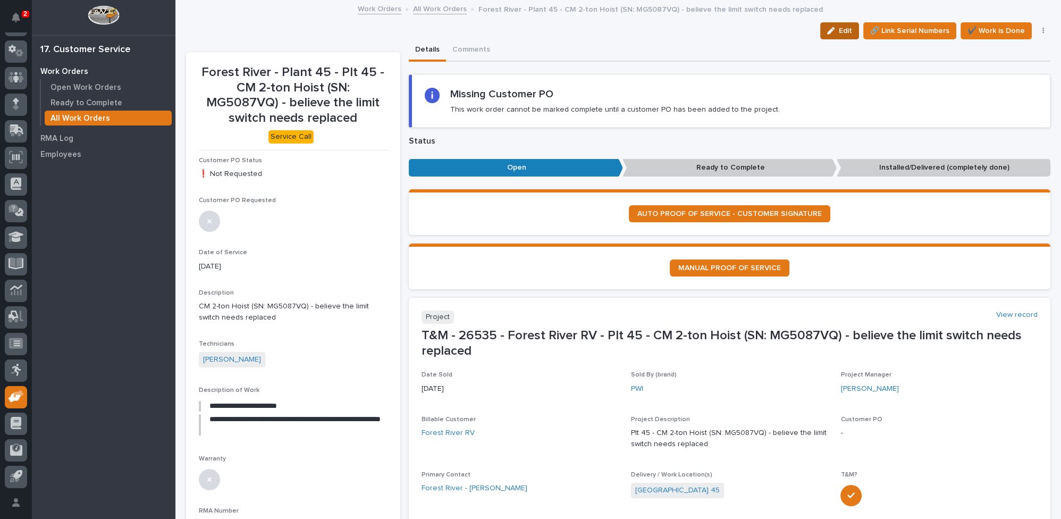
click at [829, 29] on icon "button" at bounding box center [830, 30] width 7 height 7
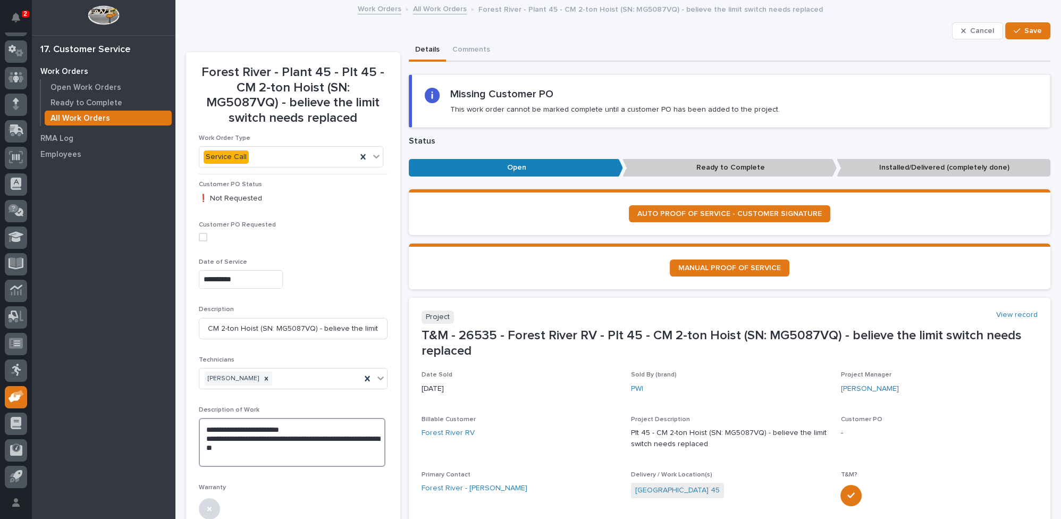
click at [201, 454] on textarea "**********" at bounding box center [292, 442] width 186 height 49
click at [227, 468] on textarea "**********" at bounding box center [292, 451] width 186 height 67
click at [345, 462] on textarea "**********" at bounding box center [292, 451] width 186 height 67
click at [283, 470] on textarea "**********" at bounding box center [292, 451] width 186 height 67
type textarea "**********"
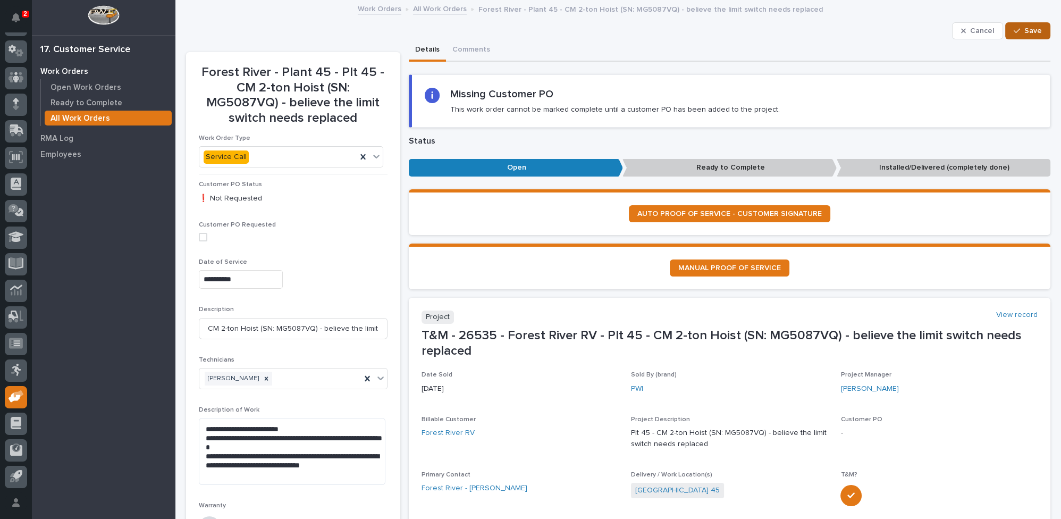
click at [1025, 28] on span "Save" at bounding box center [1033, 31] width 18 height 10
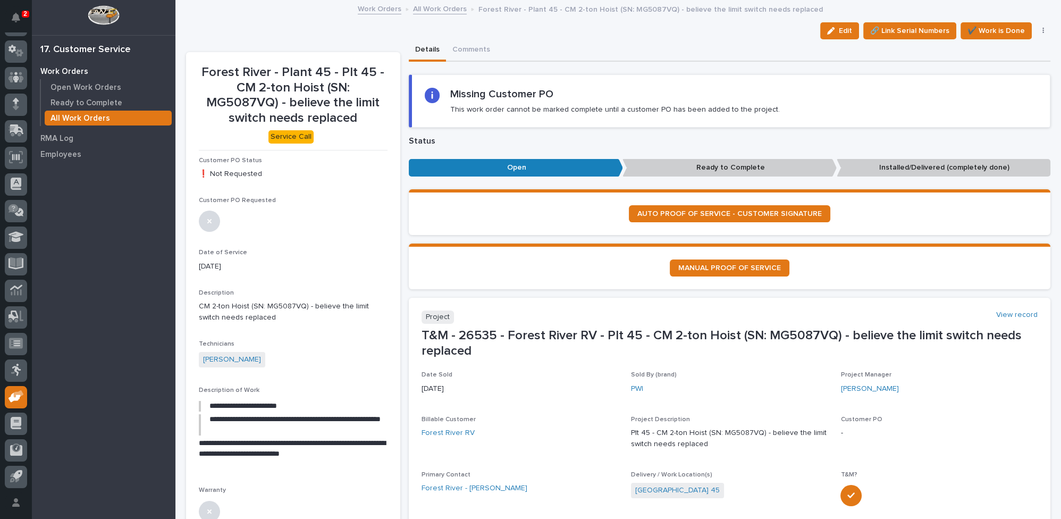
click at [435, 9] on link "All Work Orders" at bounding box center [440, 8] width 54 height 12
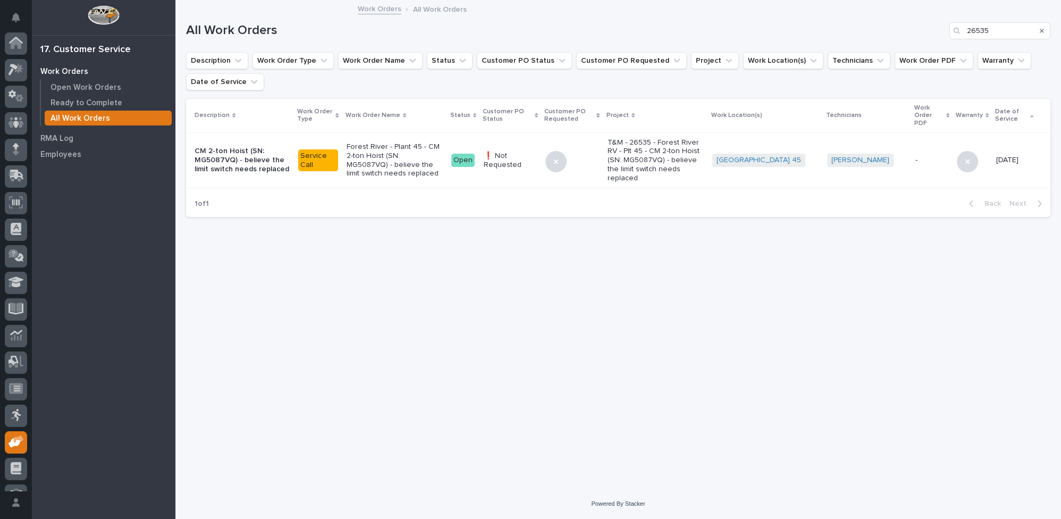
scroll to position [45, 0]
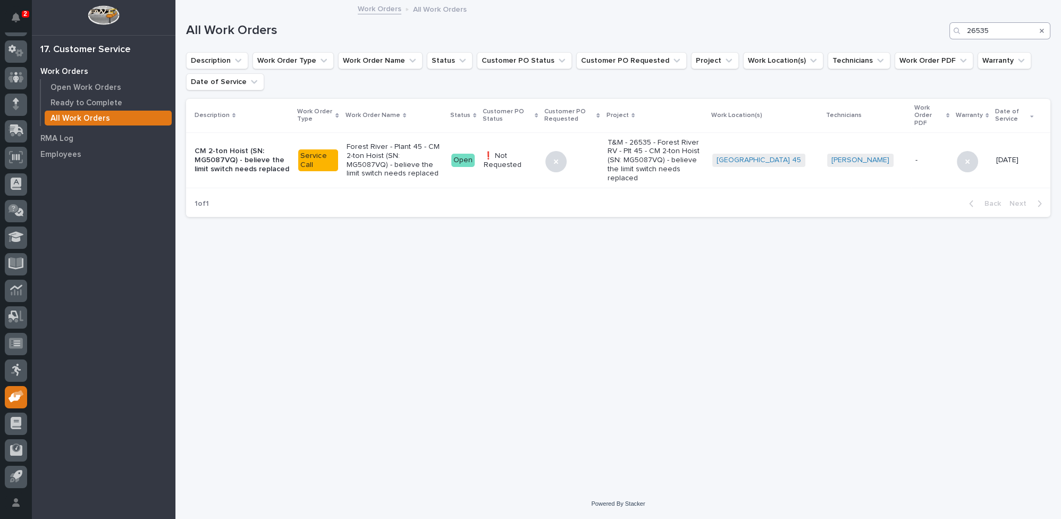
drag, startPoint x: 965, startPoint y: 30, endPoint x: 977, endPoint y: 30, distance: 11.7
click at [977, 30] on div "26535" at bounding box center [999, 30] width 101 height 17
drag, startPoint x: 989, startPoint y: 29, endPoint x: 962, endPoint y: 29, distance: 26.6
click at [963, 29] on div "26535" at bounding box center [999, 30] width 101 height 17
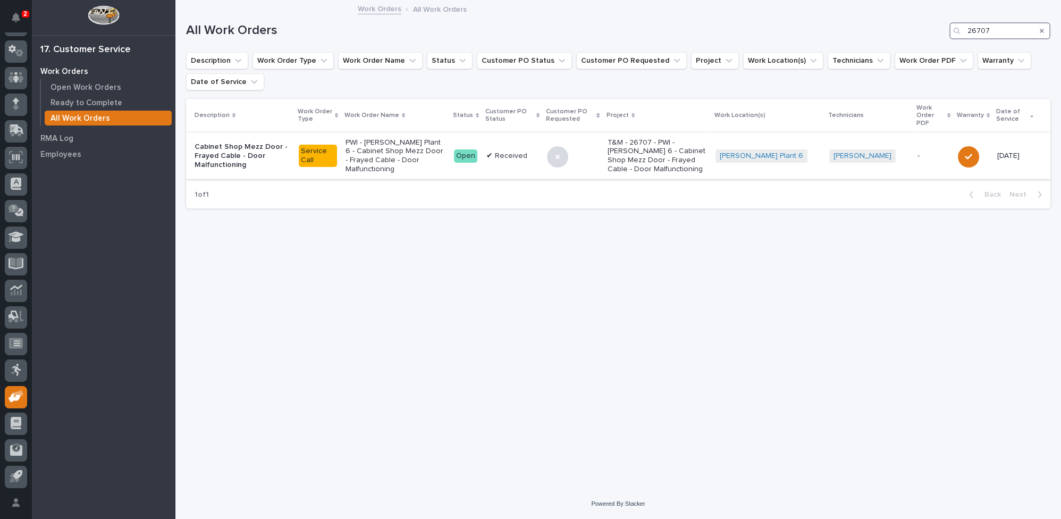
type input "26707"
click at [421, 141] on p "PWI - Brinkley Plant 6 - Cabinet Shop Mezz Door - Frayed Cable - Door Malfuncti…" at bounding box center [395, 156] width 100 height 36
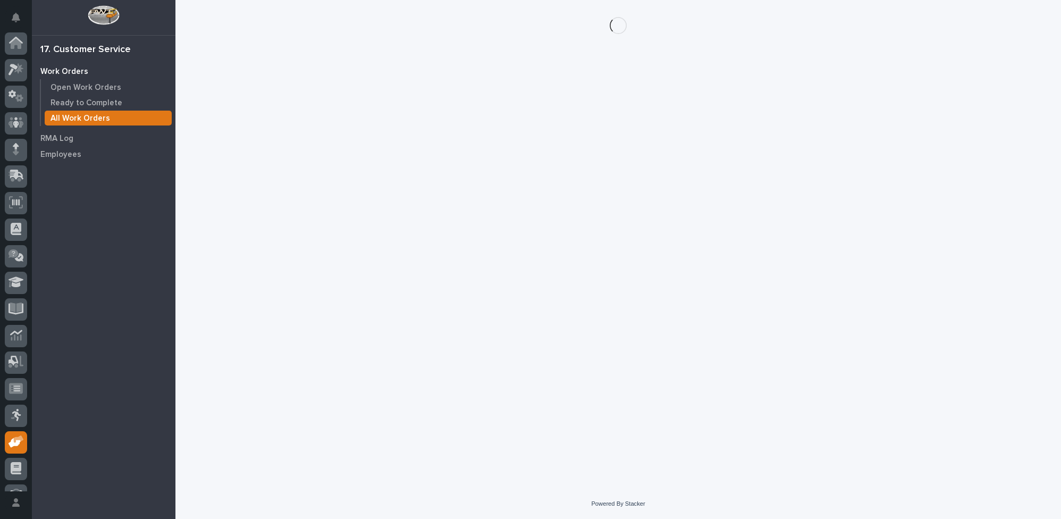
scroll to position [45, 0]
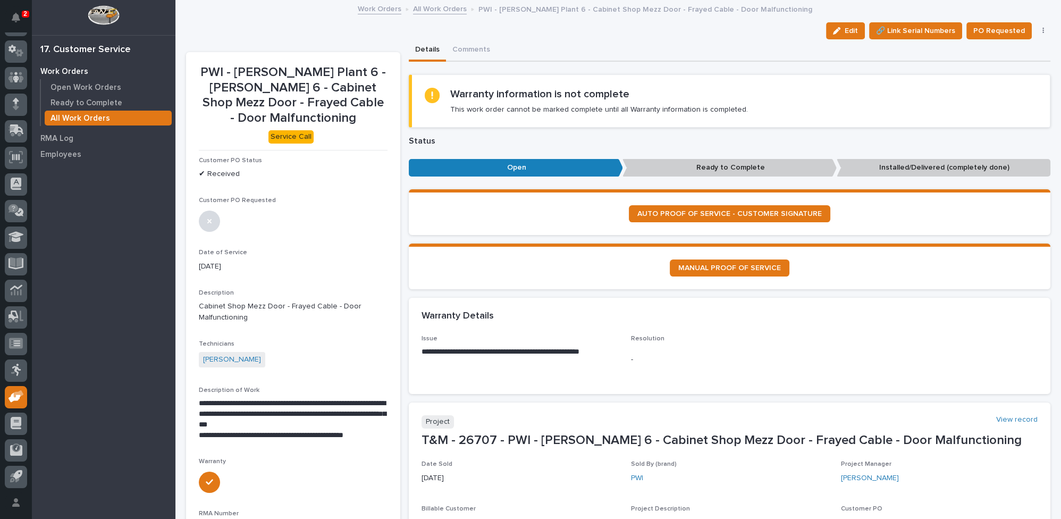
drag, startPoint x: 835, startPoint y: 29, endPoint x: 489, endPoint y: 234, distance: 402.1
click at [836, 29] on icon "button" at bounding box center [836, 30] width 7 height 7
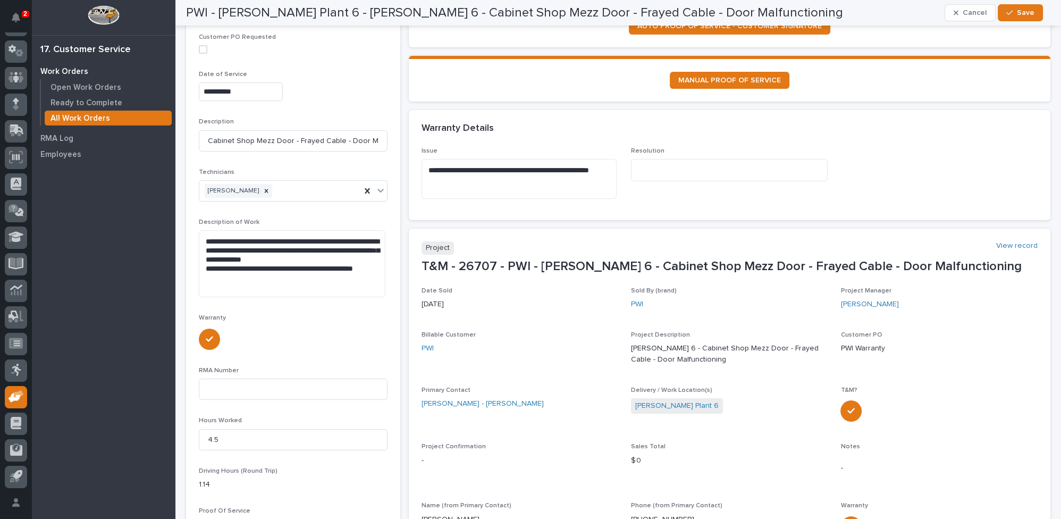
scroll to position [193, 0]
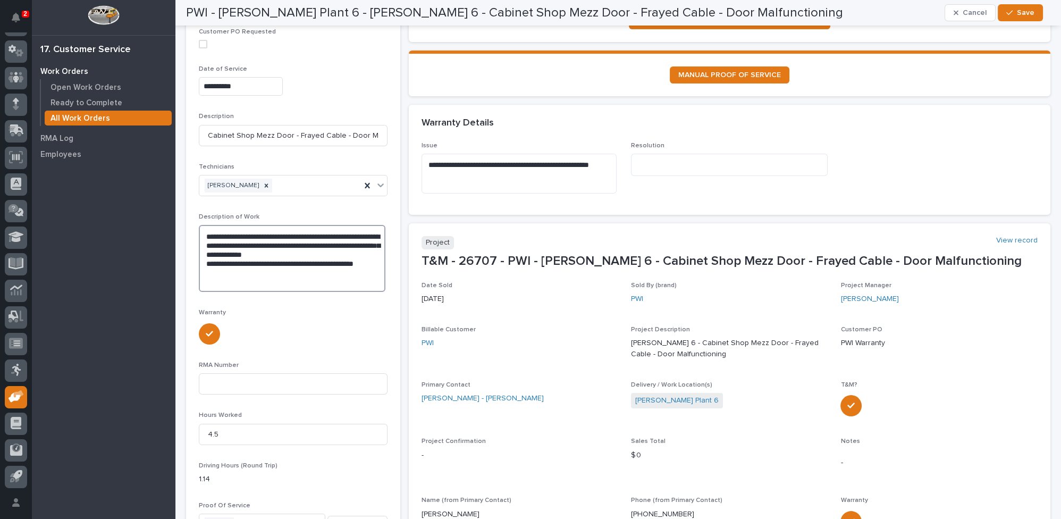
drag, startPoint x: 203, startPoint y: 233, endPoint x: 313, endPoint y: 270, distance: 115.8
click at [313, 270] on textarea "**********" at bounding box center [292, 258] width 186 height 67
click at [652, 158] on textarea at bounding box center [729, 165] width 197 height 22
paste textarea "**********"
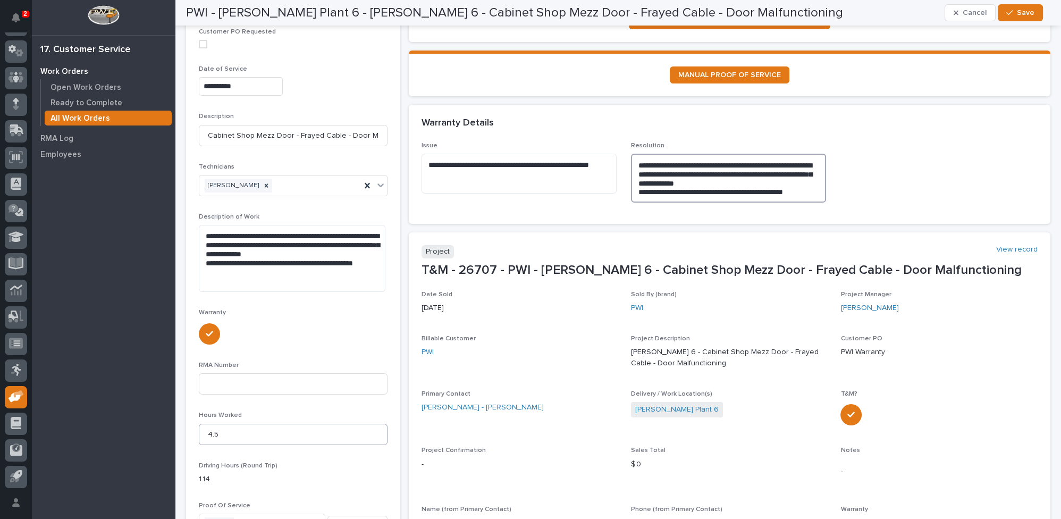
type textarea "**********"
click at [211, 432] on input "4.5" at bounding box center [293, 433] width 189 height 21
click at [226, 434] on input "4.5" at bounding box center [293, 433] width 189 height 21
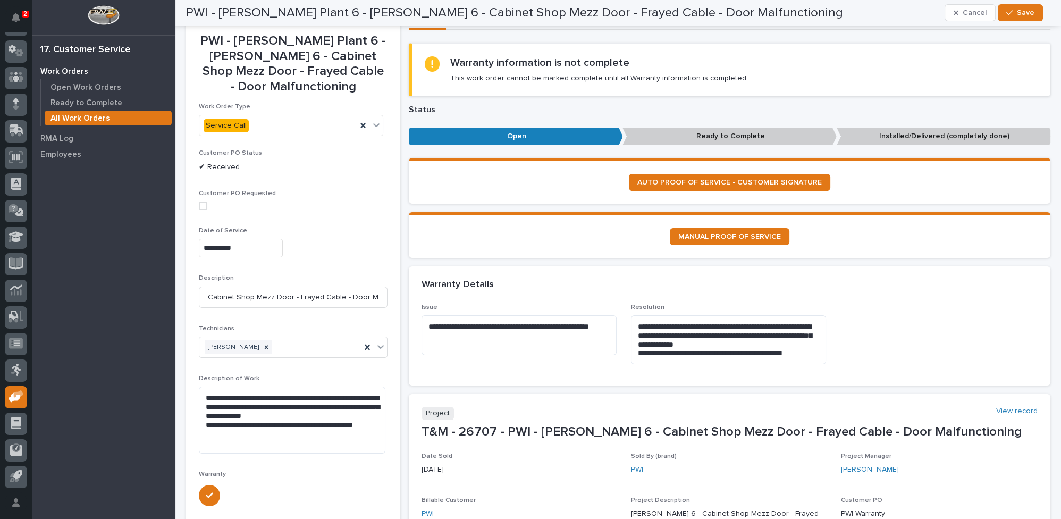
scroll to position [0, 0]
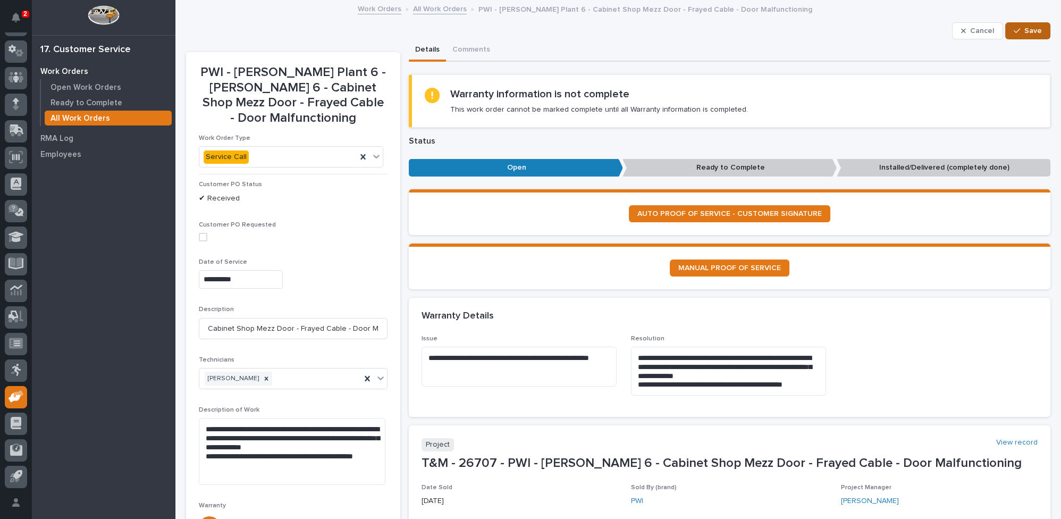
click at [1024, 29] on span "Save" at bounding box center [1033, 31] width 18 height 10
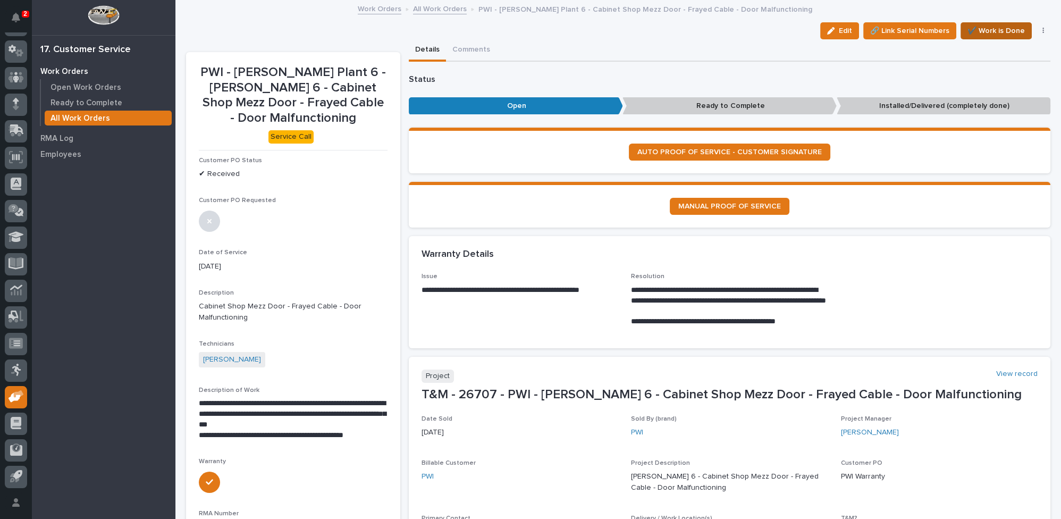
click at [1001, 28] on span "✔️ Work is Done" at bounding box center [995, 30] width 57 height 13
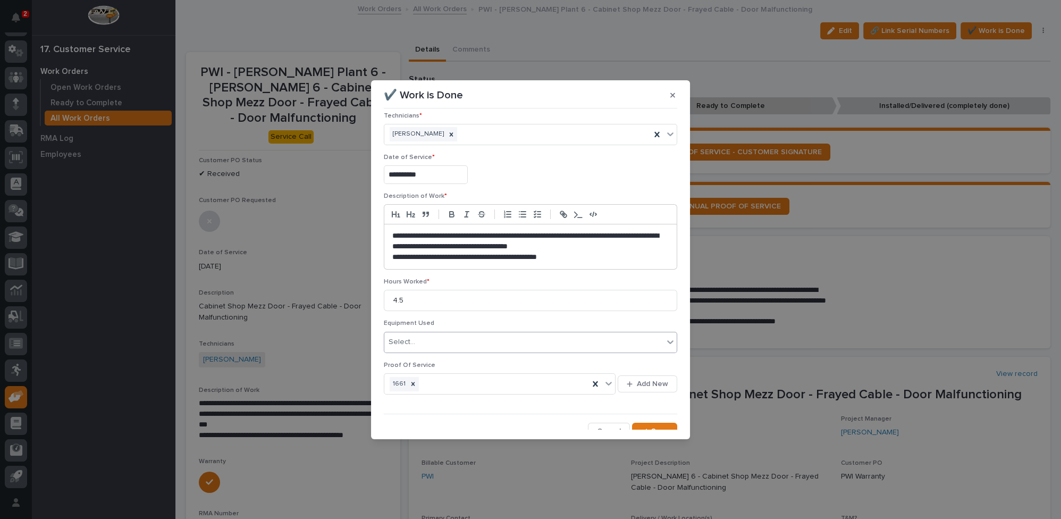
scroll to position [17, 0]
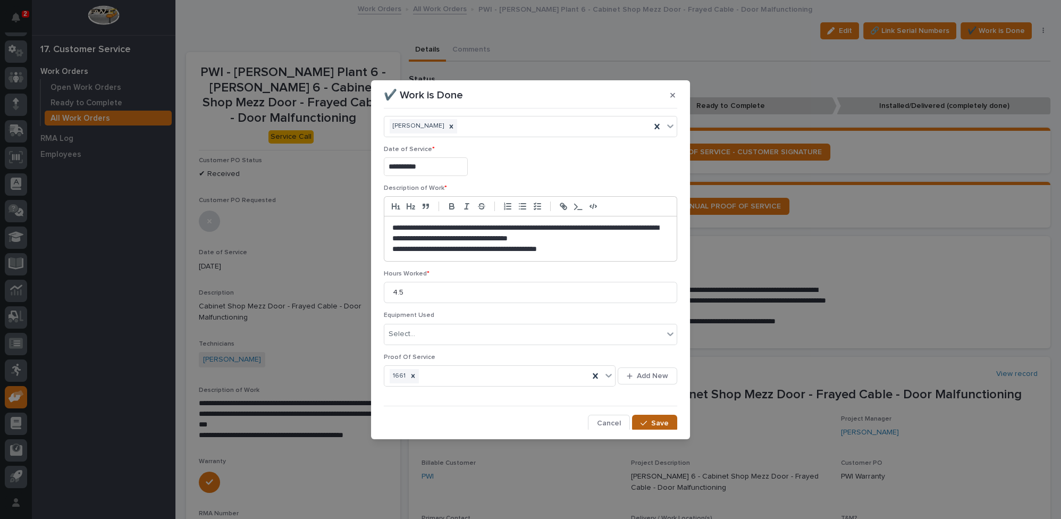
click at [652, 422] on span "Save" at bounding box center [660, 423] width 18 height 10
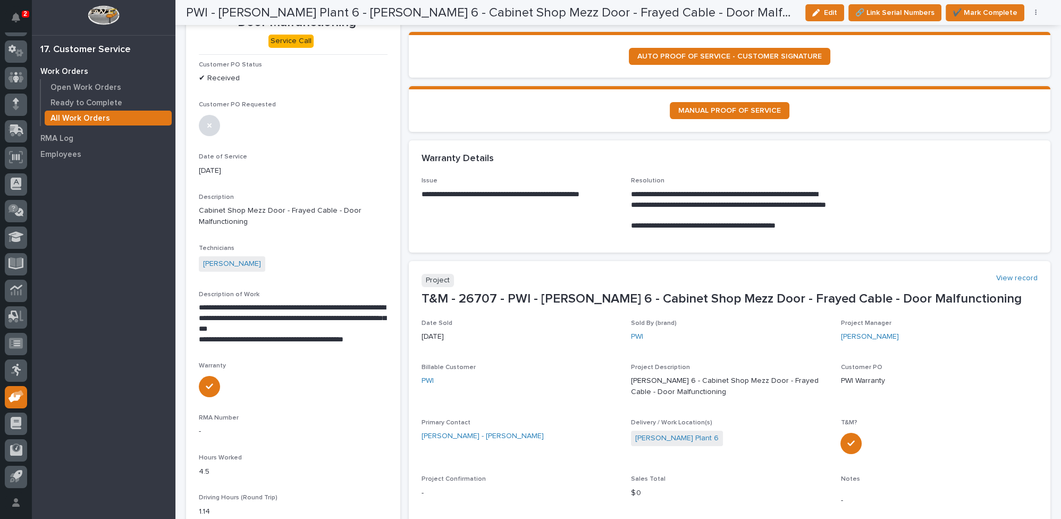
scroll to position [0, 0]
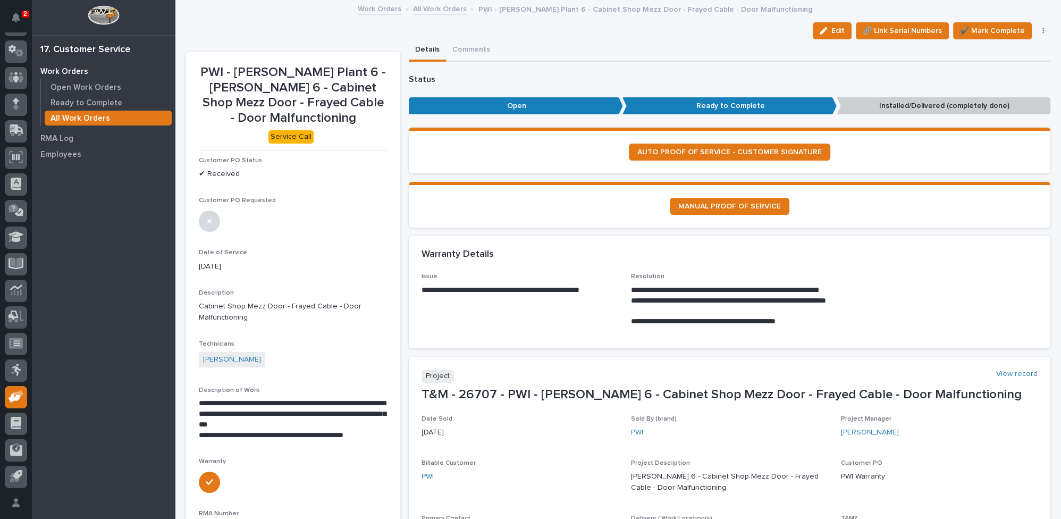
click at [1037, 30] on button "button" at bounding box center [1043, 30] width 15 height 7
click at [1002, 102] on span "Regenerate PDF" at bounding box center [1010, 103] width 57 height 13
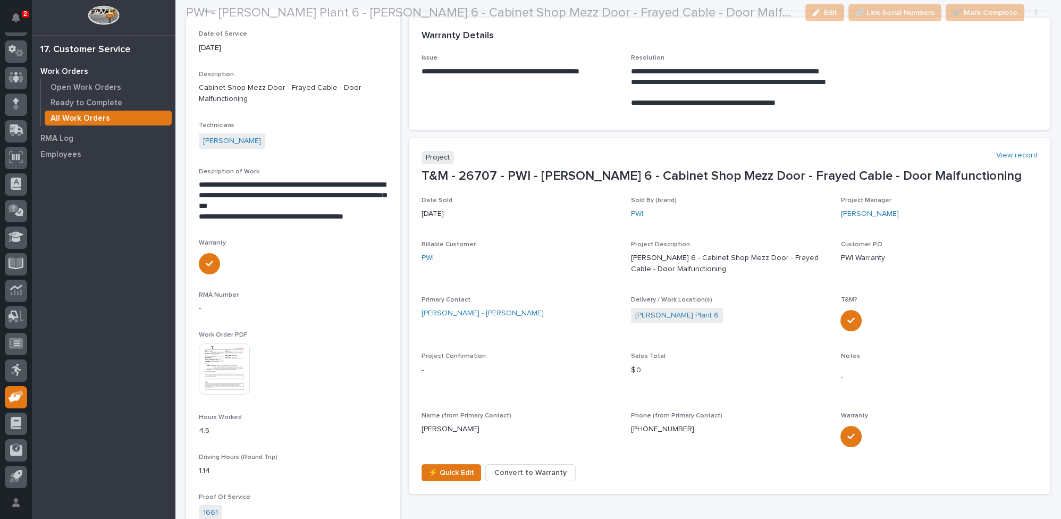
scroll to position [290, 0]
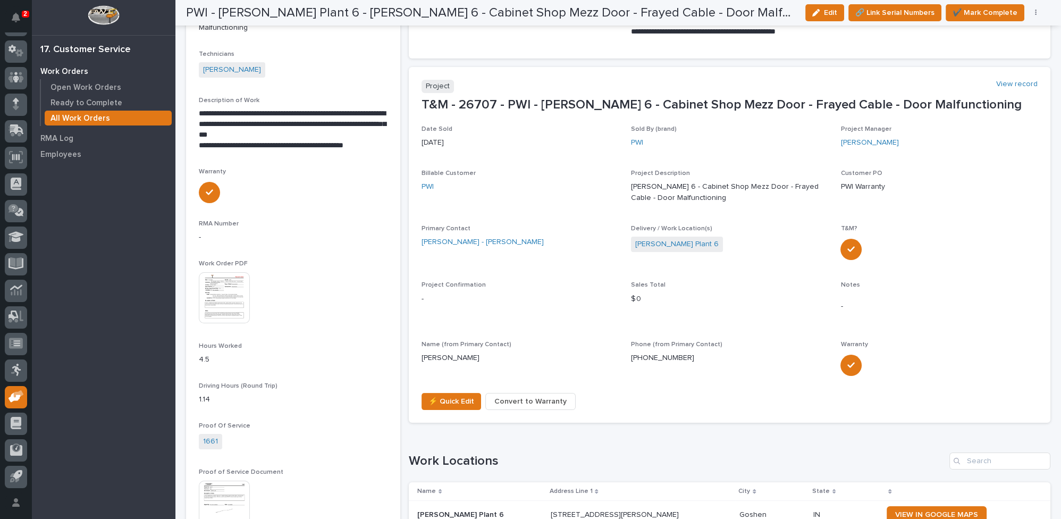
click at [234, 290] on img at bounding box center [224, 297] width 51 height 51
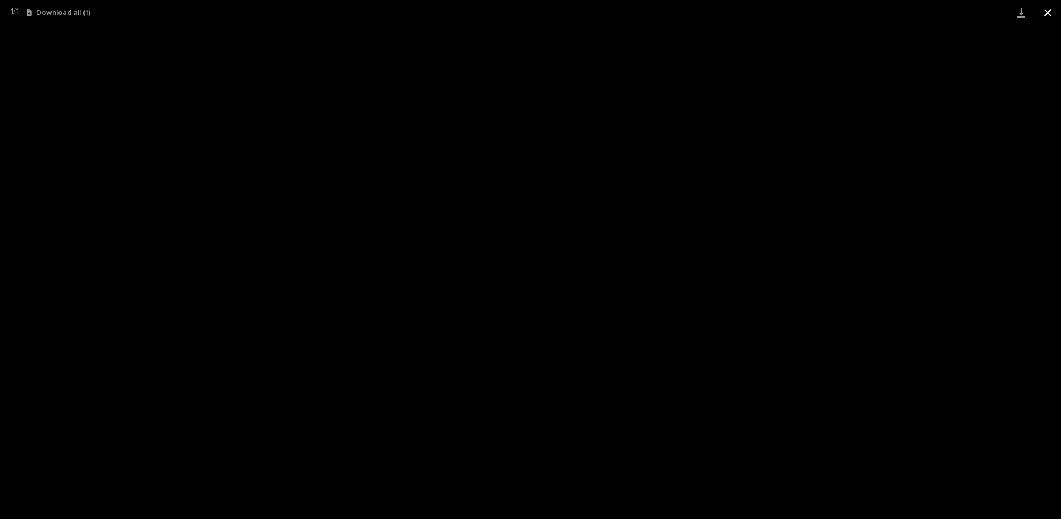
click at [1047, 11] on button "Close gallery" at bounding box center [1047, 12] width 27 height 25
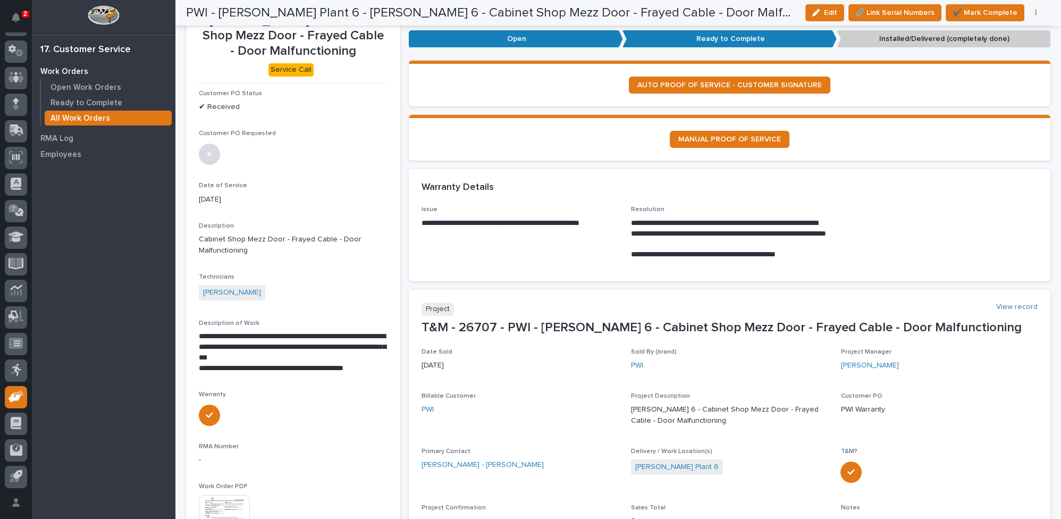
scroll to position [0, 0]
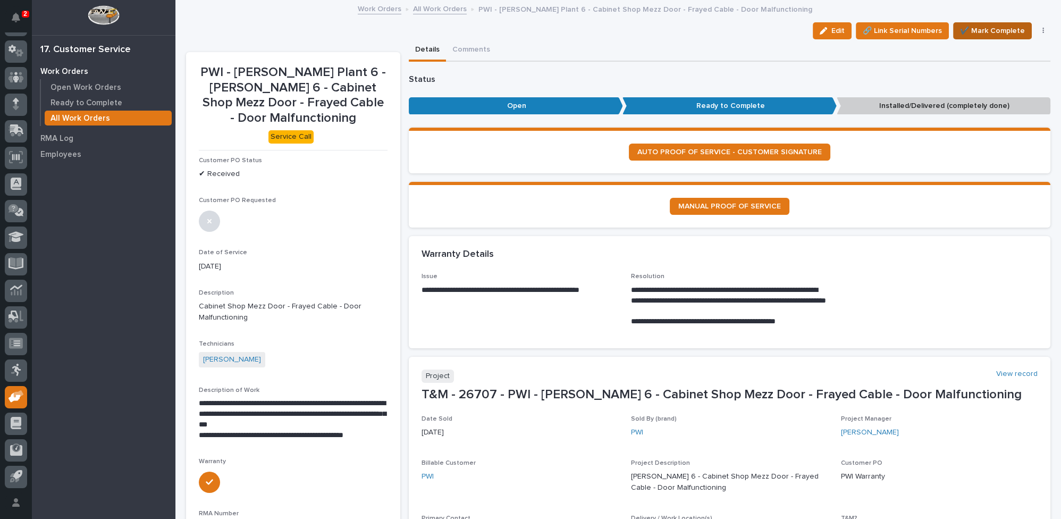
click at [978, 27] on span "✔️ Mark Complete" at bounding box center [992, 30] width 65 height 13
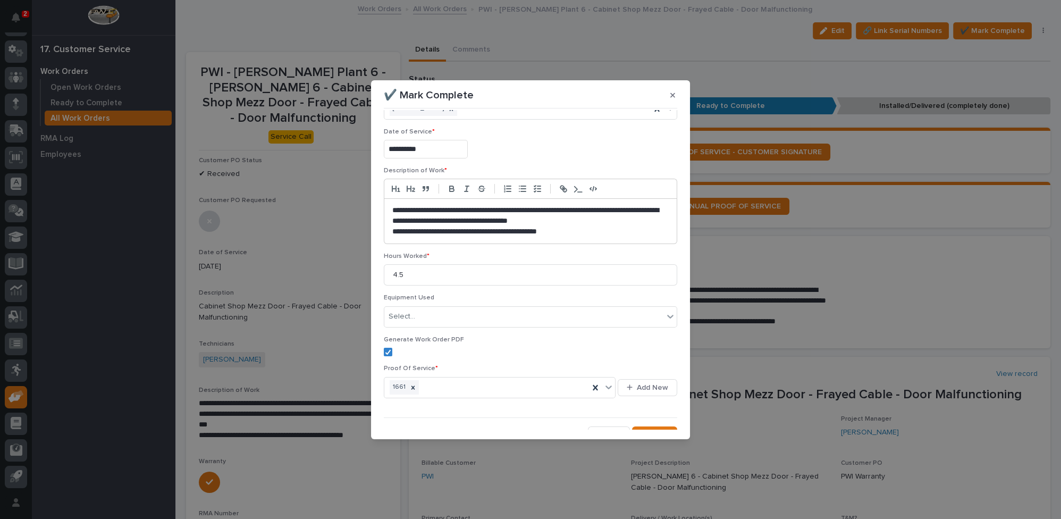
scroll to position [46, 0]
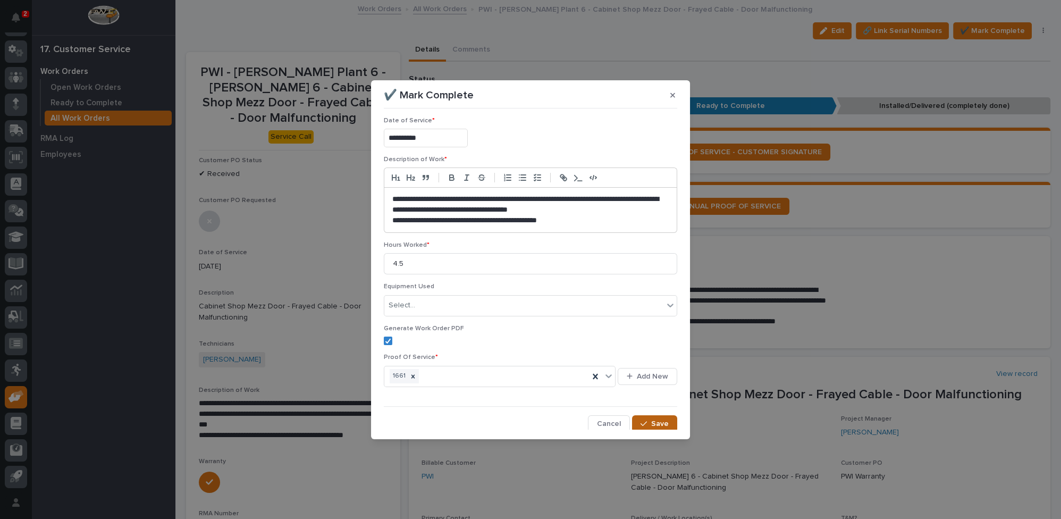
click at [654, 419] on span "Save" at bounding box center [660, 424] width 18 height 10
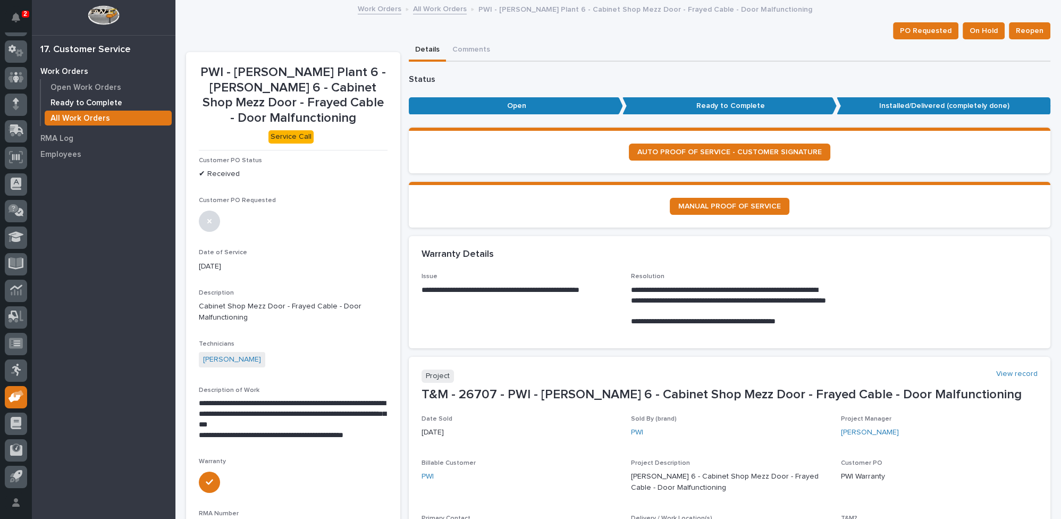
click at [108, 101] on p "Ready to Complete" at bounding box center [86, 103] width 72 height 10
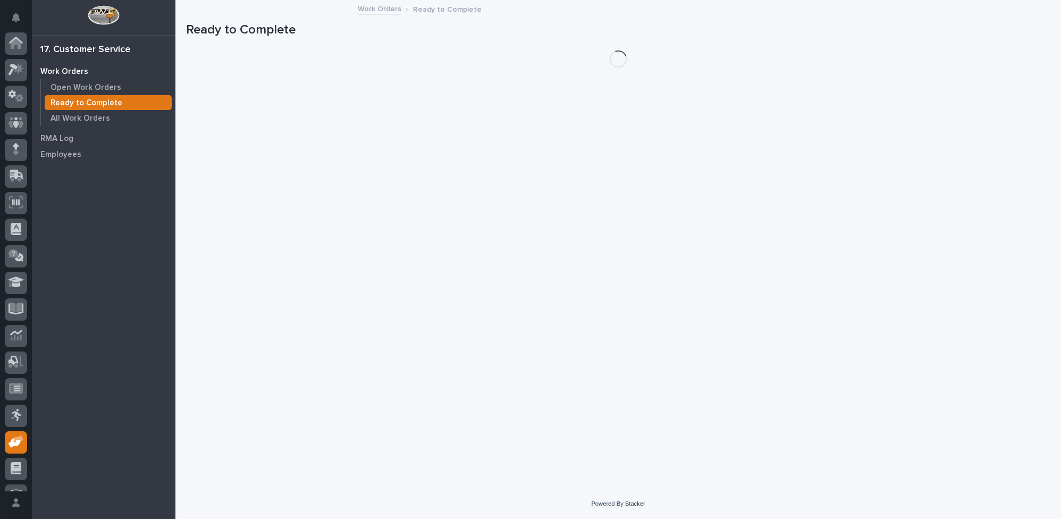
scroll to position [45, 0]
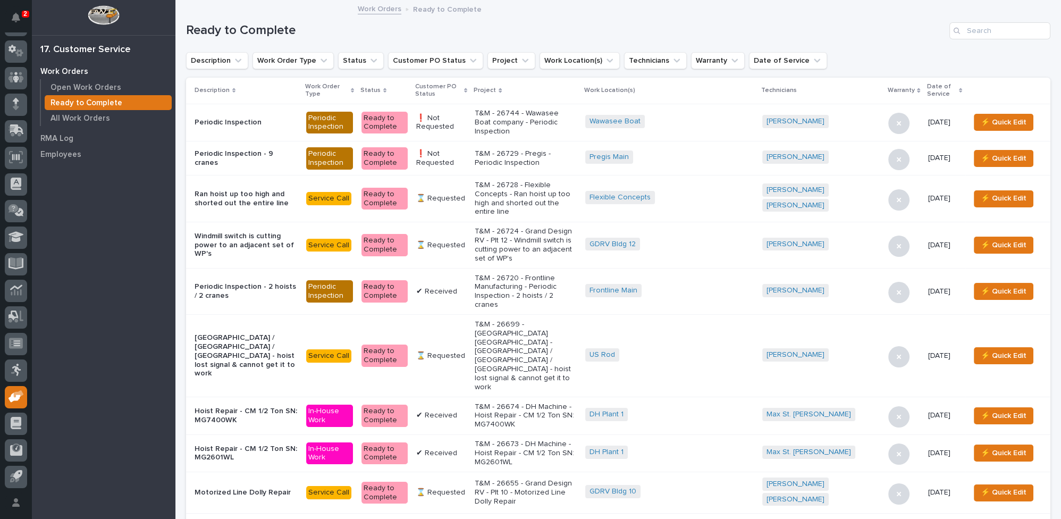
click at [467, 88] on icon at bounding box center [465, 90] width 3 height 5
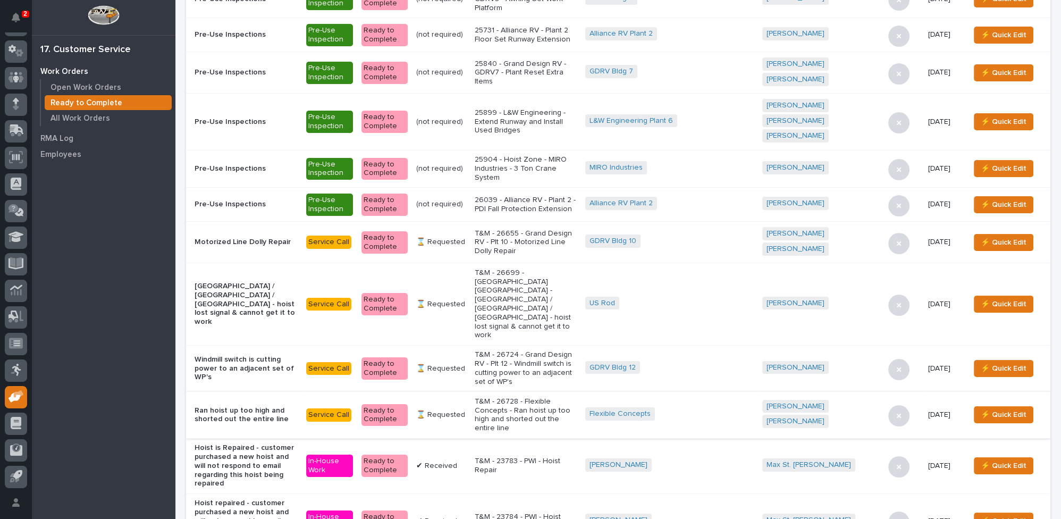
scroll to position [193, 0]
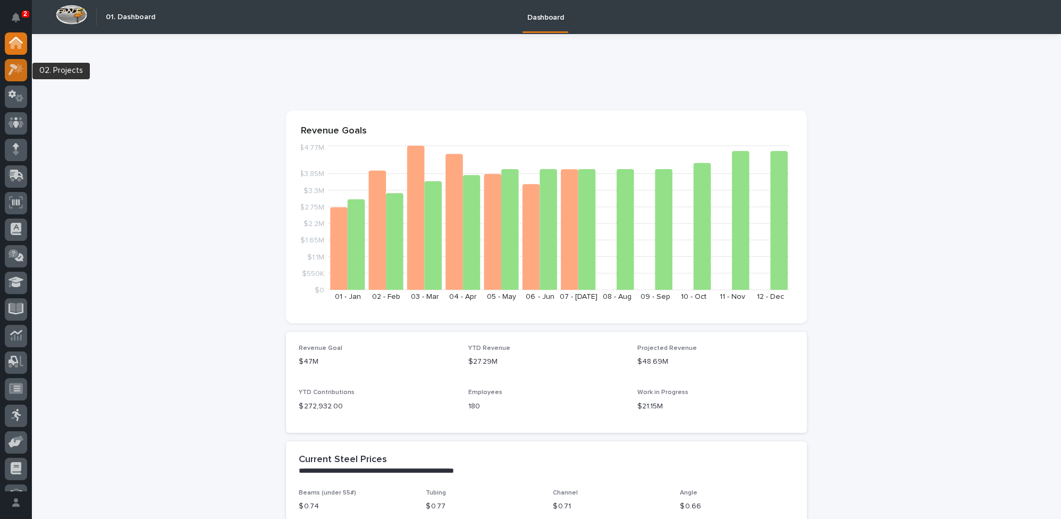
click at [20, 67] on icon at bounding box center [18, 68] width 9 height 11
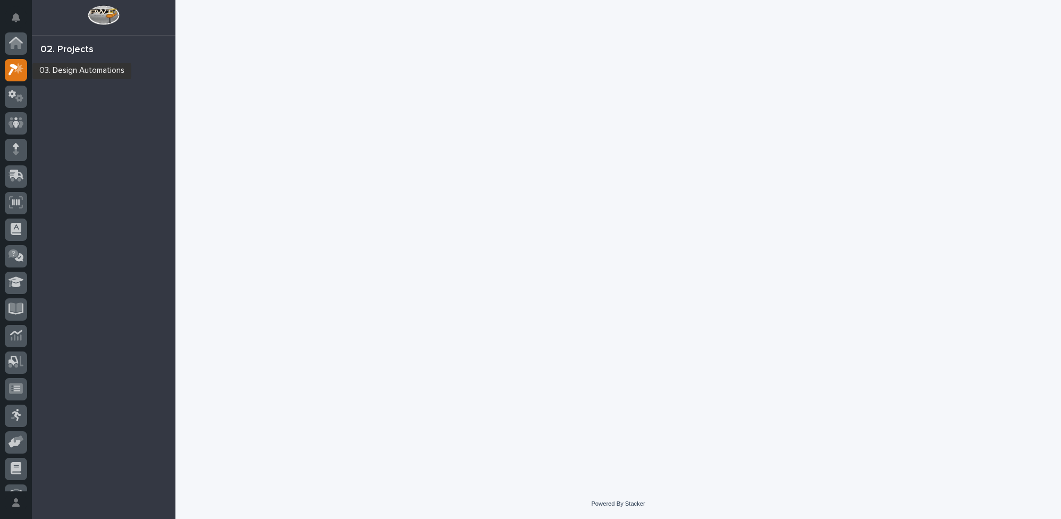
scroll to position [26, 0]
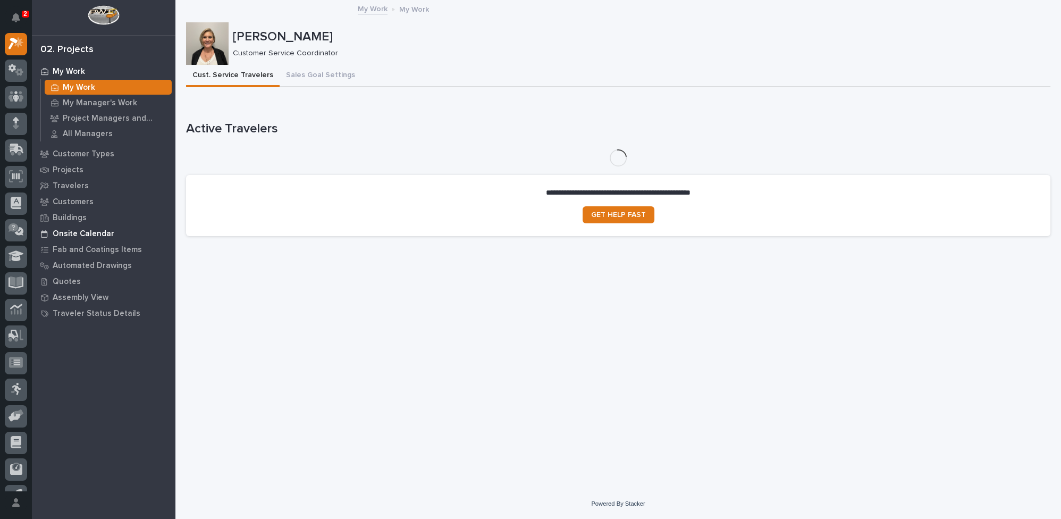
click at [94, 234] on p "Onsite Calendar" at bounding box center [84, 234] width 62 height 10
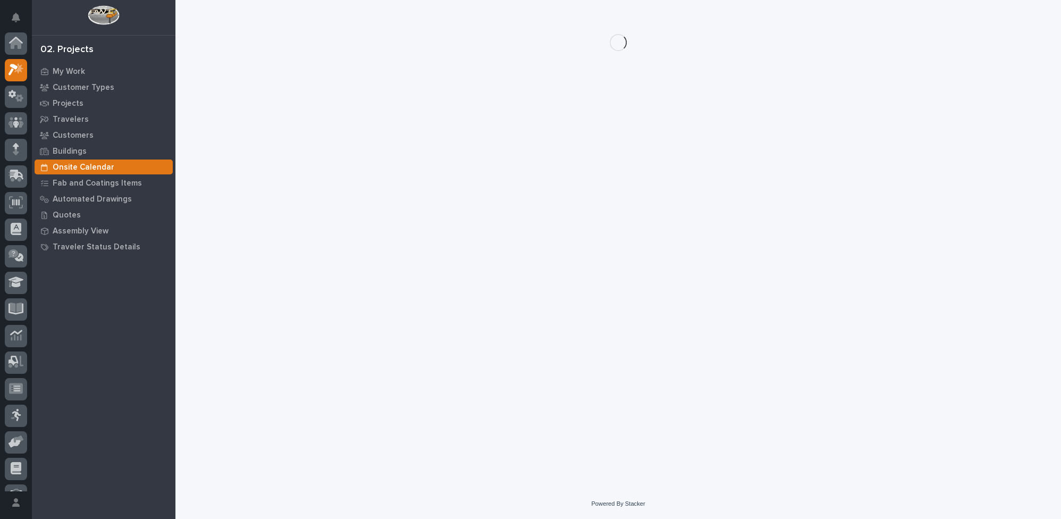
scroll to position [26, 0]
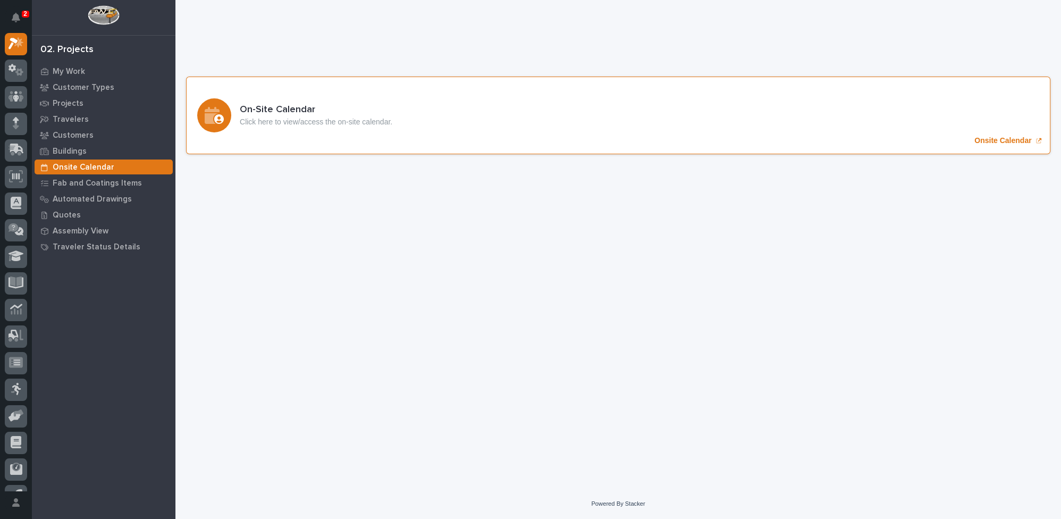
click at [995, 136] on p "Onsite Calendar" at bounding box center [1002, 140] width 57 height 9
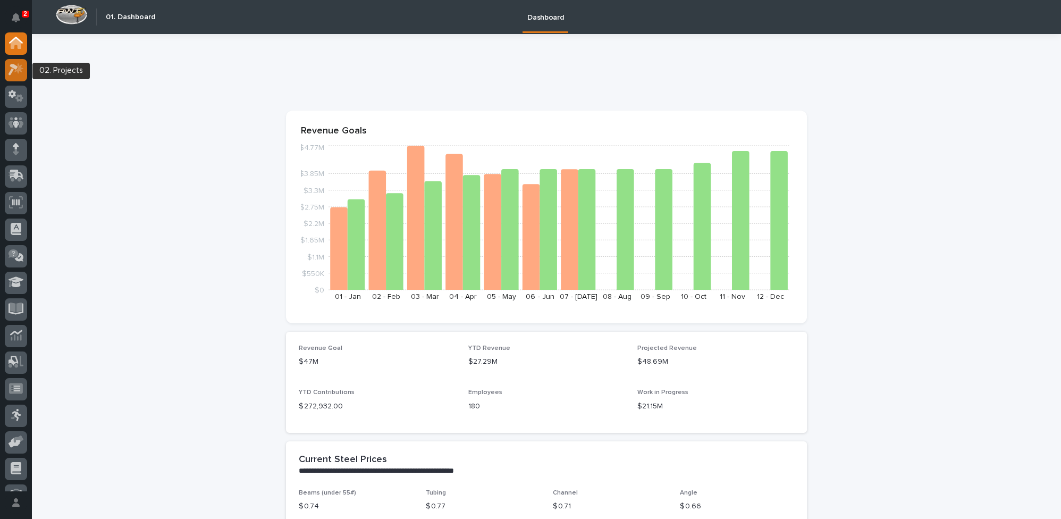
click at [21, 66] on icon at bounding box center [18, 68] width 9 height 11
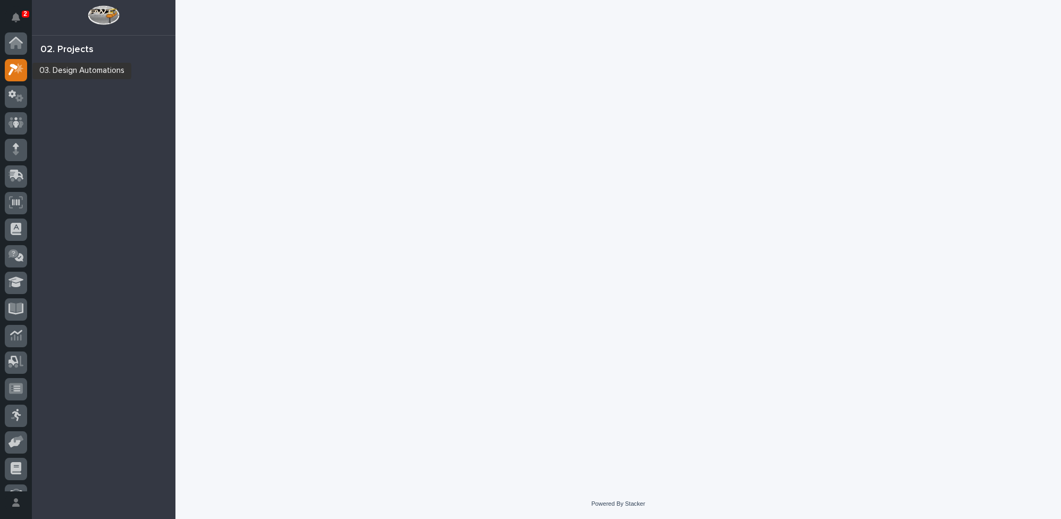
scroll to position [26, 0]
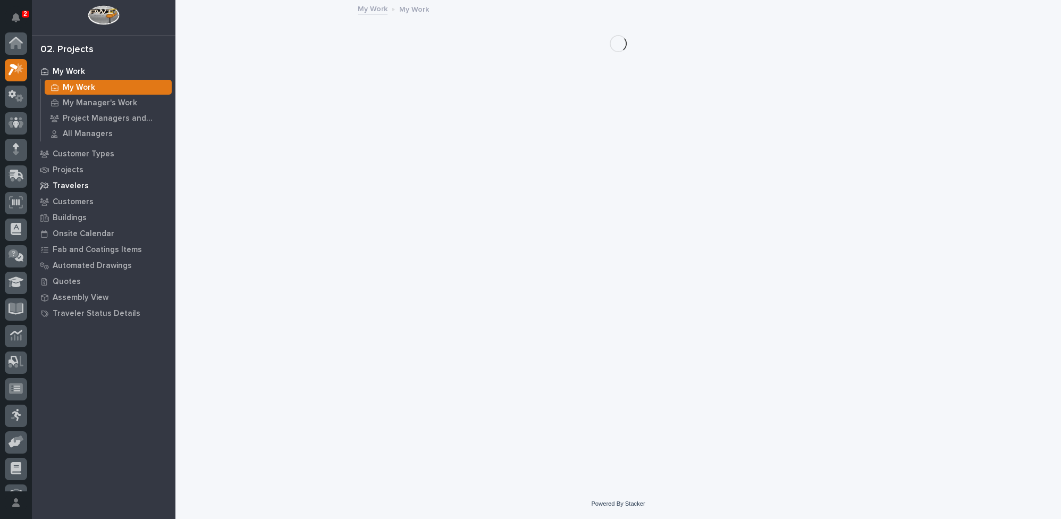
scroll to position [26, 0]
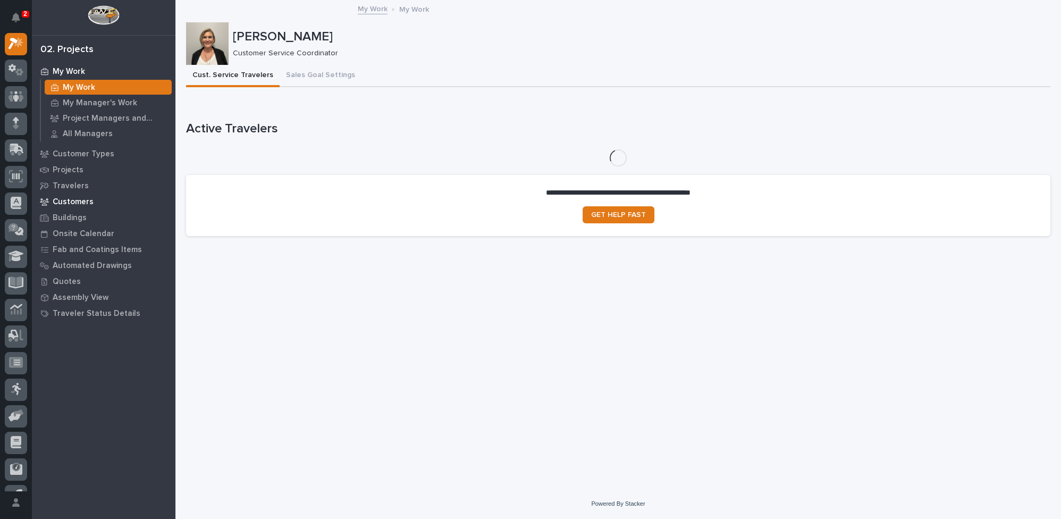
click at [80, 202] on p "Customers" at bounding box center [73, 202] width 41 height 10
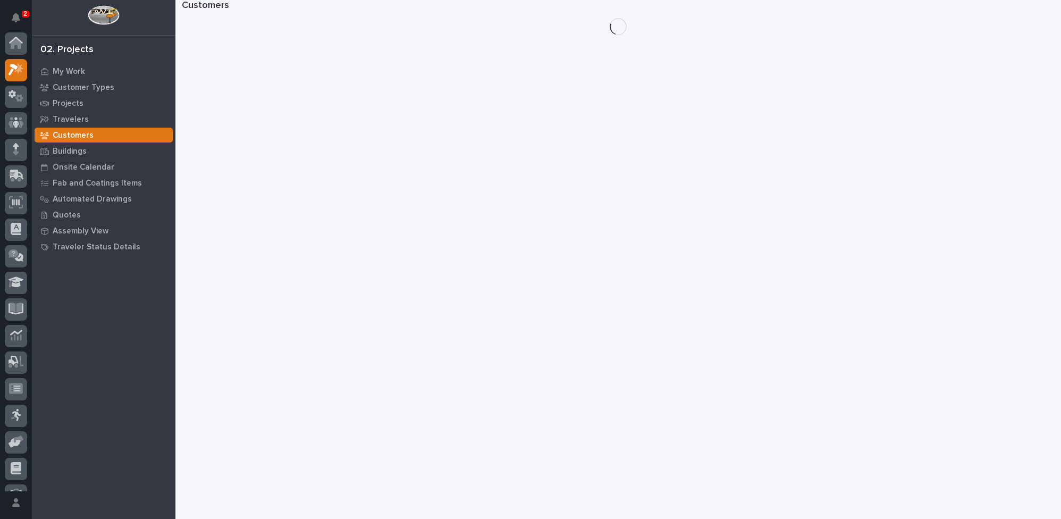
scroll to position [26, 0]
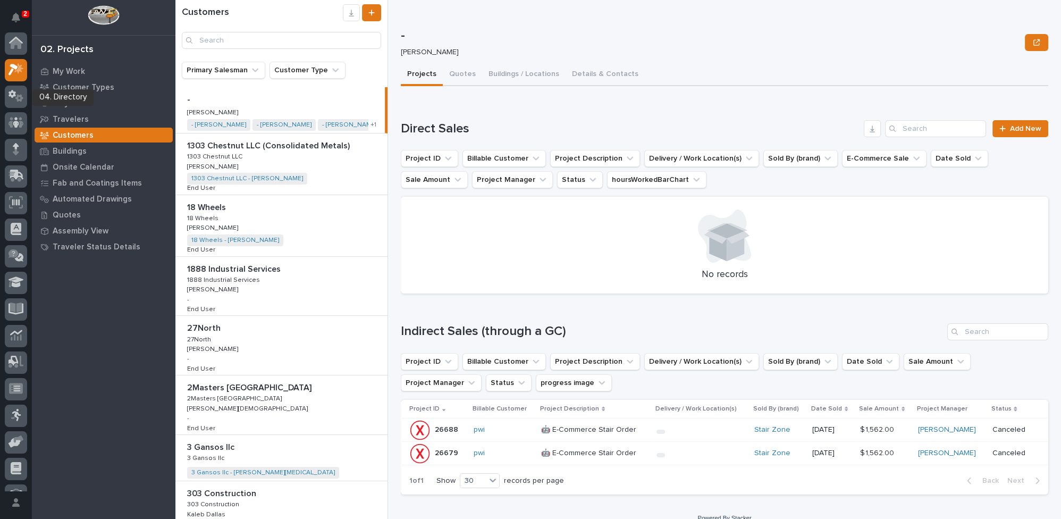
click at [13, 116] on icon at bounding box center [16, 122] width 15 height 12
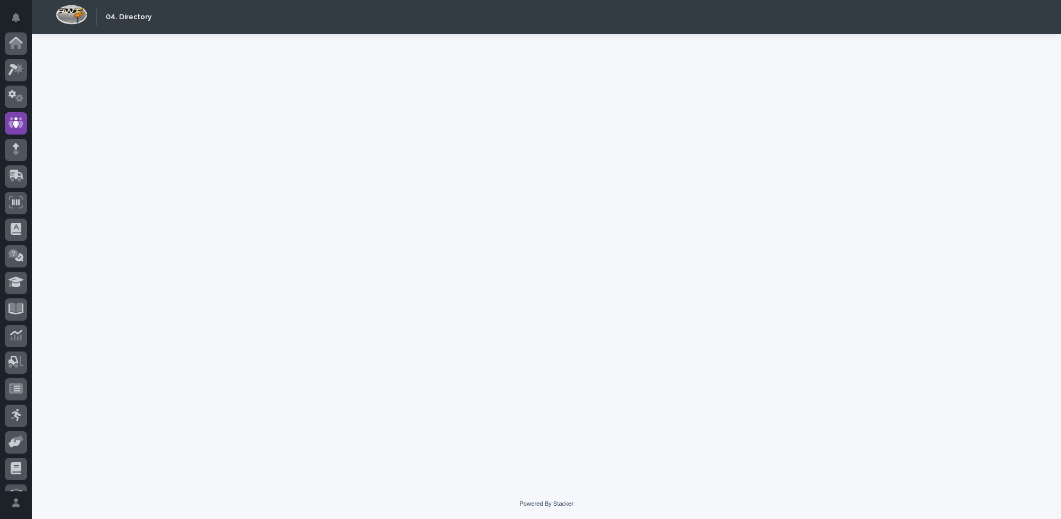
scroll to position [45, 0]
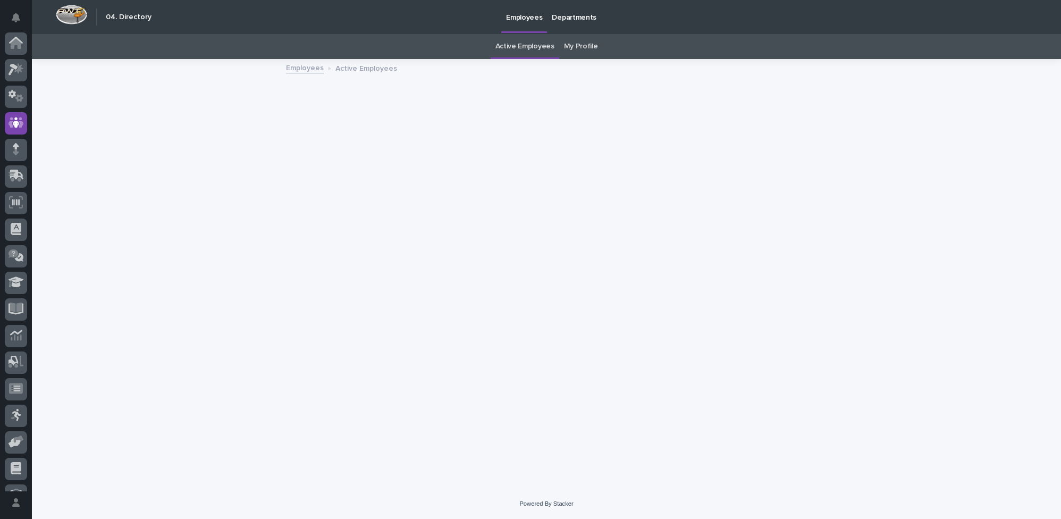
scroll to position [45, 0]
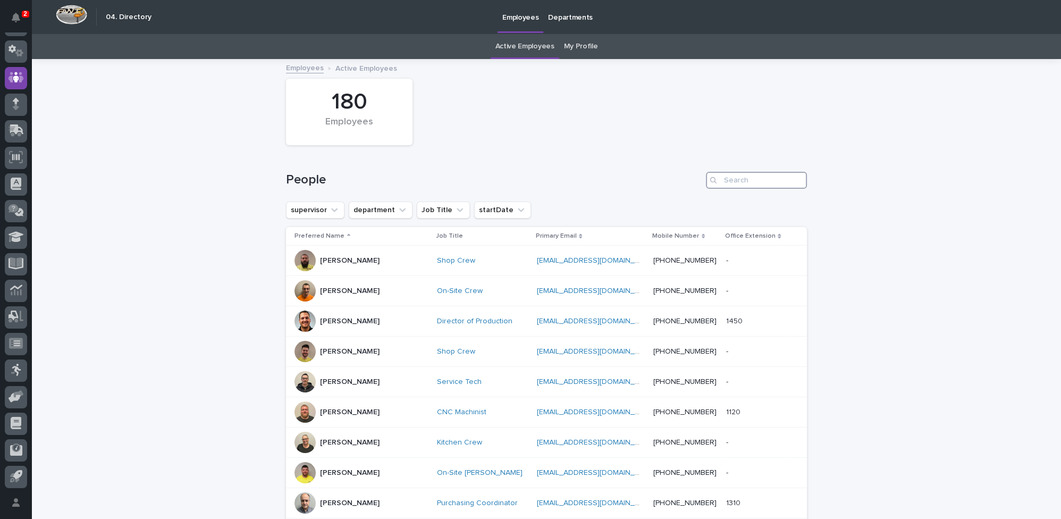
click at [746, 182] on input "Search" at bounding box center [756, 180] width 101 height 17
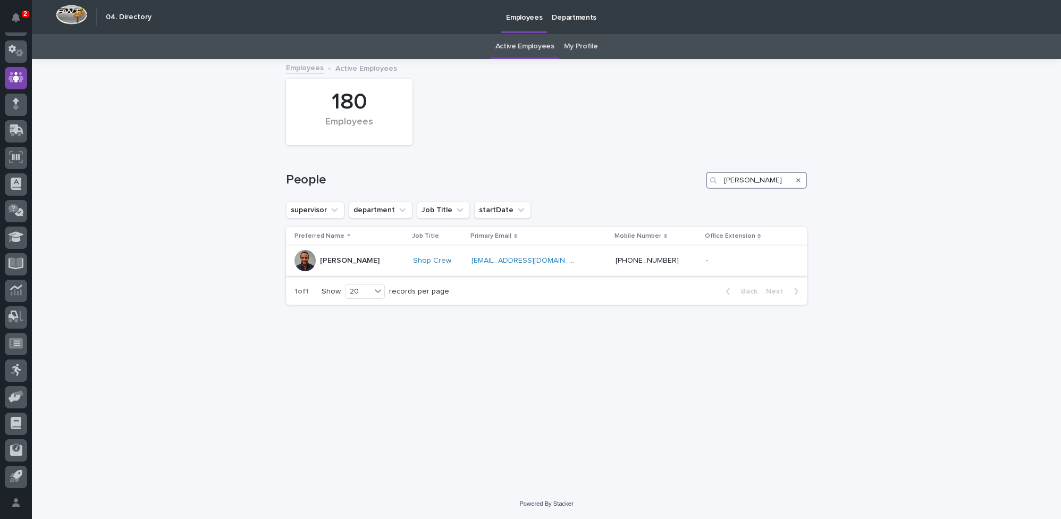
type input "dylan"
click at [343, 260] on p "Dylan Schlabach" at bounding box center [350, 260] width 60 height 9
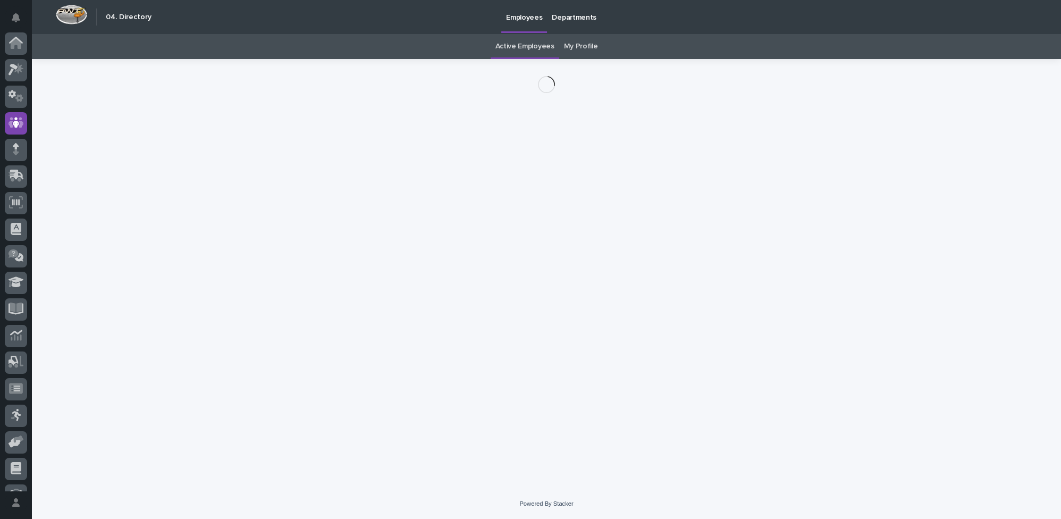
scroll to position [45, 0]
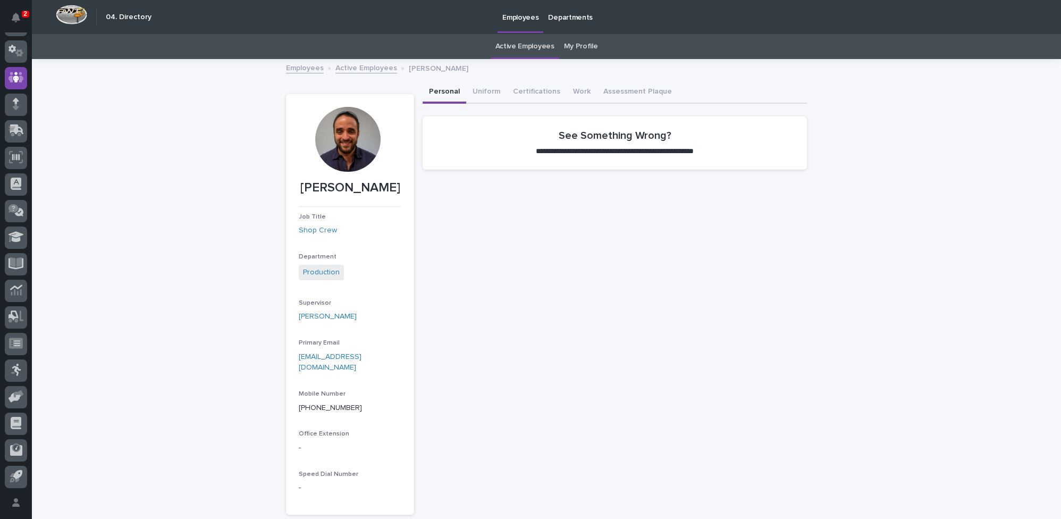
click at [349, 68] on link "Active Employees" at bounding box center [366, 67] width 62 height 12
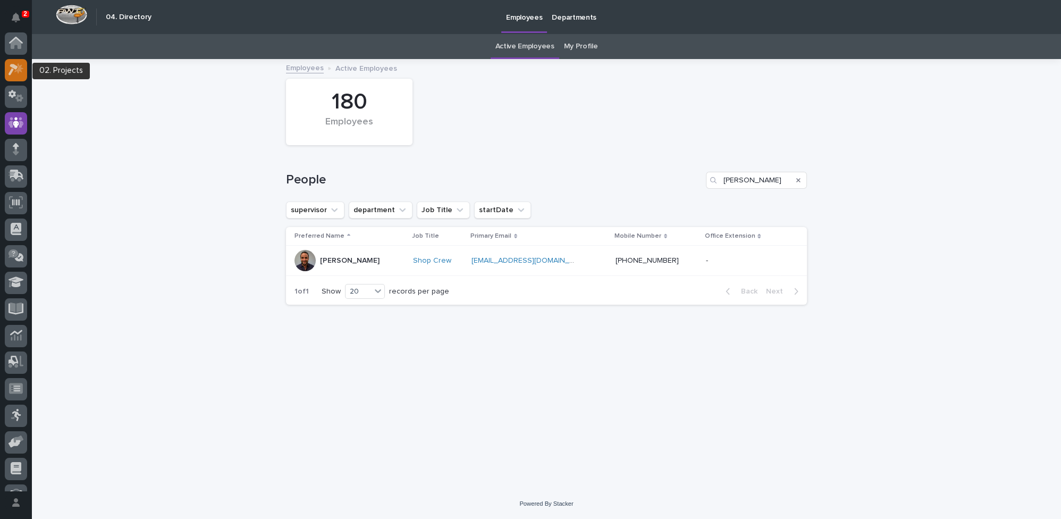
click at [7, 69] on div at bounding box center [16, 70] width 22 height 22
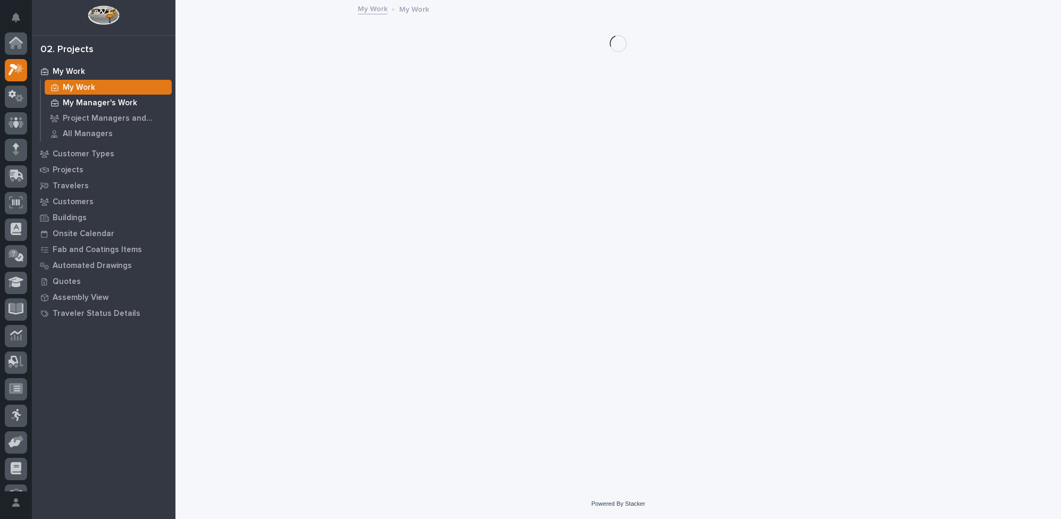
scroll to position [26, 0]
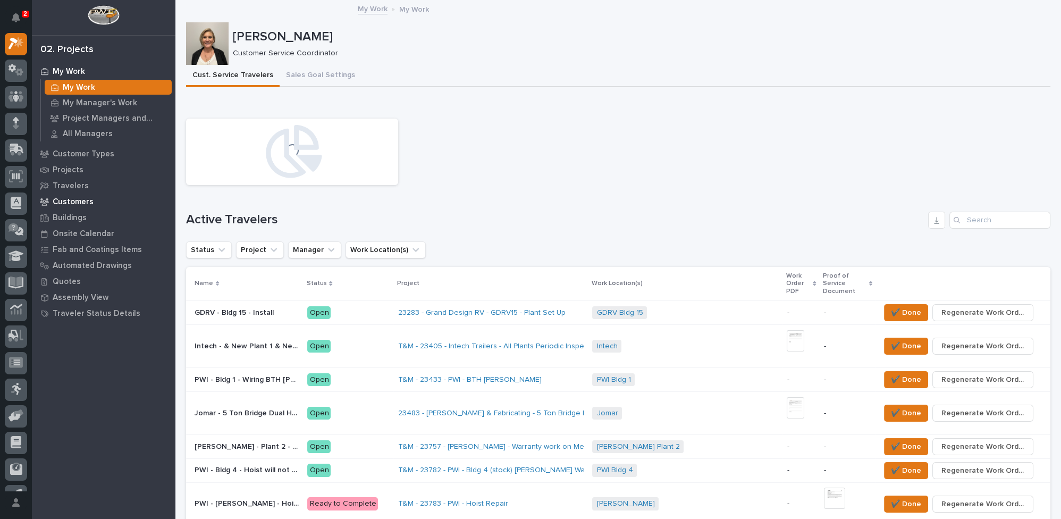
click at [66, 201] on p "Customers" at bounding box center [73, 202] width 41 height 10
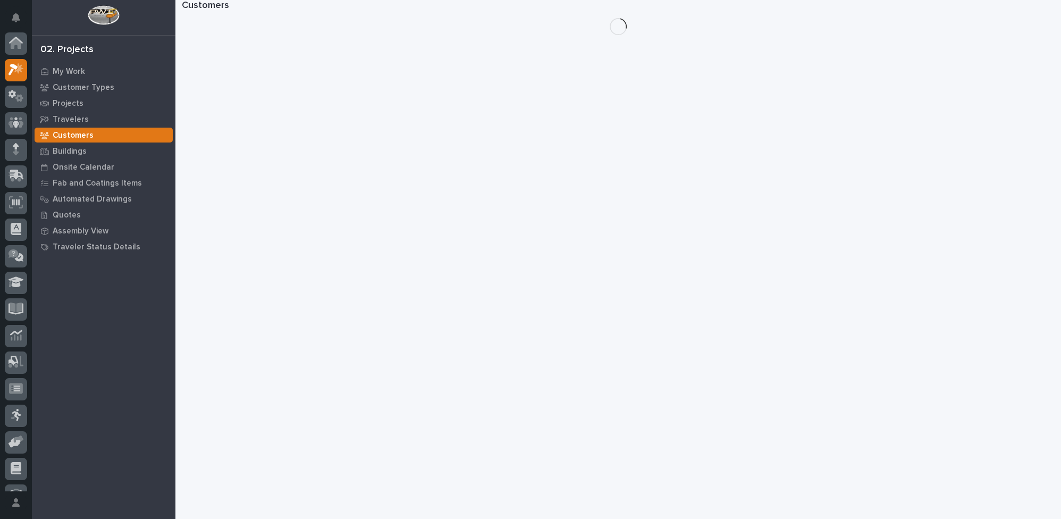
scroll to position [26, 0]
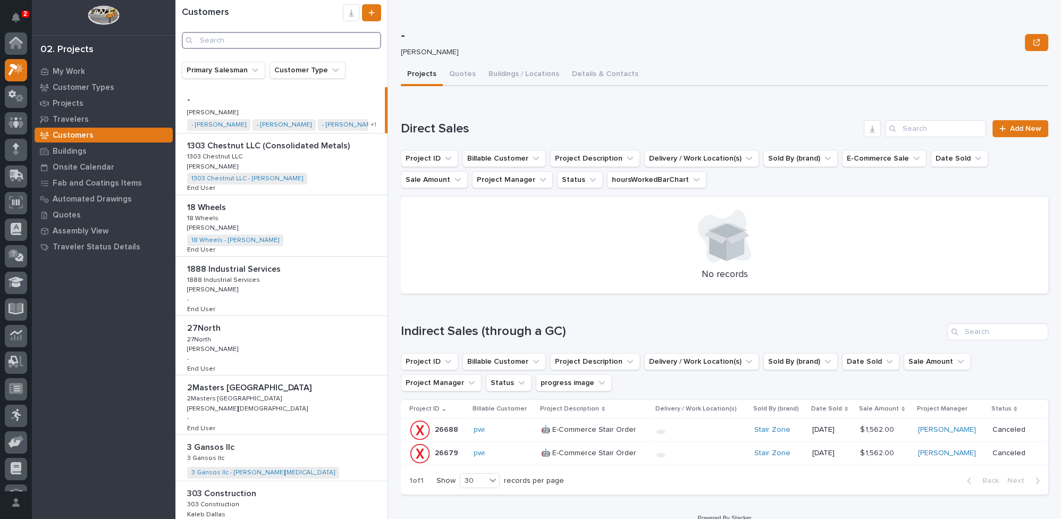
click at [260, 38] on input "Search" at bounding box center [281, 40] width 199 height 17
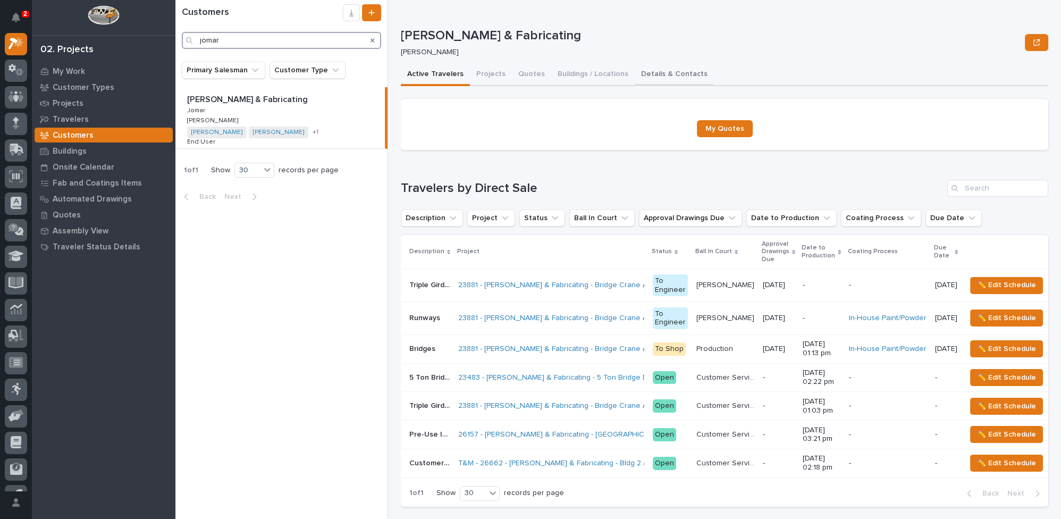
type input "jomar"
click at [657, 75] on button "Details & Contacts" at bounding box center [673, 75] width 79 height 22
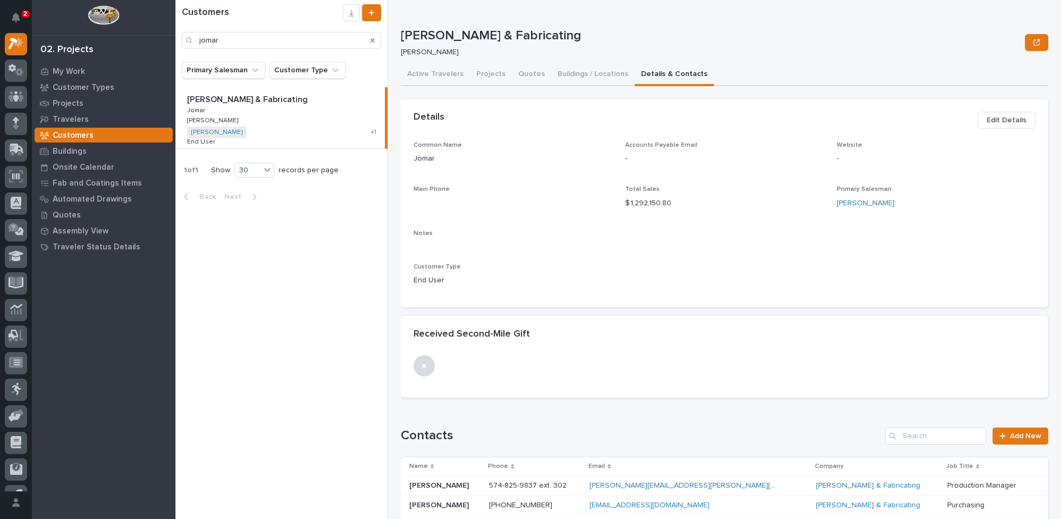
scroll to position [96, 0]
